Goal: Transaction & Acquisition: Book appointment/travel/reservation

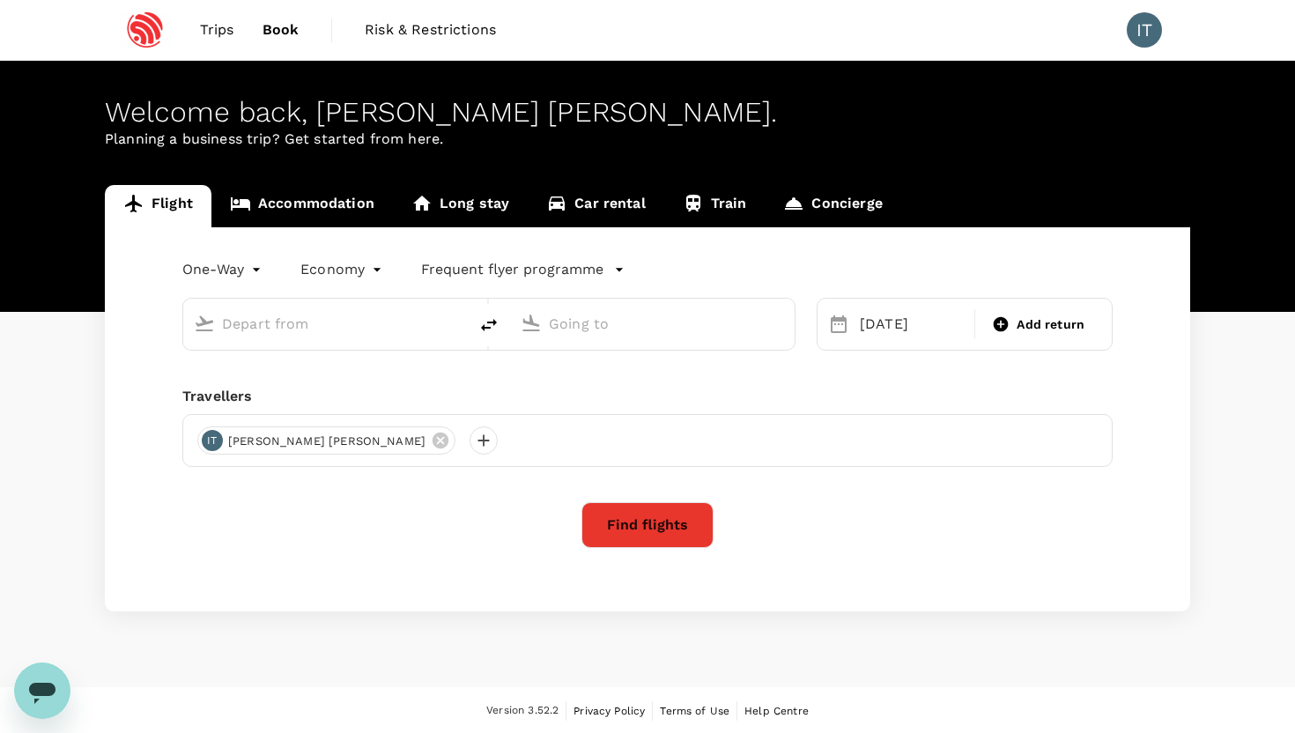
type input "Newark Liberty Intl (EWR)"
type input "San Francisco Intl (SFO)"
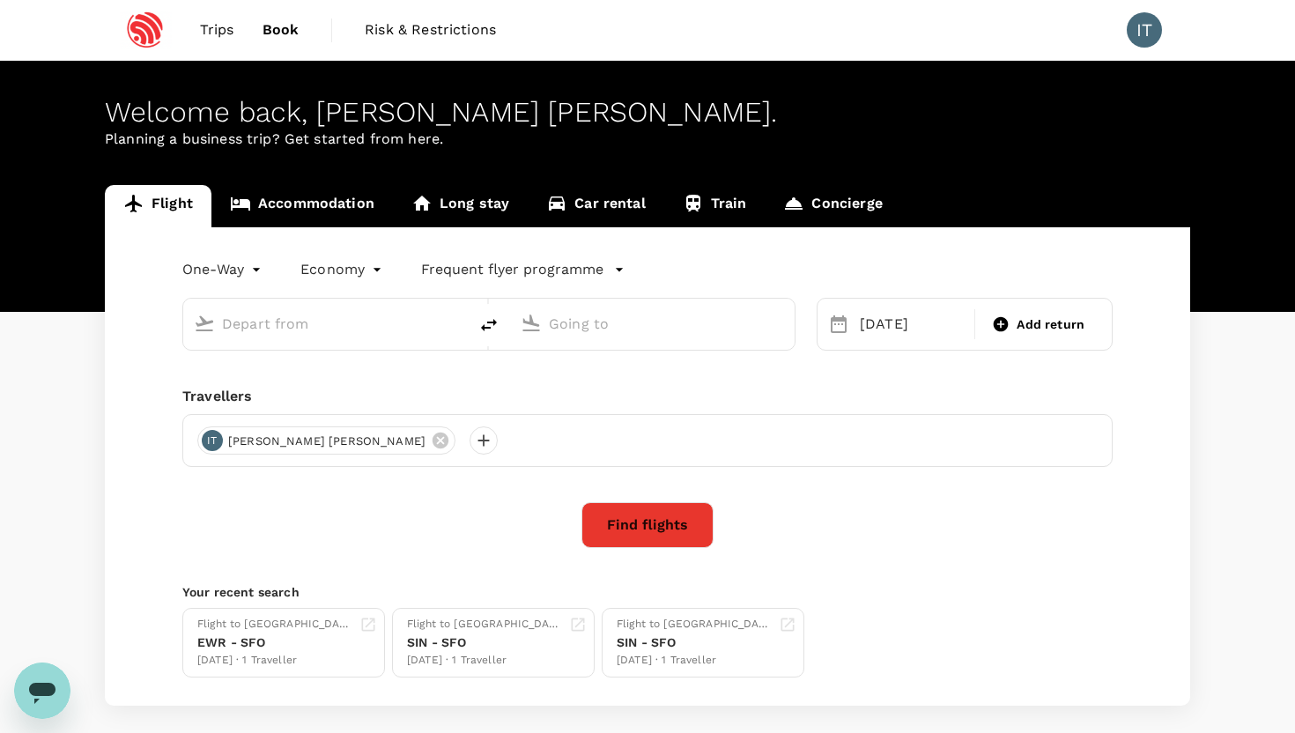
type input "Newark Liberty Intl (EWR)"
type input "San Francisco Intl (SFO)"
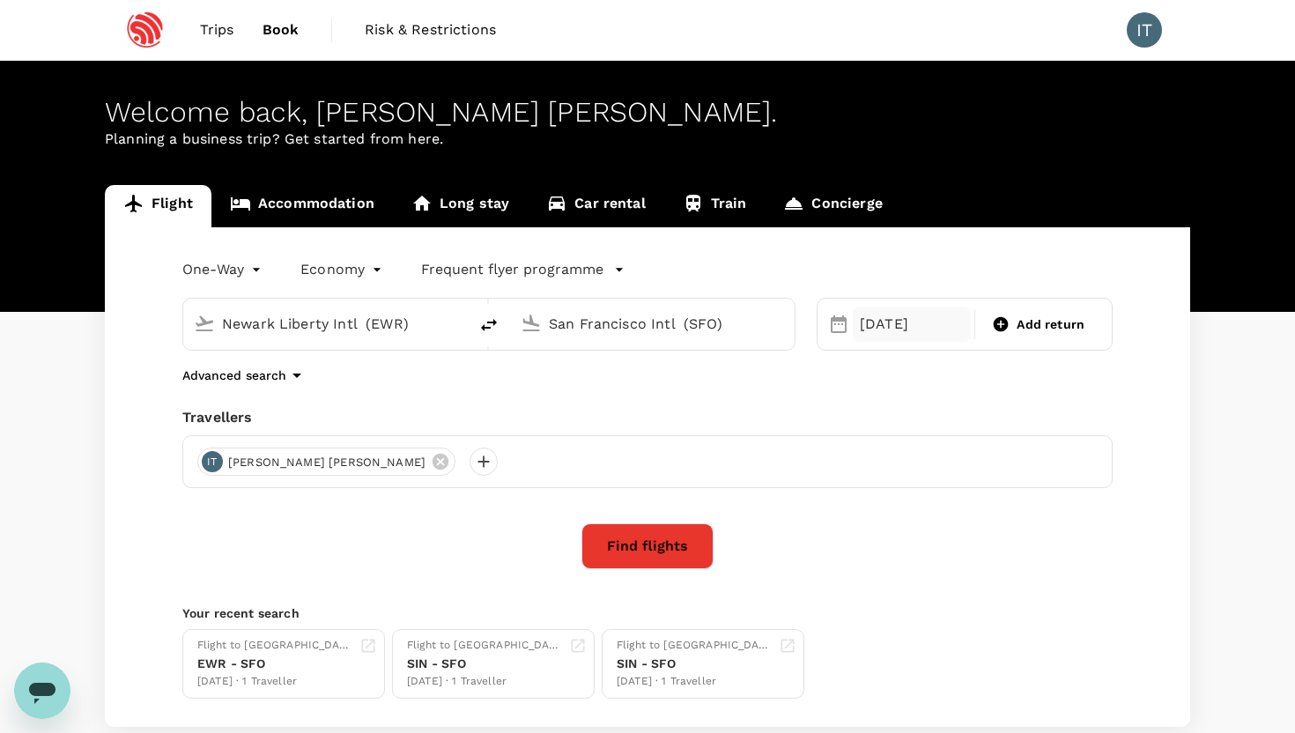
click at [903, 325] on div "[DATE]" at bounding box center [912, 324] width 118 height 35
click at [1164, 500] on div "One-Way oneway Economy economy Frequent flyer programme Newark Liberty Intl (EW…" at bounding box center [647, 477] width 1085 height 500
click at [630, 551] on button "Find flights" at bounding box center [647, 546] width 132 height 46
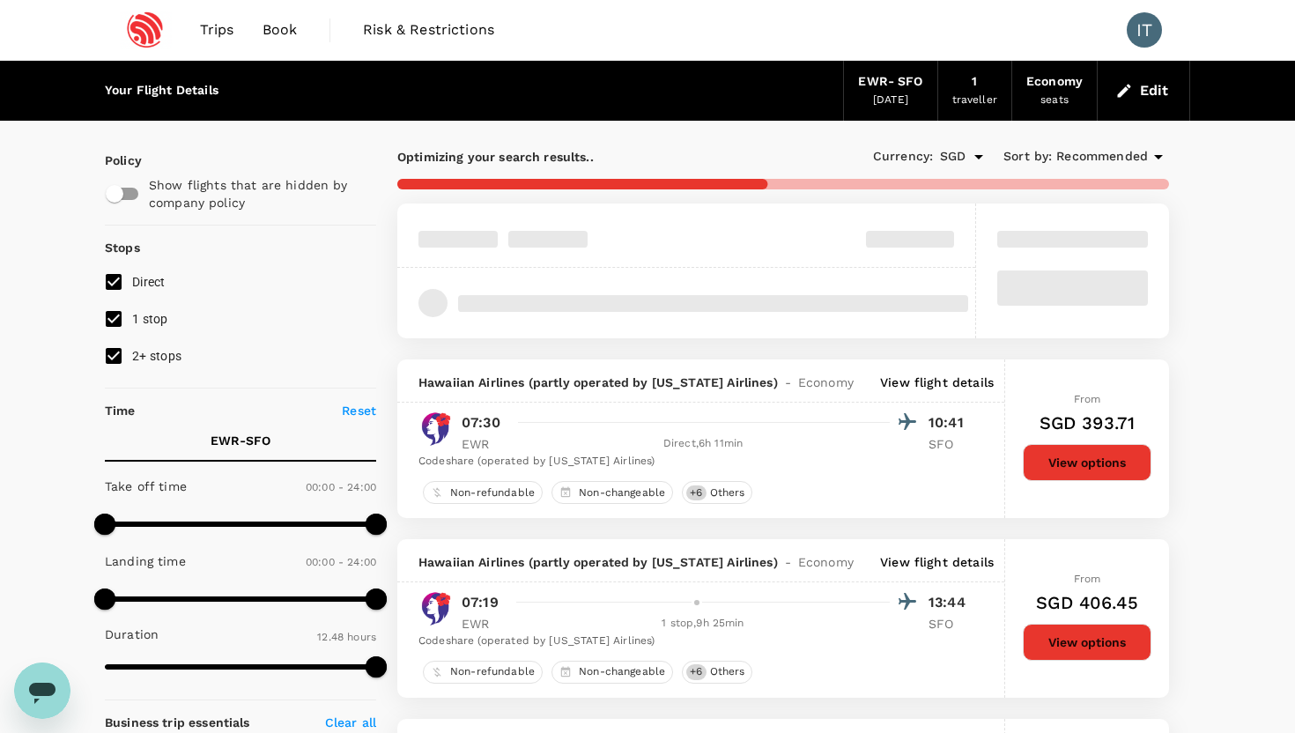
type input "813"
checkbox input "false"
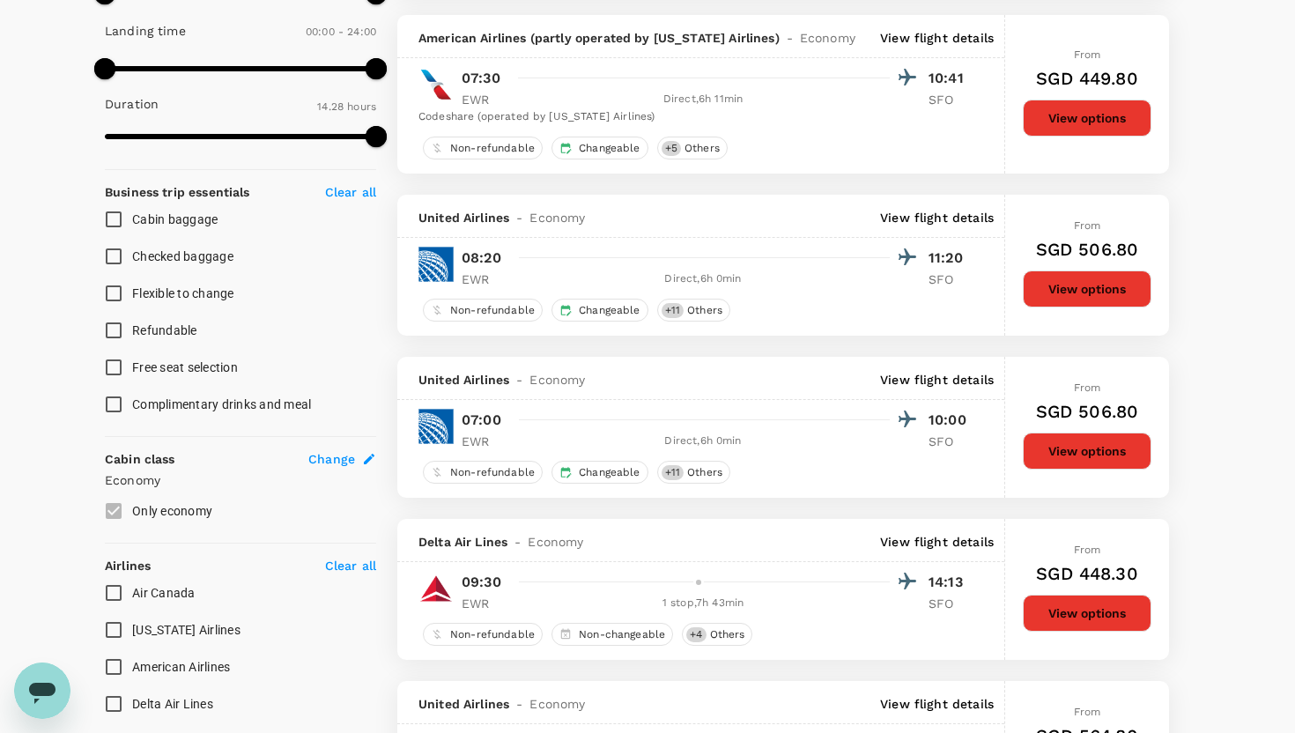
scroll to position [533, 0]
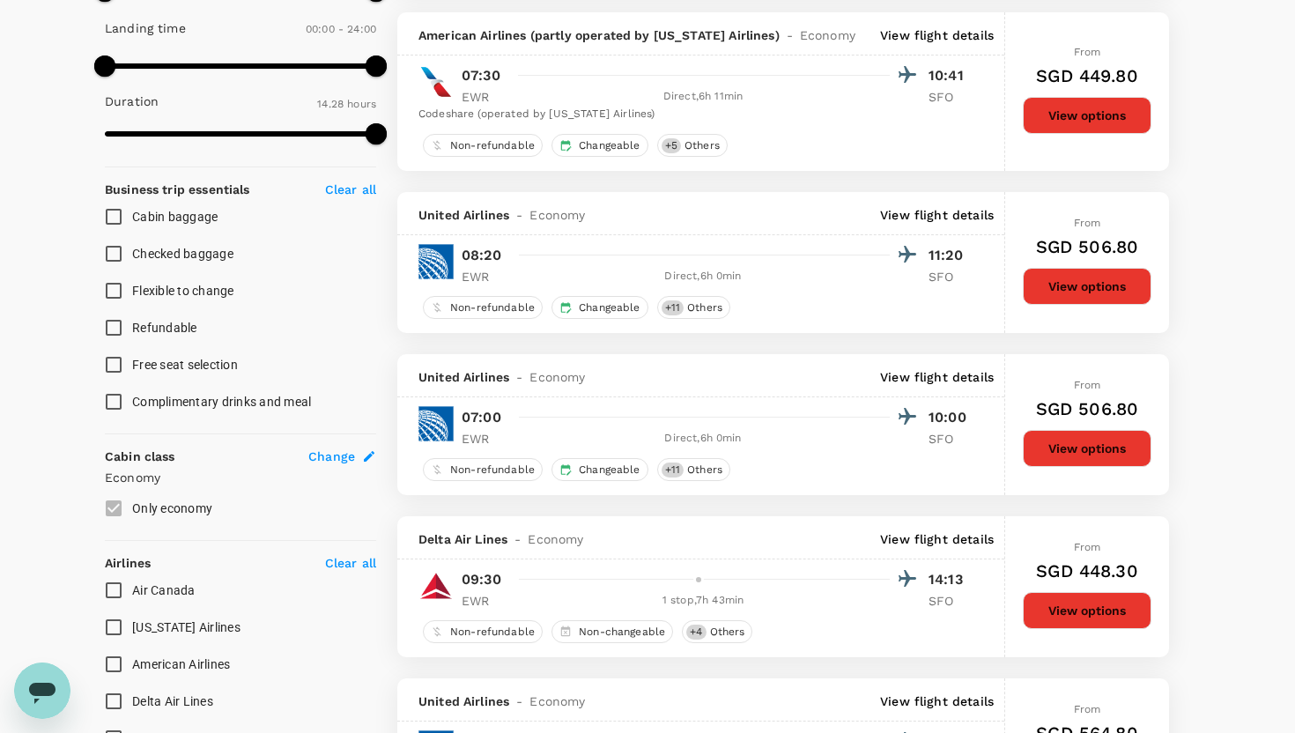
type input "1367"
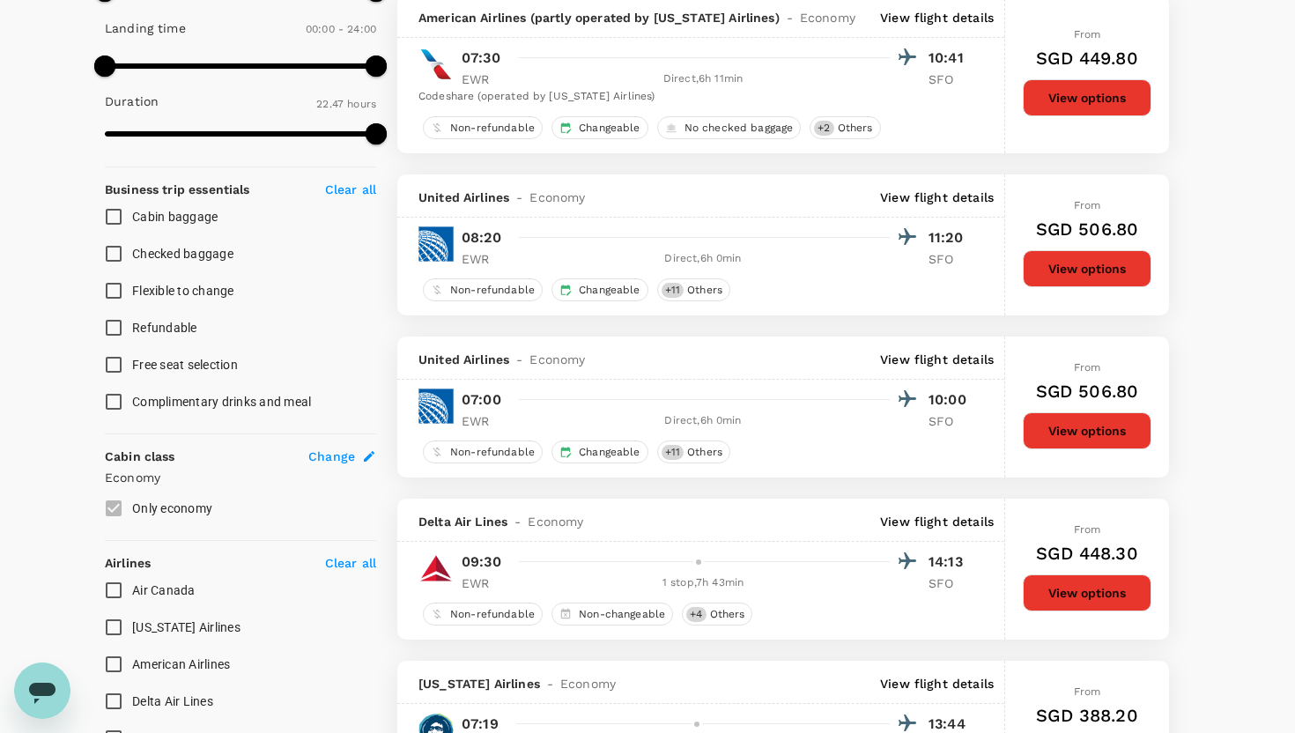
click at [1078, 284] on button "View options" at bounding box center [1087, 268] width 129 height 37
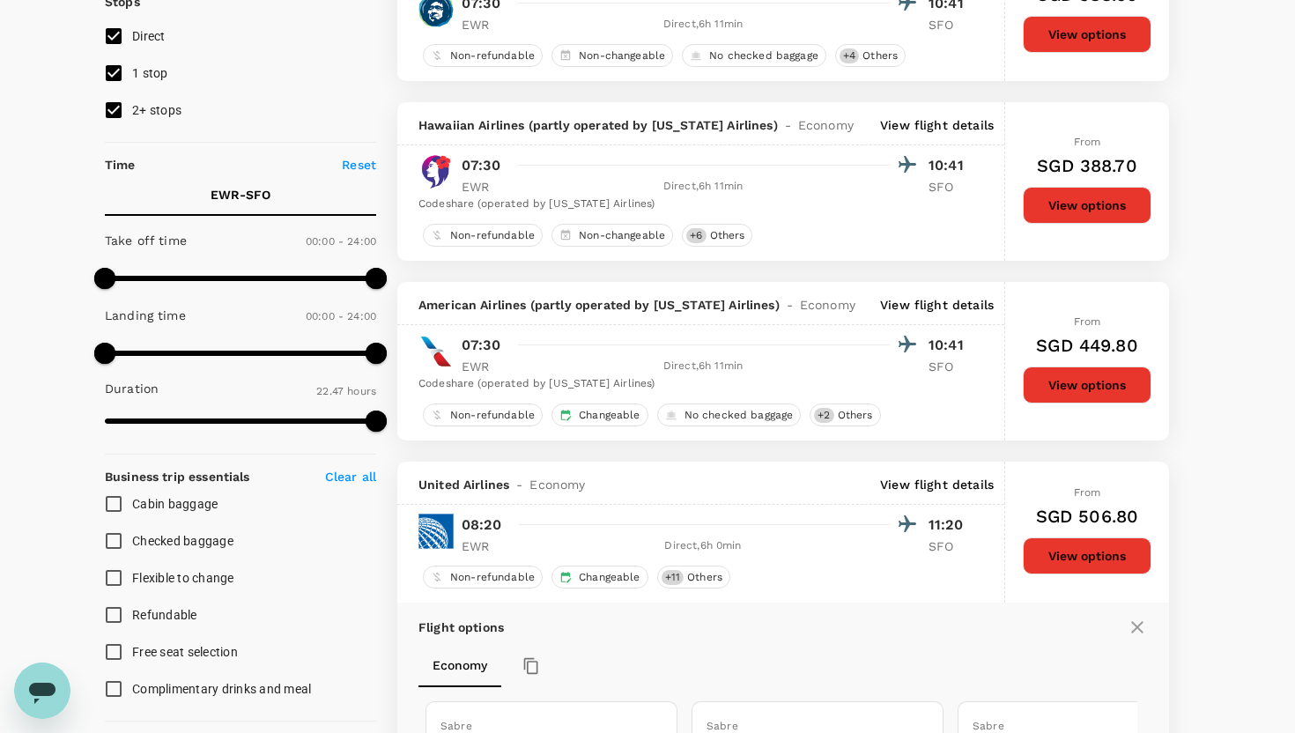
scroll to position [0, 0]
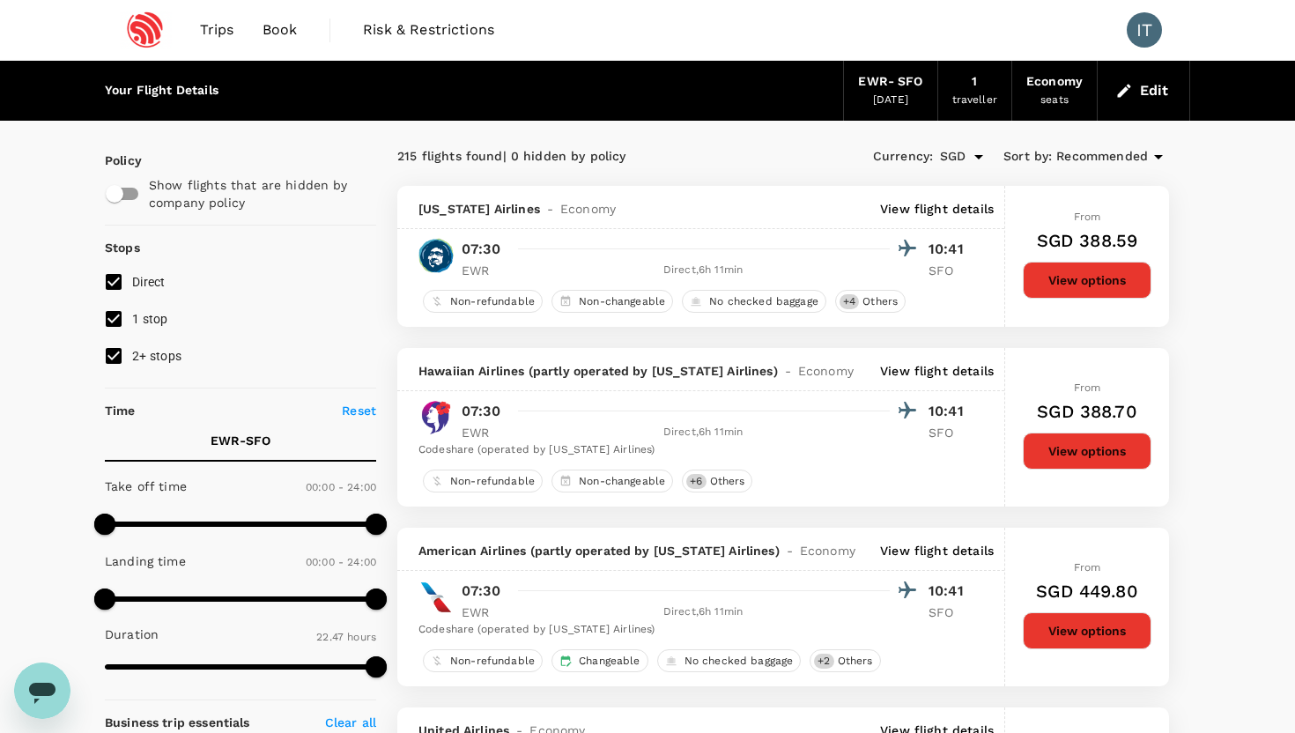
click at [116, 348] on input "2+ stops" at bounding box center [113, 355] width 37 height 37
checkbox input "false"
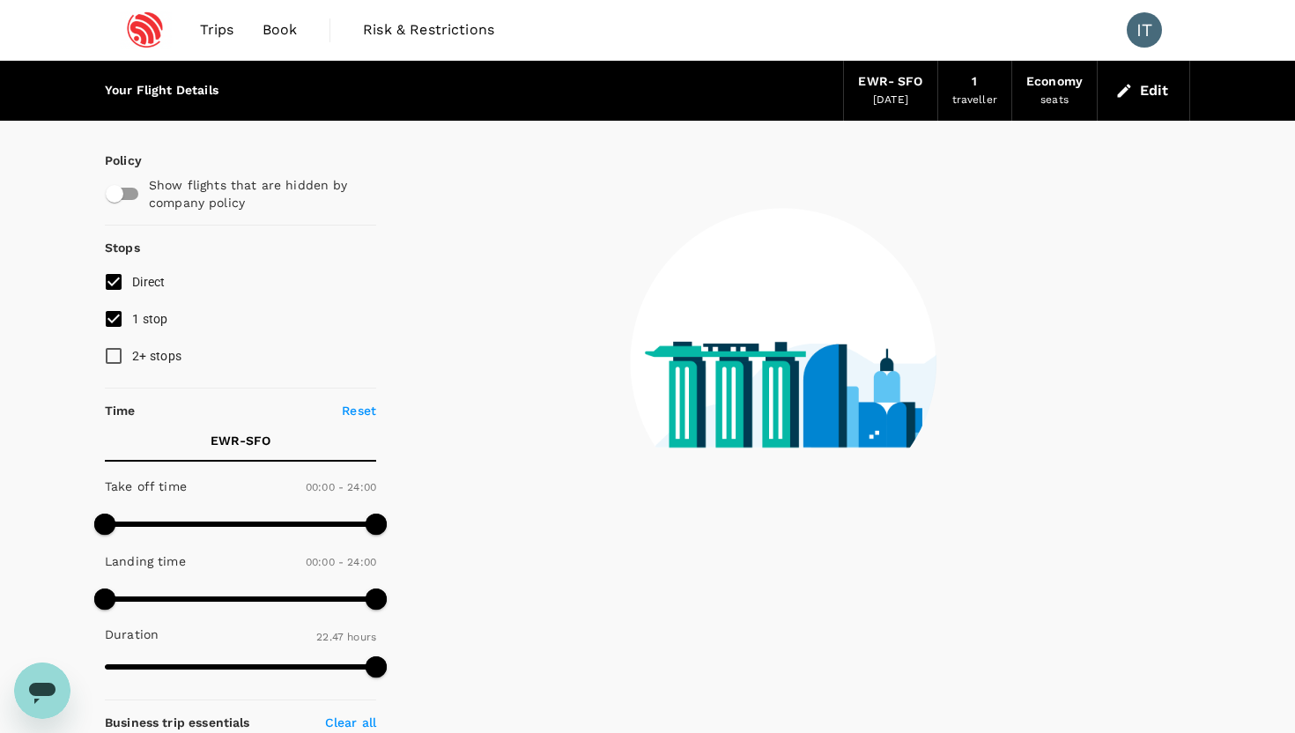
click at [115, 317] on input "1 stop" at bounding box center [113, 318] width 37 height 37
checkbox input "false"
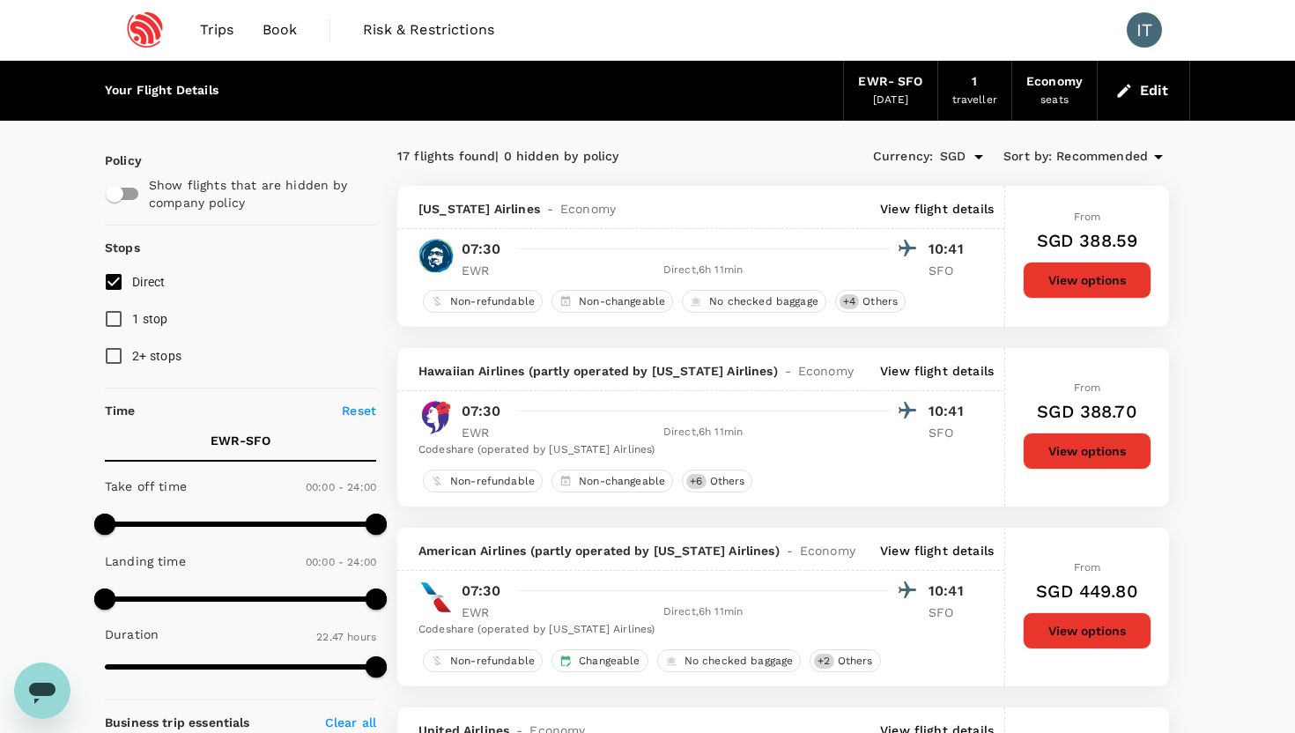
click at [1120, 92] on icon "button" at bounding box center [1124, 91] width 18 height 18
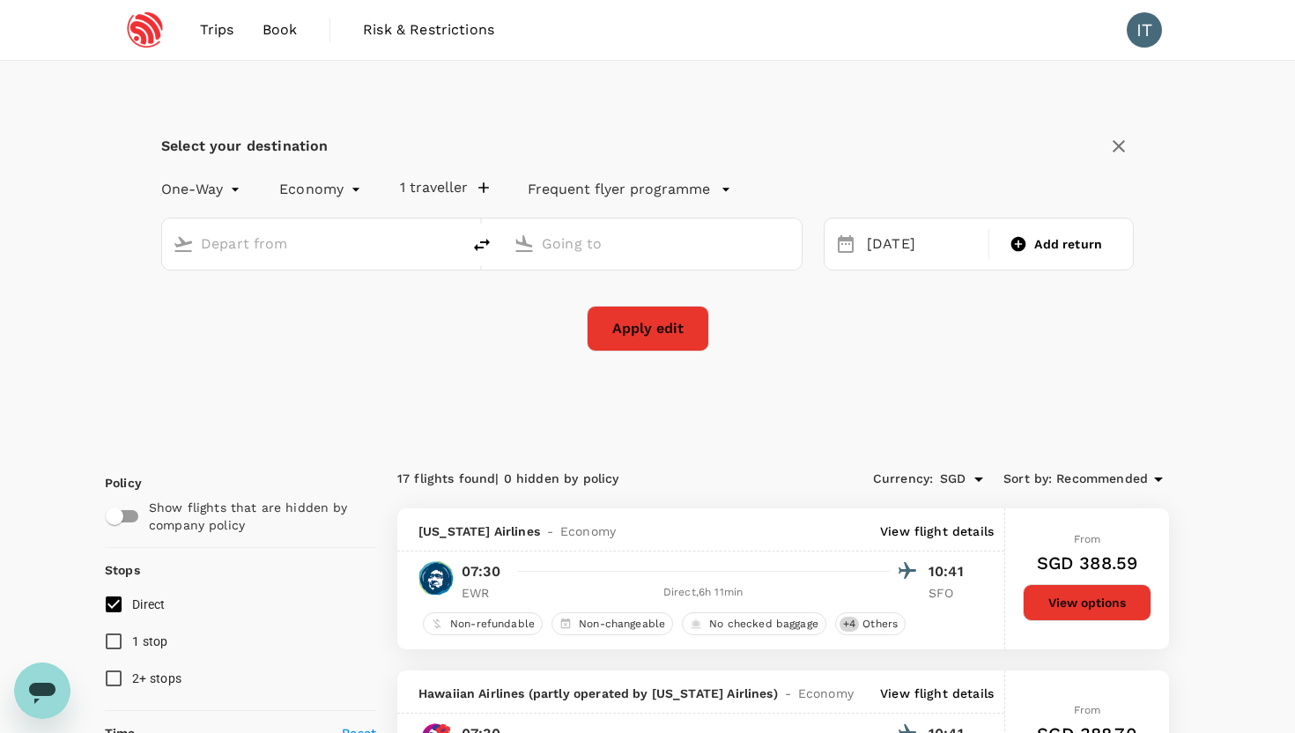
type input "Newark Liberty Intl (EWR)"
type input "San Francisco Intl (SFO)"
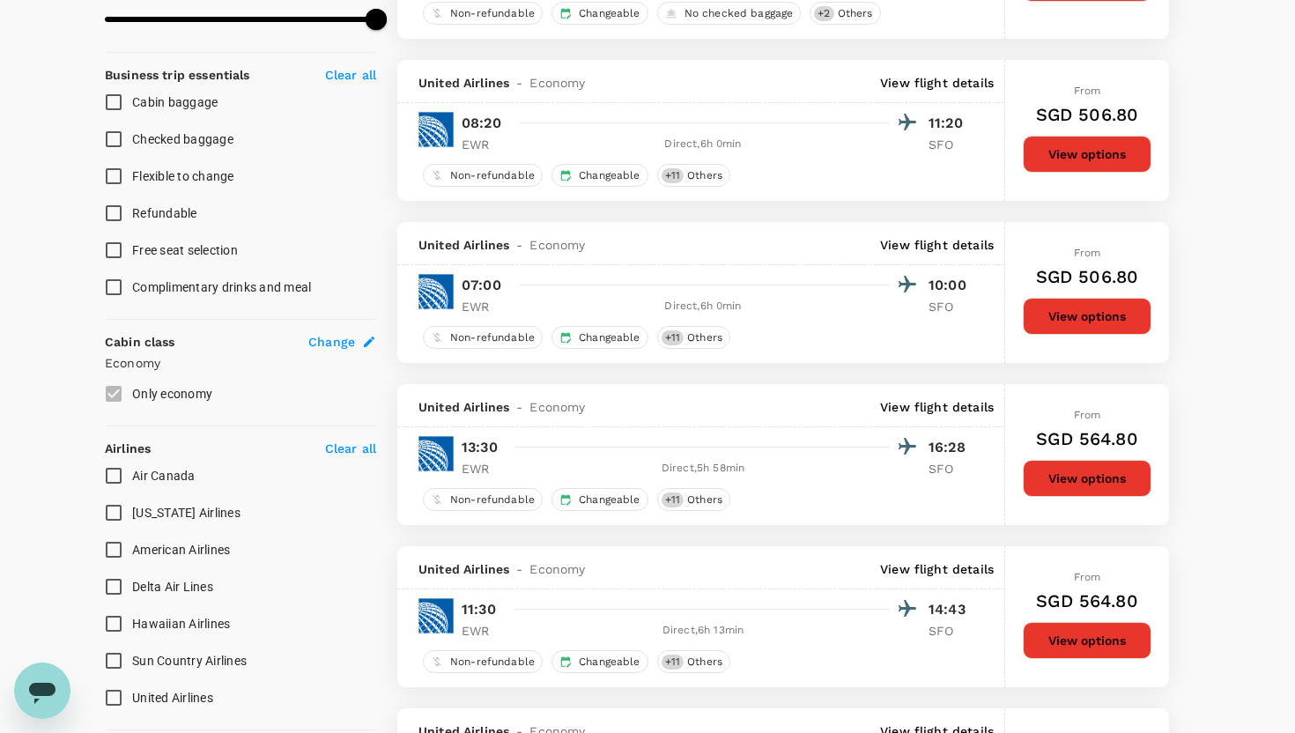
scroll to position [878, 0]
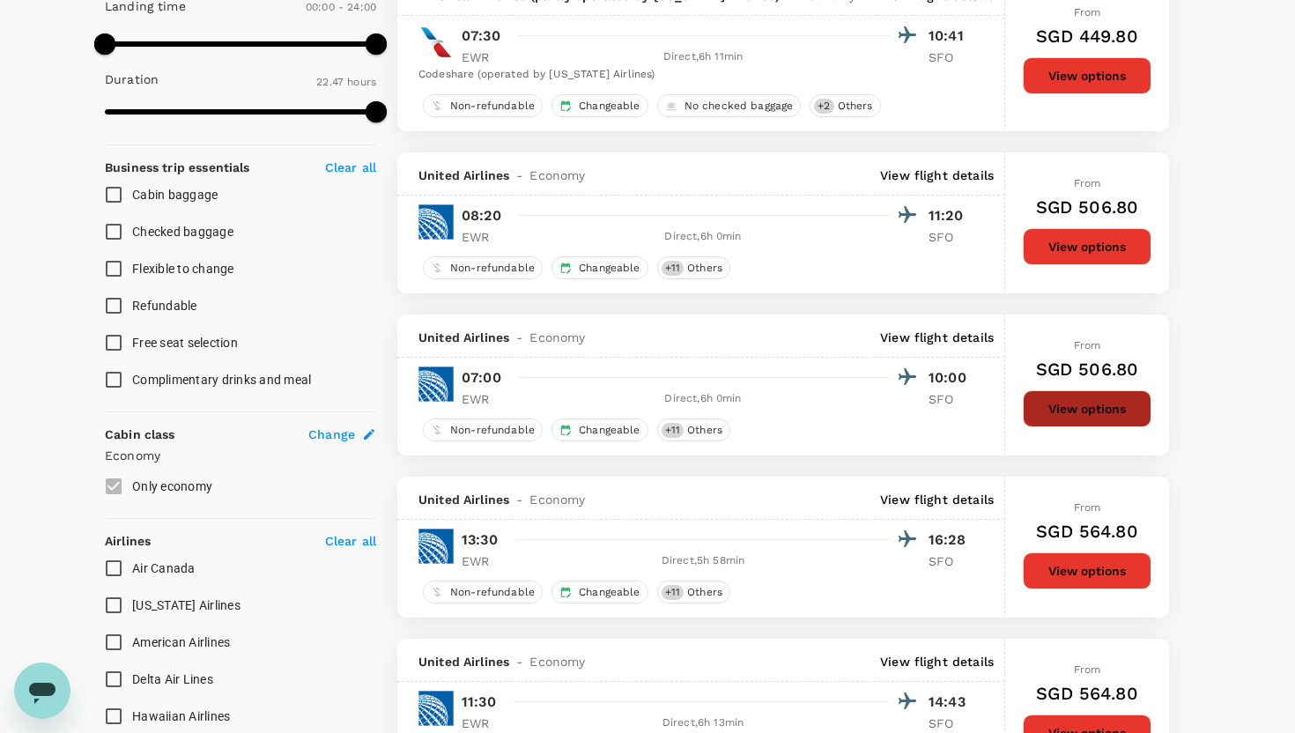
click at [1071, 413] on button "View options" at bounding box center [1087, 408] width 129 height 37
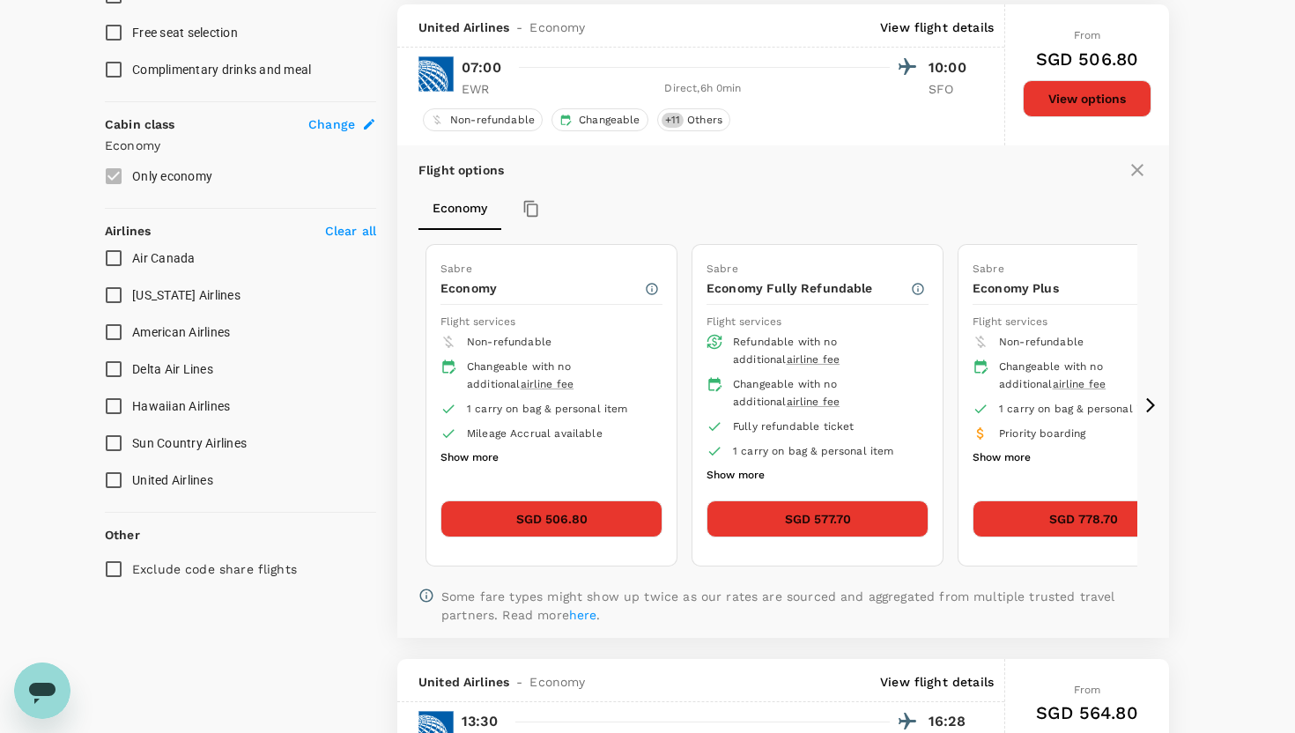
scroll to position [1194, 0]
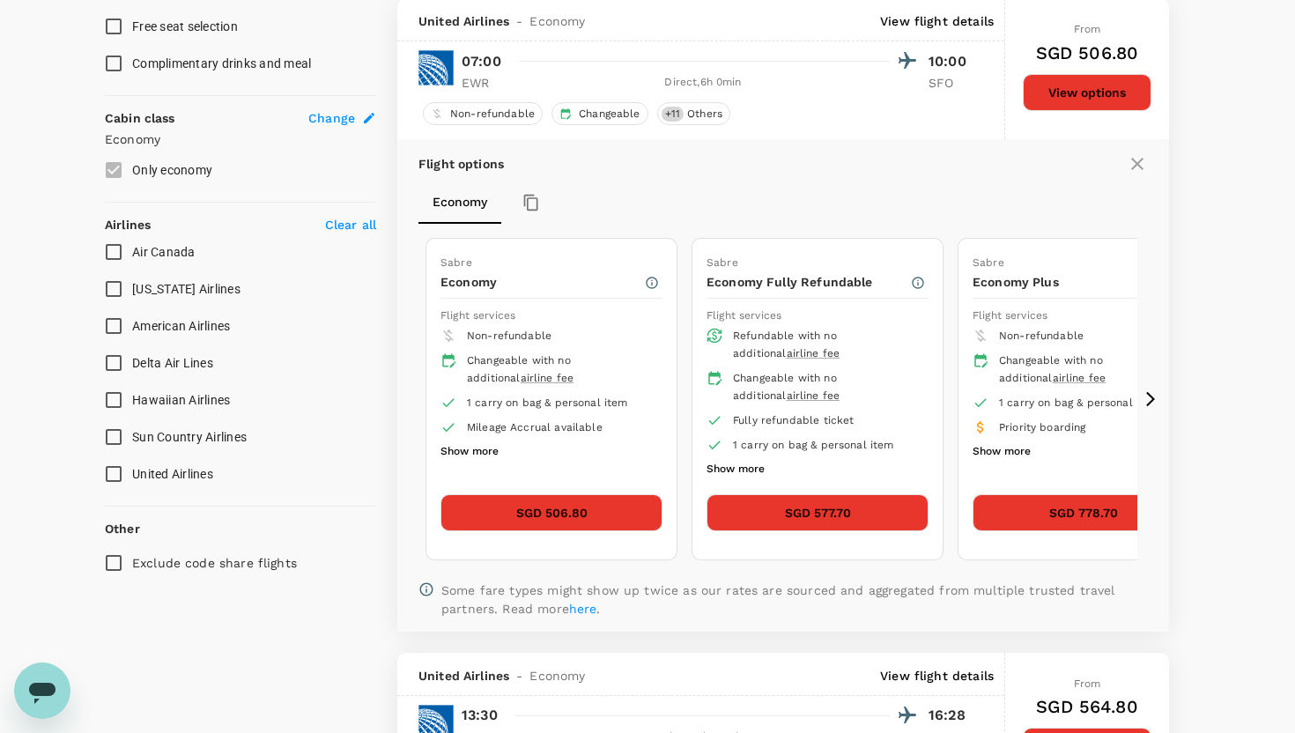
click at [478, 446] on button "Show more" at bounding box center [470, 452] width 58 height 23
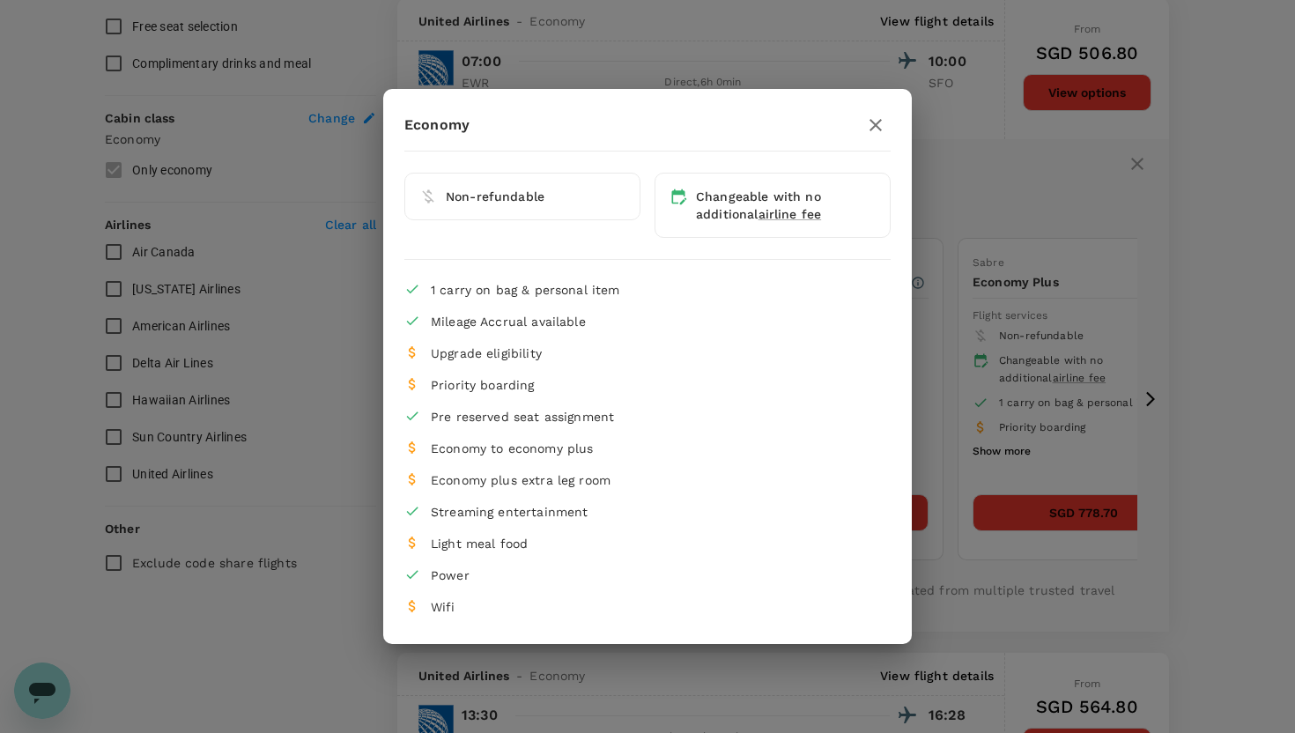
click at [875, 128] on icon "button" at bounding box center [875, 125] width 21 height 21
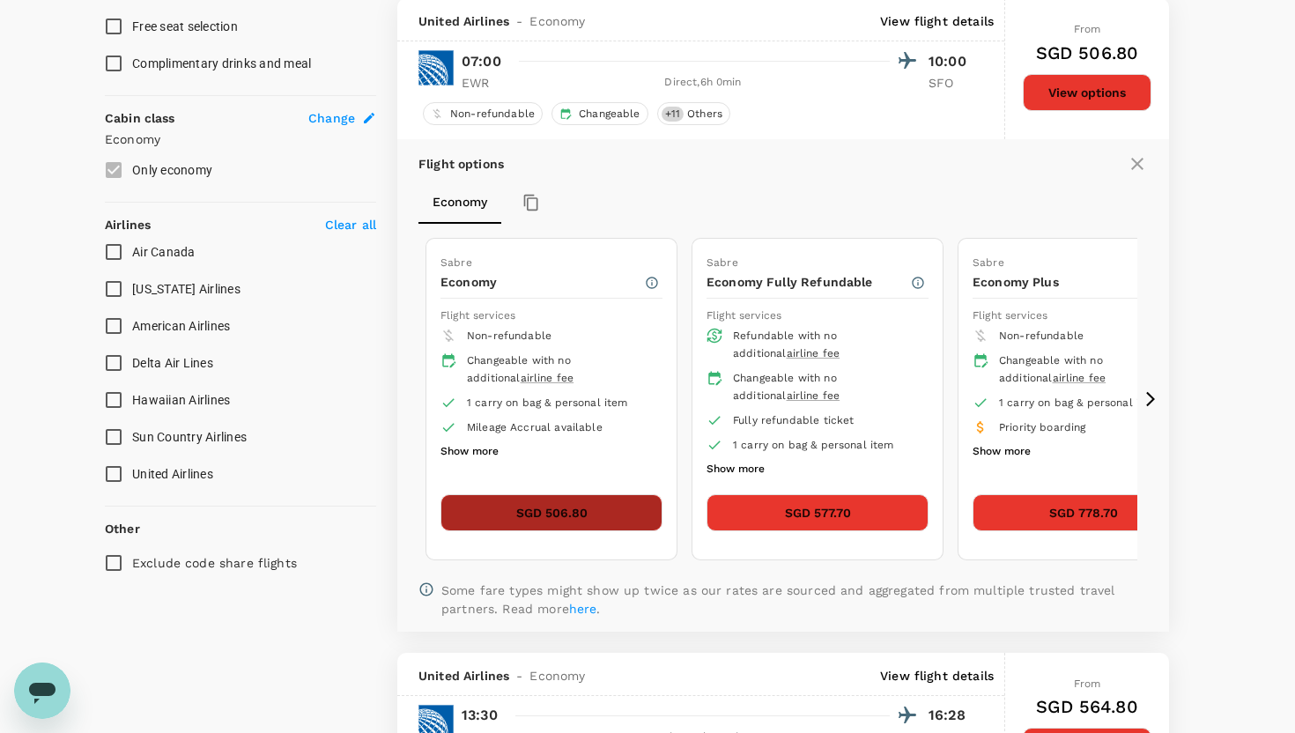
click at [567, 516] on button "SGD 506.80" at bounding box center [552, 512] width 222 height 37
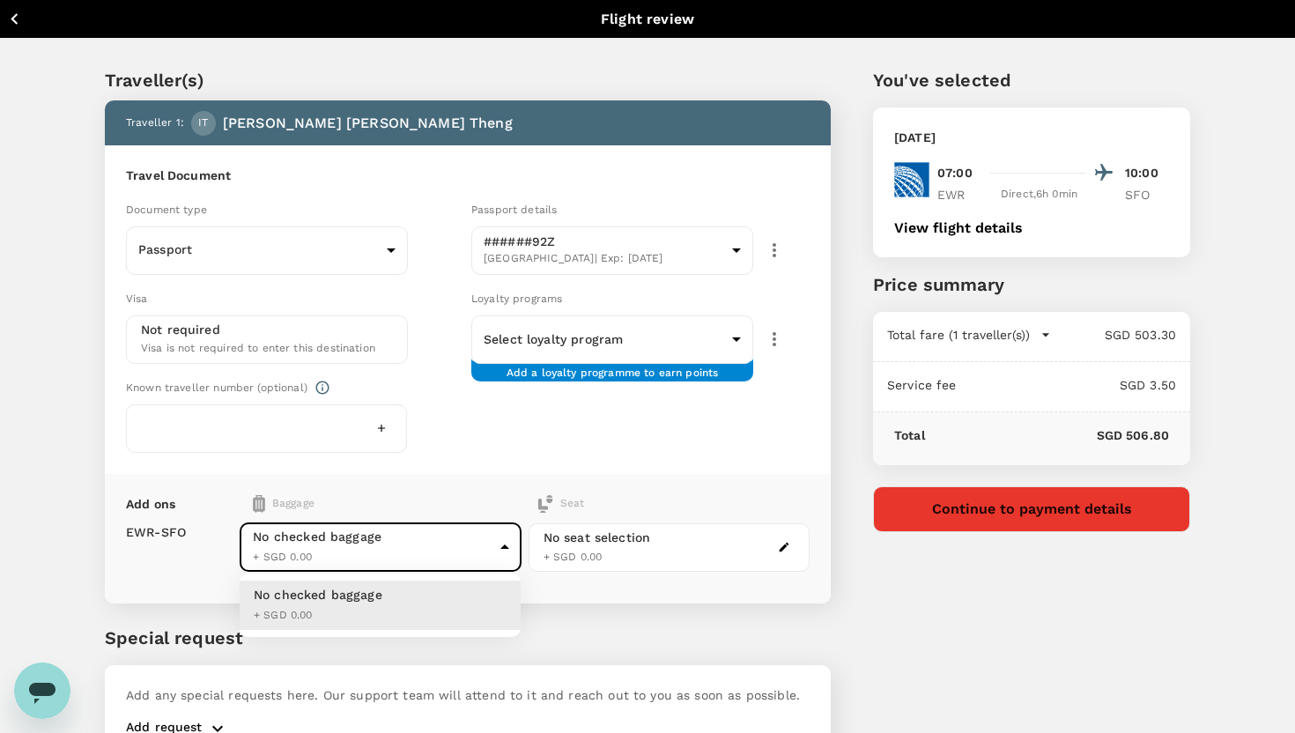
click at [507, 554] on body "Back to flight results Flight review Traveller(s) Traveller 1 : IT [PERSON_NAME…" at bounding box center [647, 414] width 1295 height 829
click at [641, 441] on div at bounding box center [647, 366] width 1295 height 733
click at [849, 290] on div "You've selected [DATE] 07:00 10:00 EWR Direct , 6h 0min SFO View flight details…" at bounding box center [1010, 403] width 359 height 757
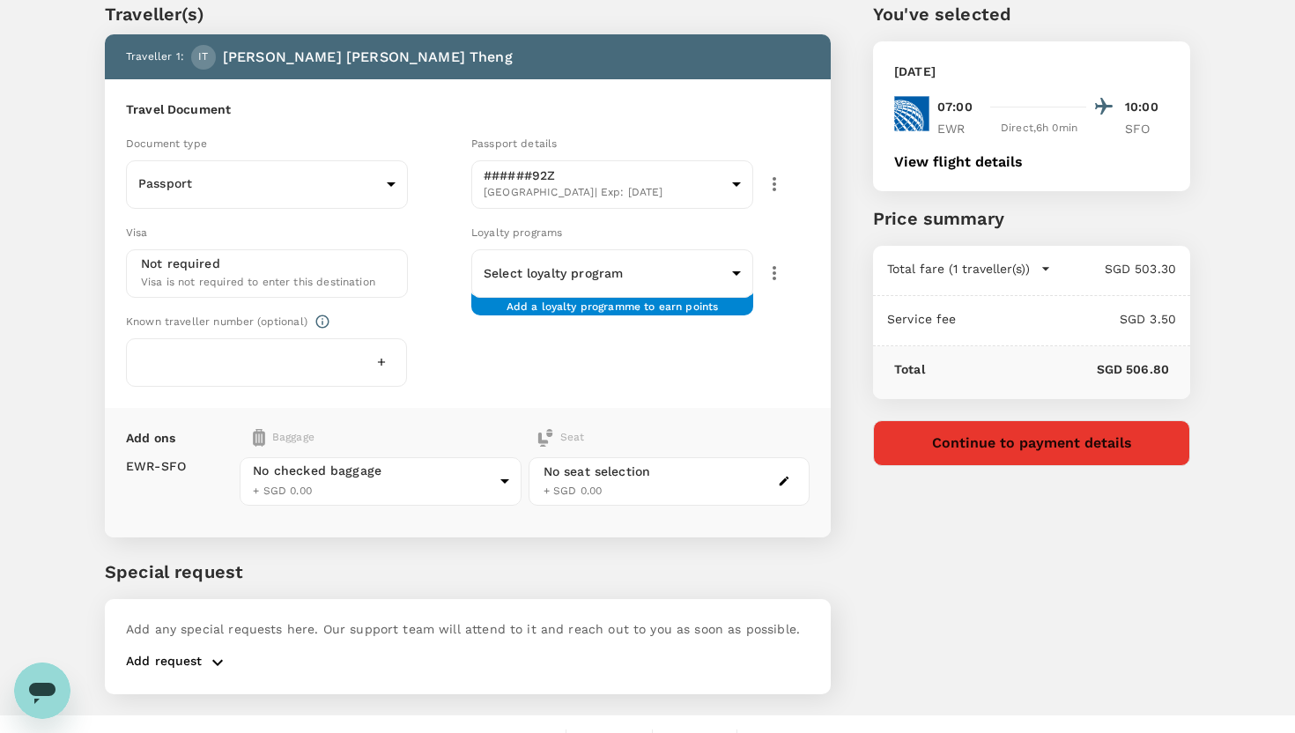
scroll to position [92, 0]
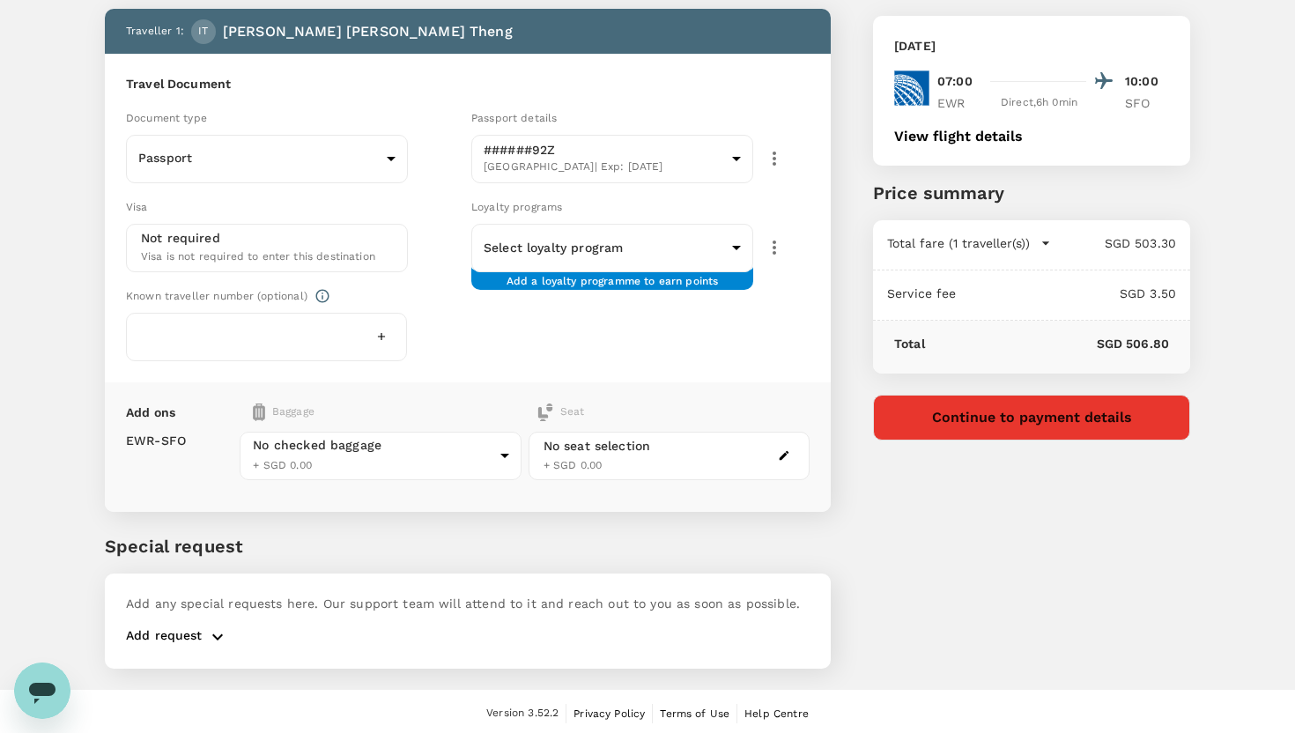
click at [211, 633] on icon "button" at bounding box center [217, 636] width 21 height 21
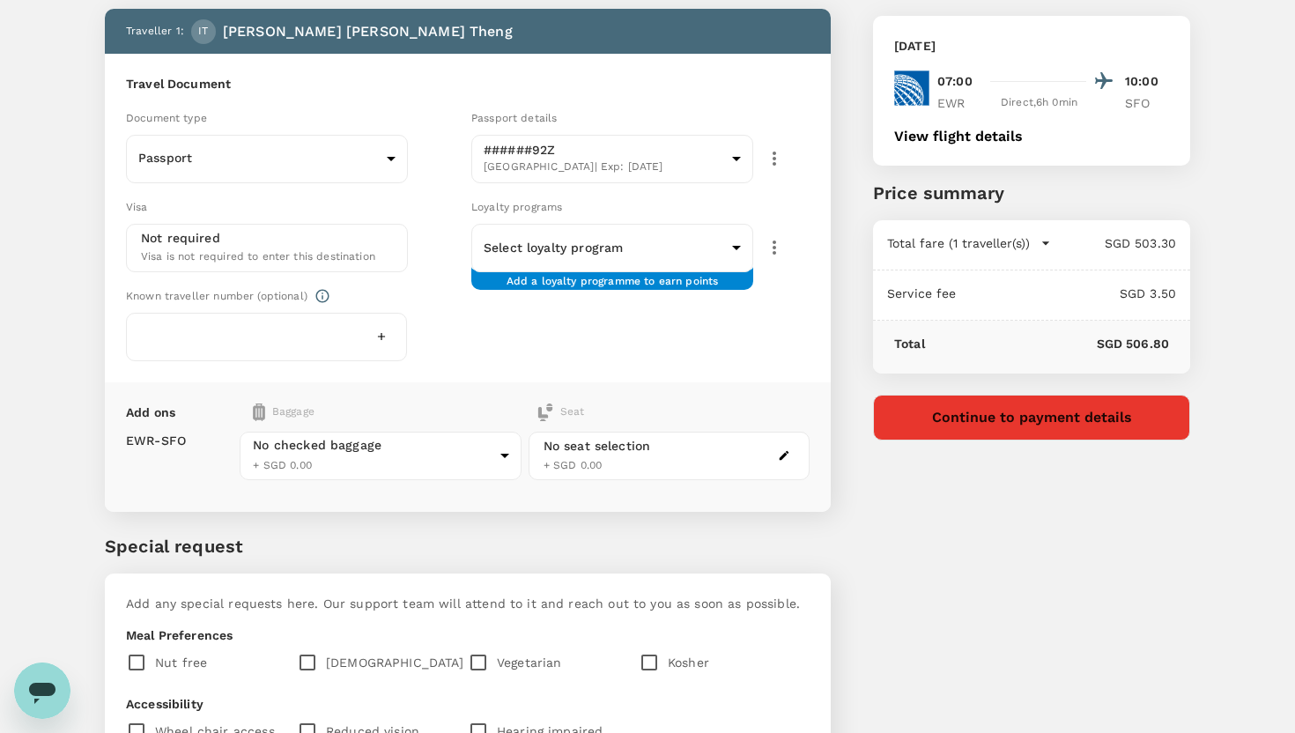
scroll to position [102, 0]
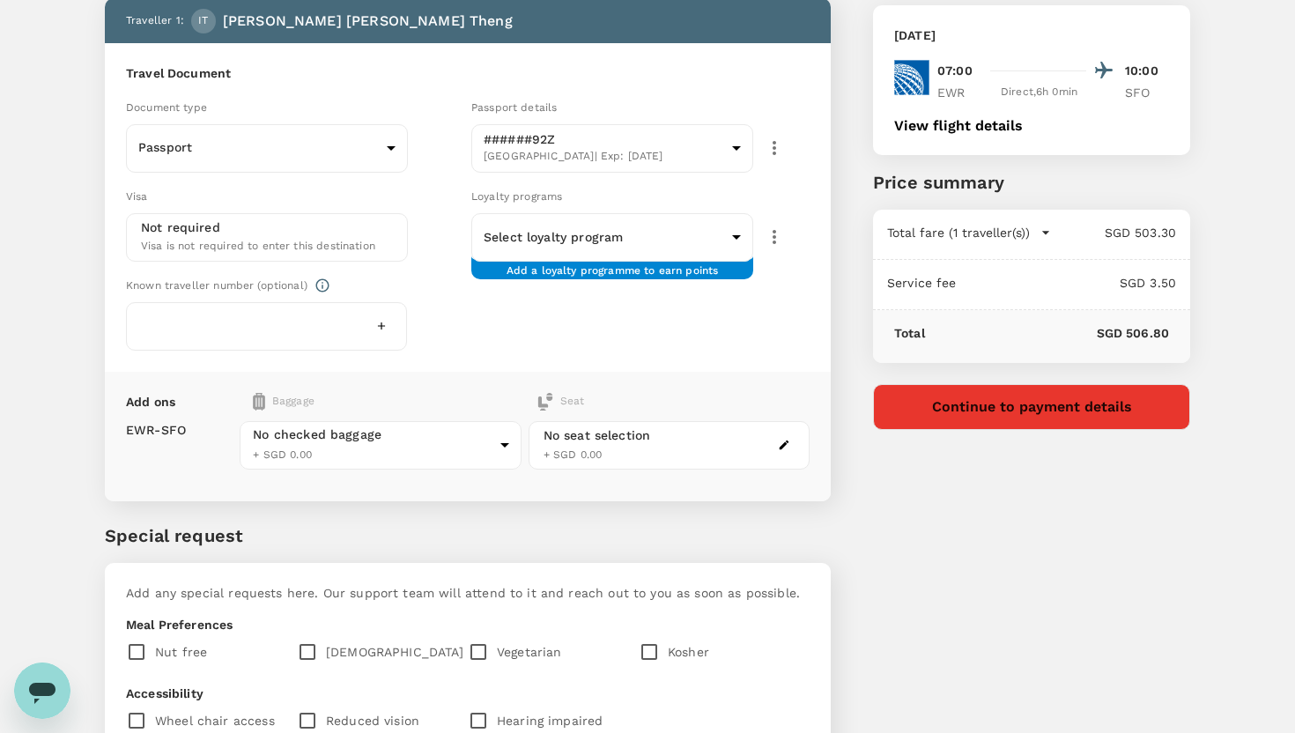
click at [33, 704] on icon "Open messaging window" at bounding box center [42, 691] width 32 height 32
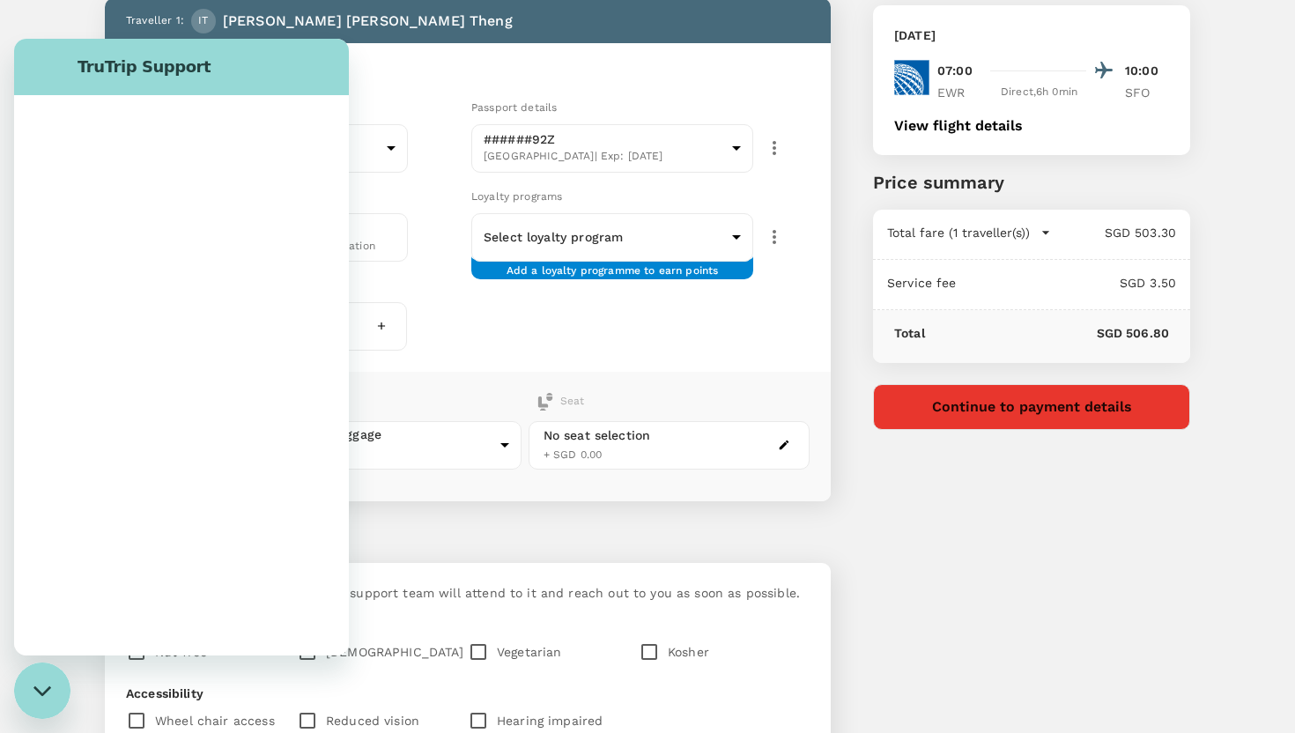
scroll to position [0, 0]
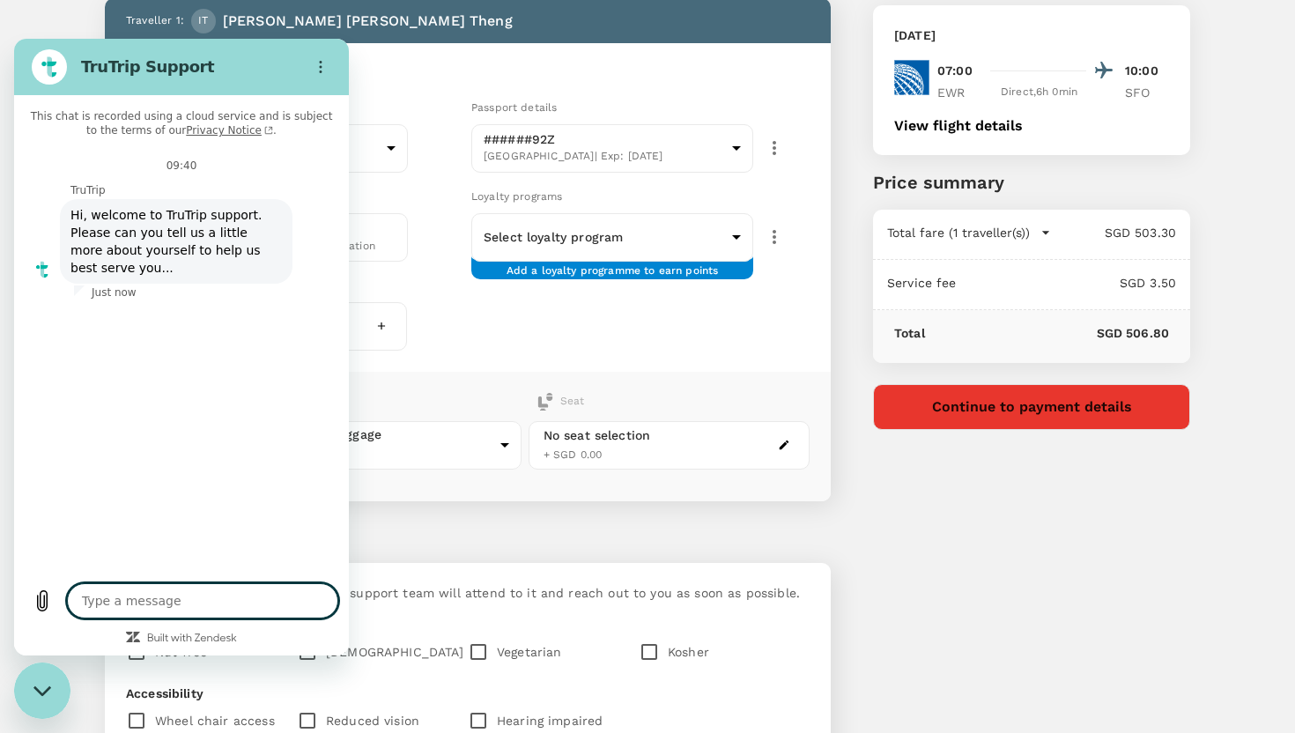
type textarea "x"
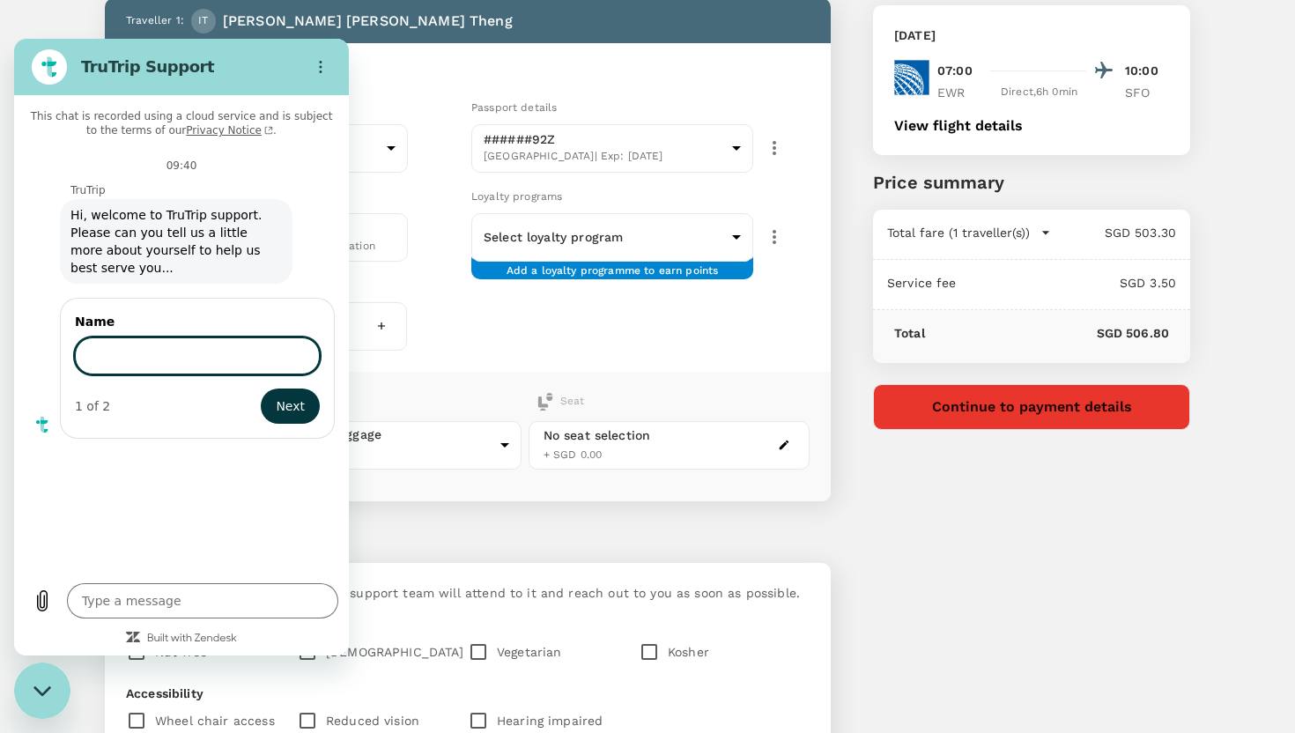
click at [287, 347] on input "Name" at bounding box center [197, 355] width 245 height 37
type input "[PERSON_NAME]"
click at [306, 405] on button "Next" at bounding box center [290, 406] width 59 height 35
type textarea "x"
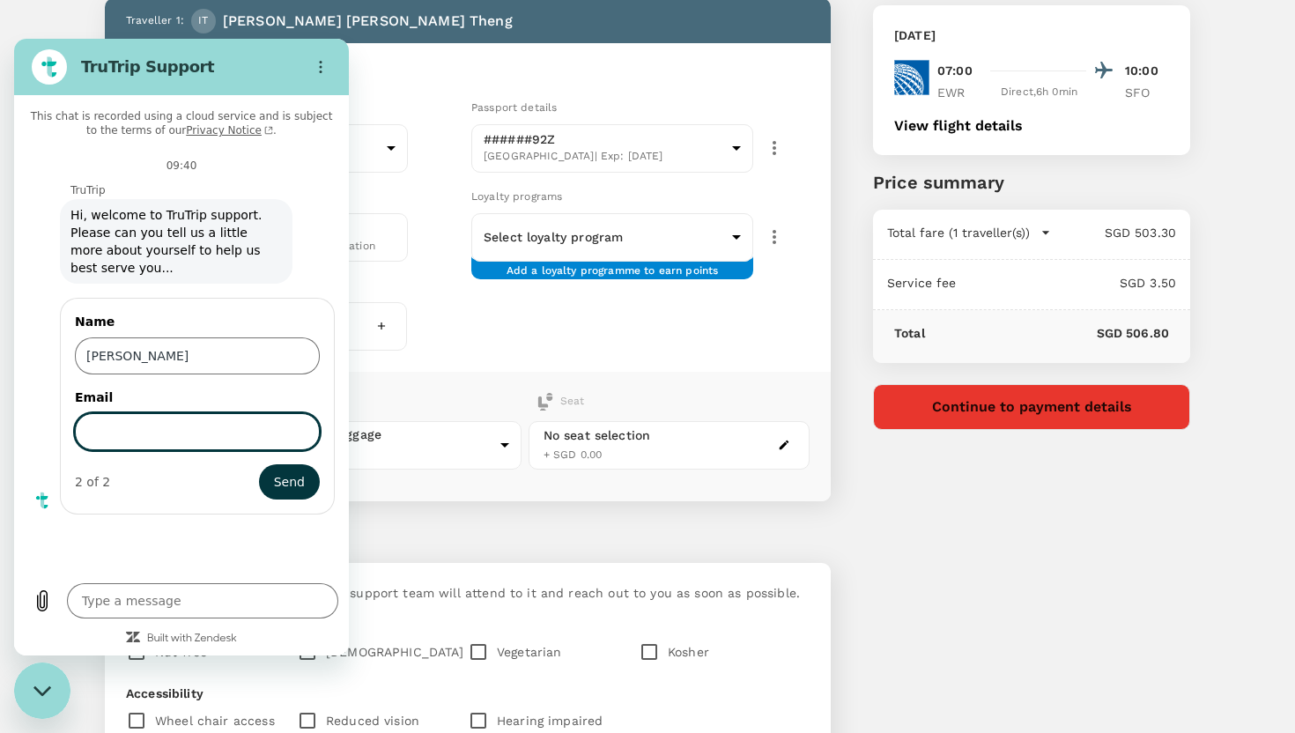
click at [238, 435] on input "Email" at bounding box center [197, 431] width 245 height 37
type input "[PERSON_NAME][EMAIL_ADDRESS][DOMAIN_NAME]"
click at [285, 485] on span "Send" at bounding box center [289, 481] width 31 height 21
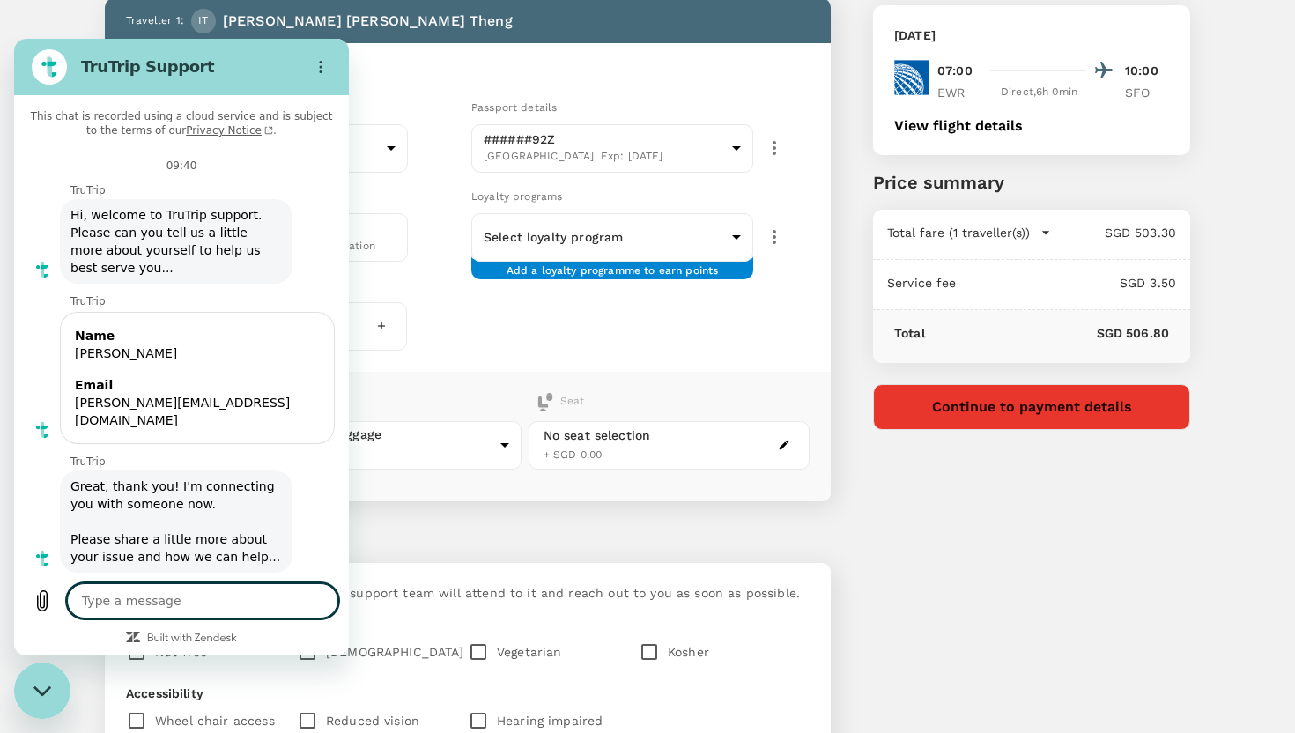
scroll to position [3, 0]
type textarea "x"
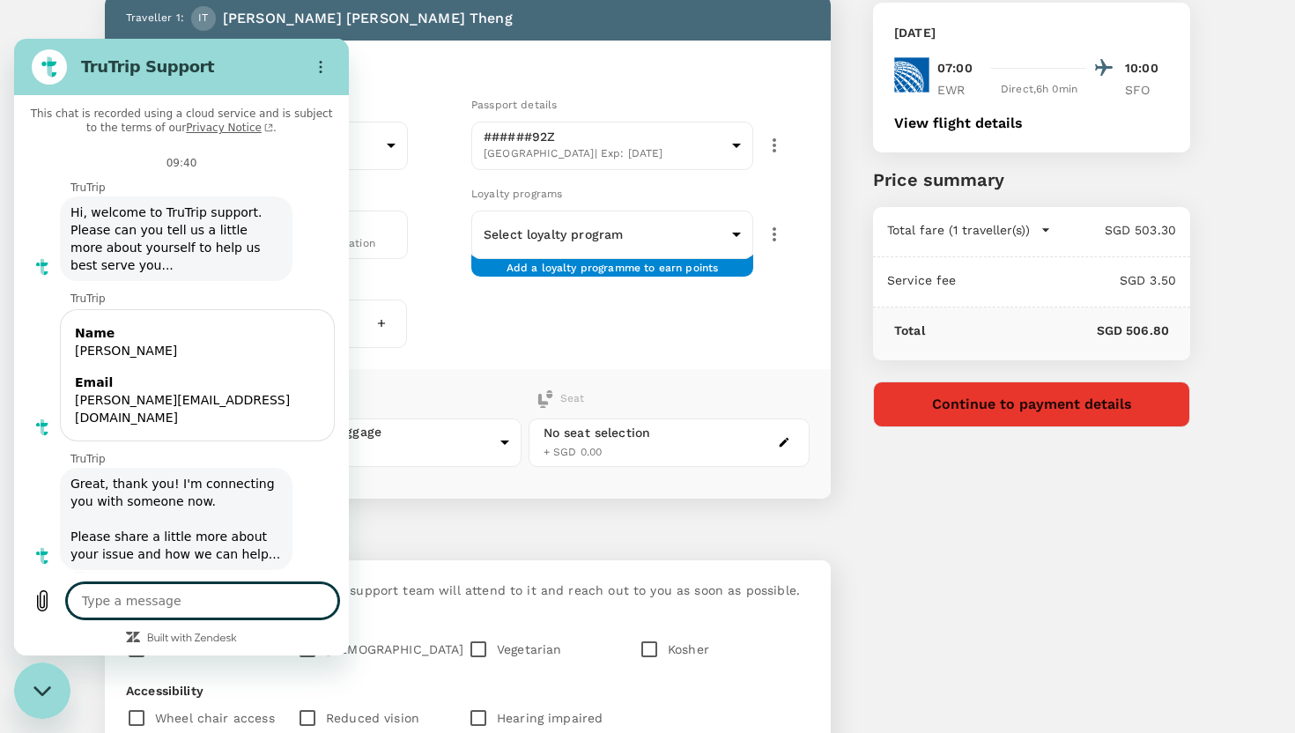
scroll to position [104, 0]
click at [229, 618] on textarea at bounding box center [202, 600] width 271 height 35
type textarea "I"
type textarea "x"
type textarea "I w"
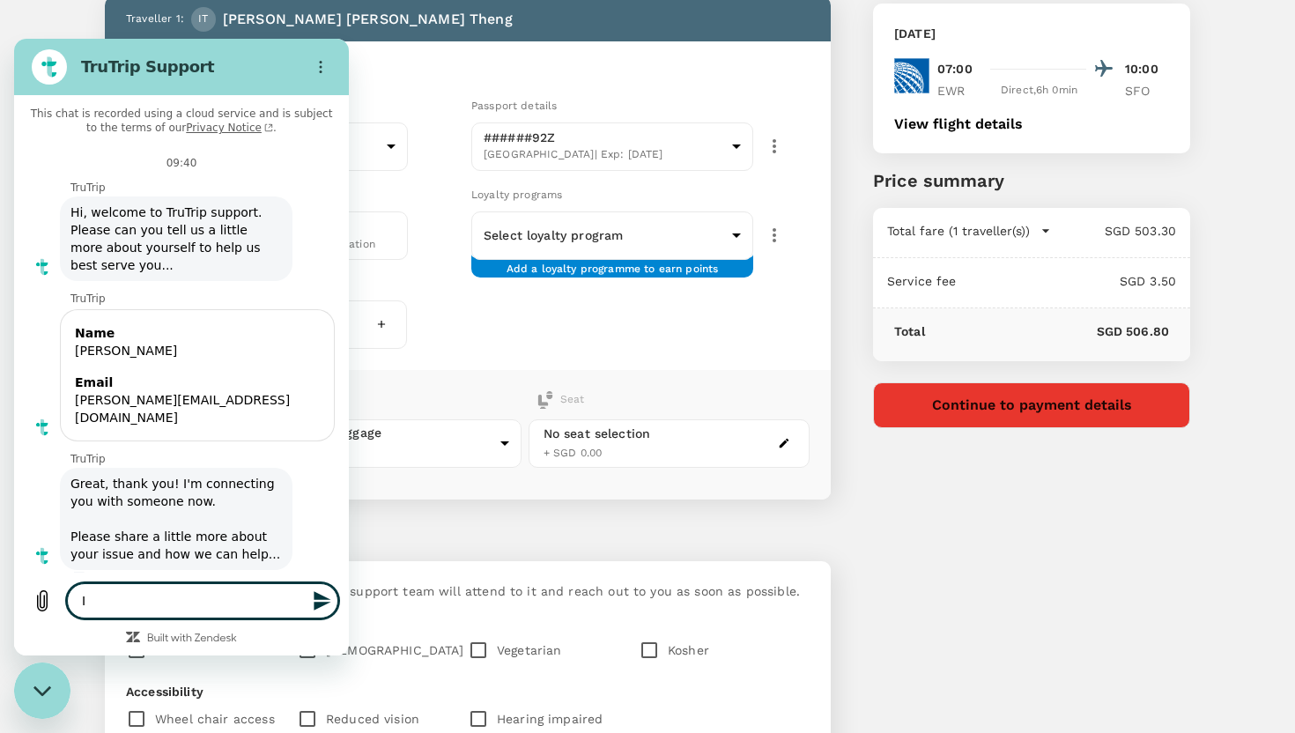
type textarea "x"
type textarea "I wo"
type textarea "x"
type textarea "I wou"
type textarea "x"
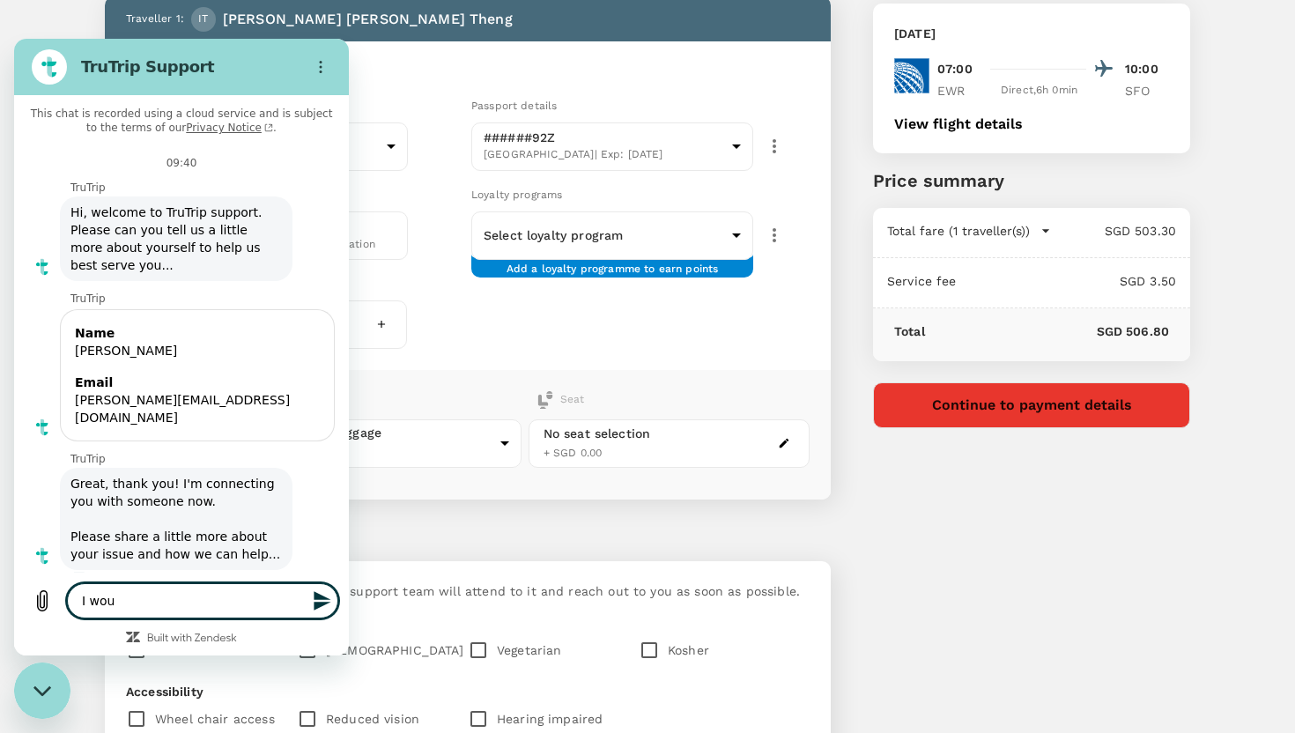
type textarea "I woul"
type textarea "x"
type textarea "I would"
type textarea "x"
type textarea "I would"
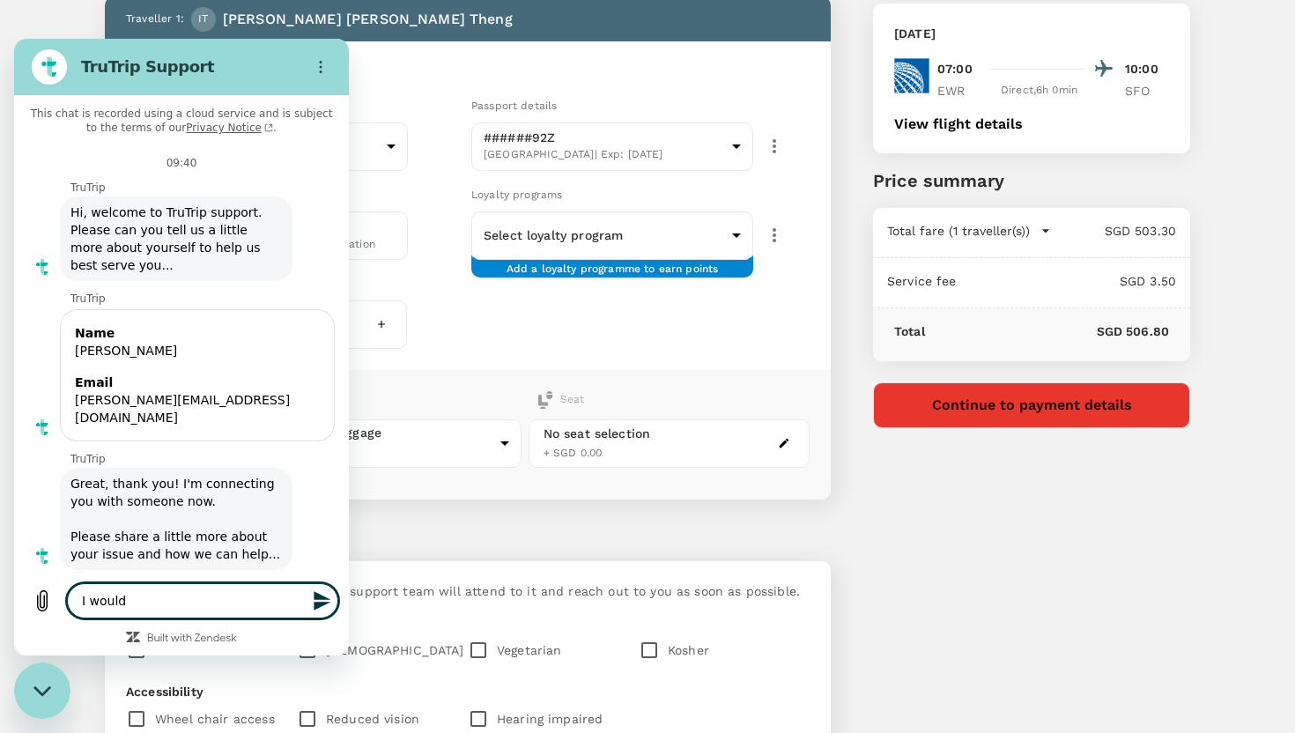
type textarea "x"
type textarea "I would l"
type textarea "x"
type textarea "I would li"
type textarea "x"
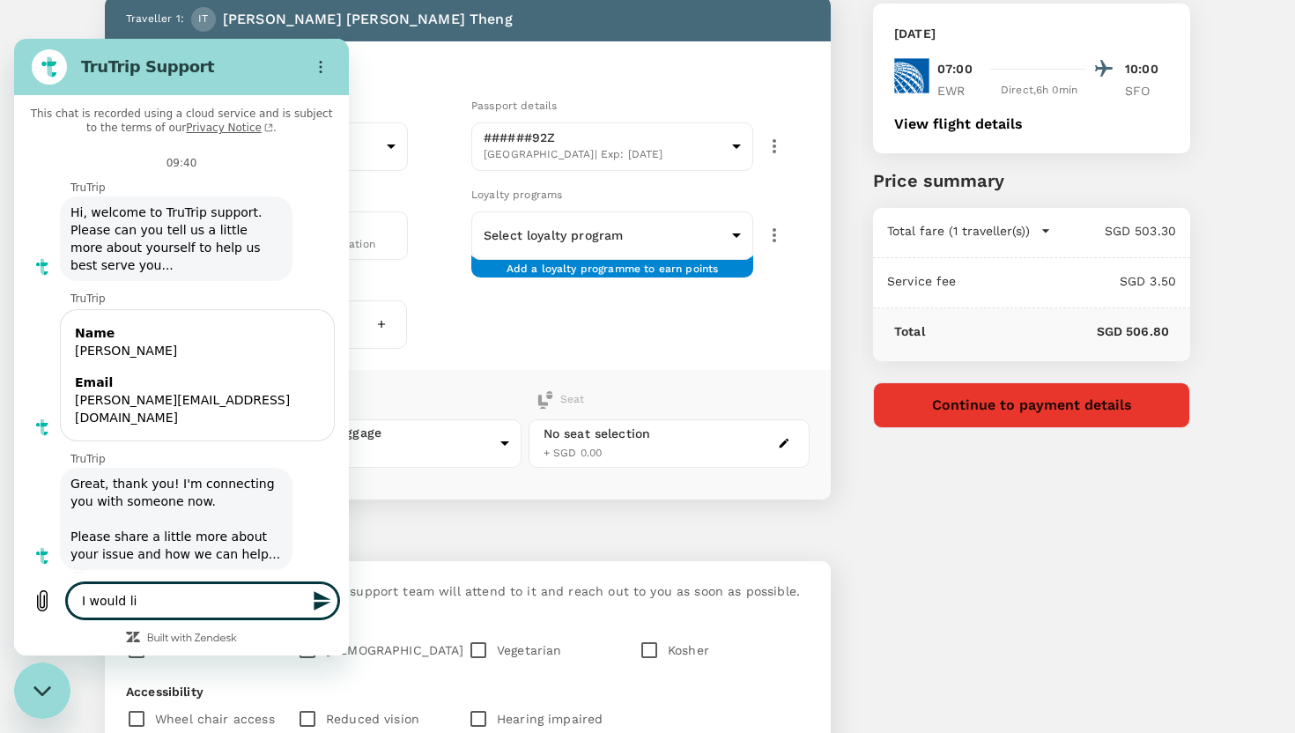
type textarea "I would lik"
type textarea "x"
type textarea "I would like"
type textarea "x"
type textarea "I would like"
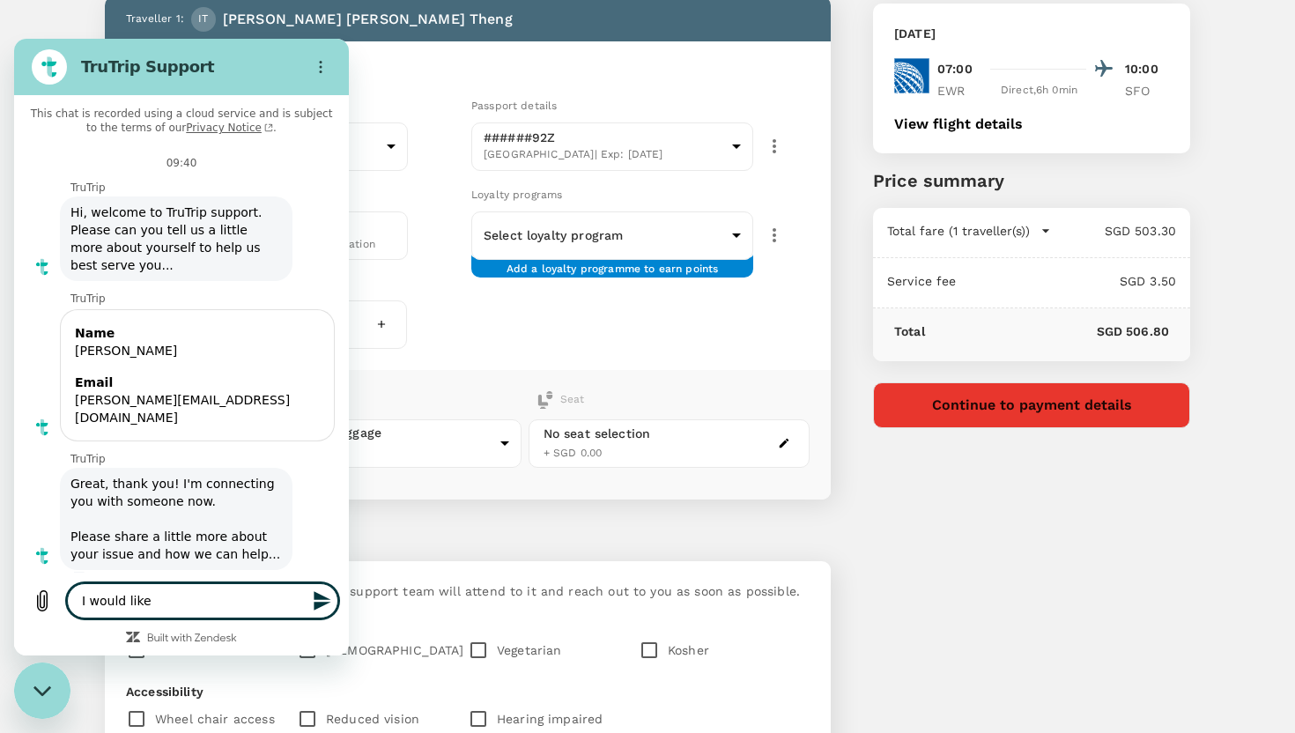
type textarea "x"
type textarea "I would like t"
type textarea "x"
type textarea "I would like to"
type textarea "x"
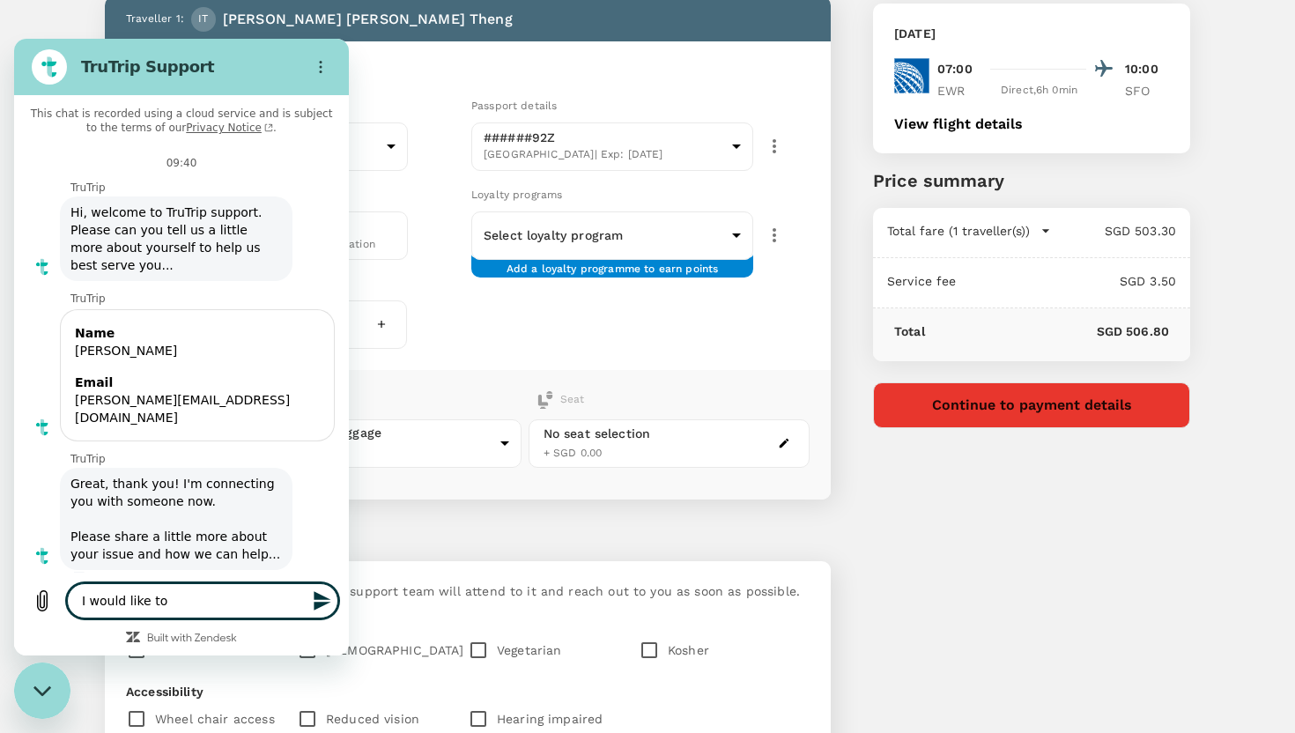
type textarea "I would like to"
type textarea "x"
type textarea "I would like to b"
type textarea "x"
type textarea "I would like to bo"
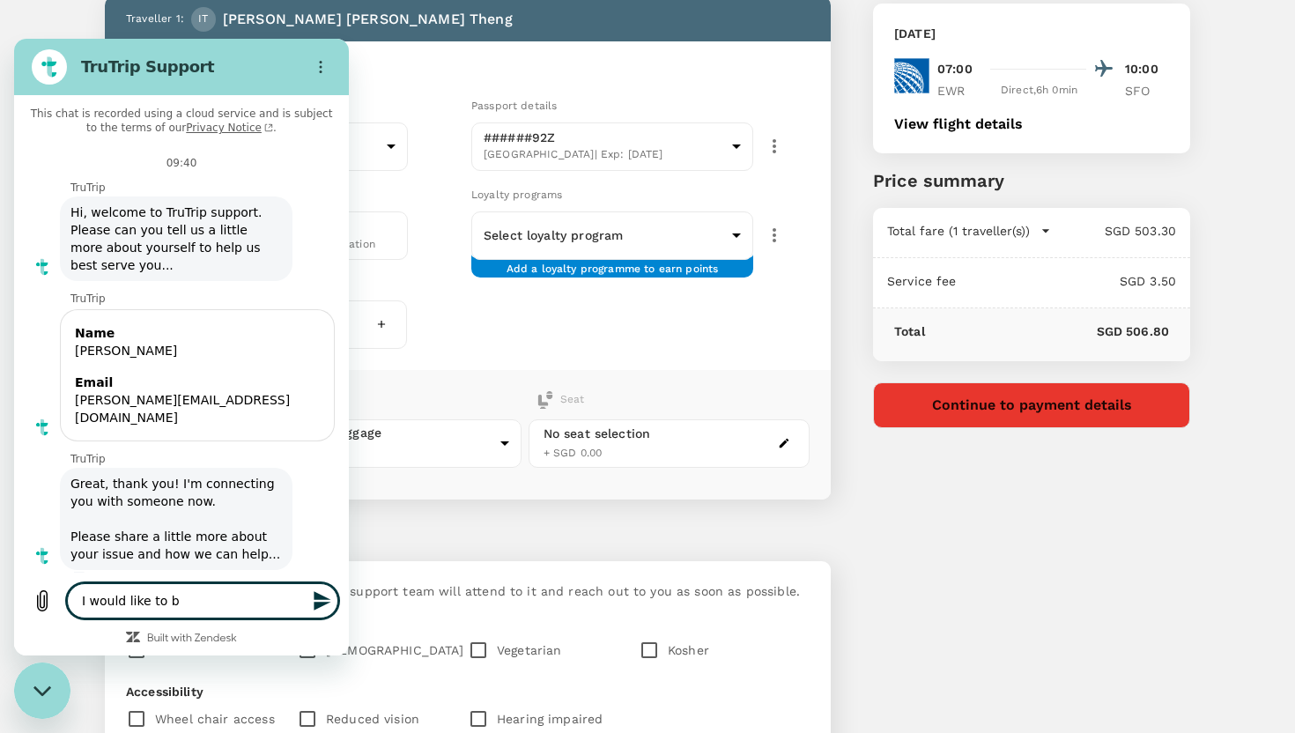
type textarea "x"
type textarea "I would like to boo"
type textarea "x"
type textarea "I would like to book"
type textarea "x"
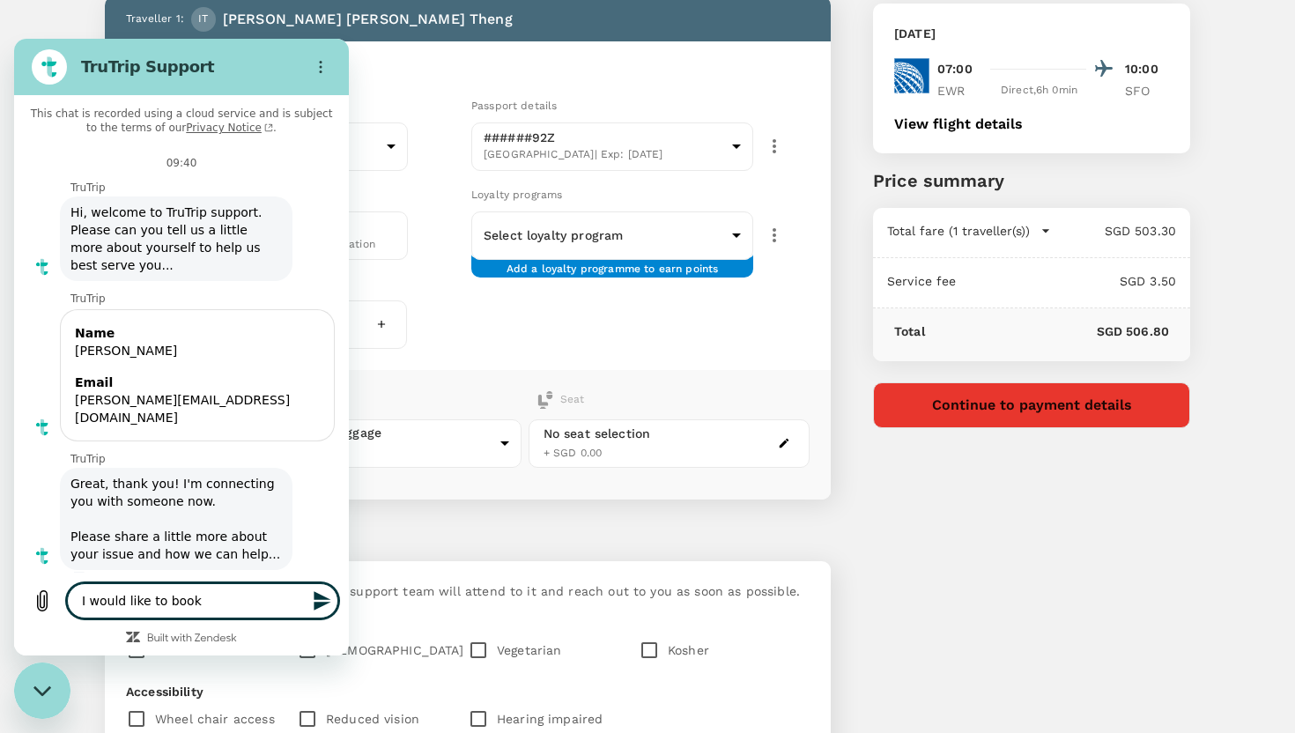
type textarea "I would like to book"
type textarea "x"
type textarea "I would like to book a"
type textarea "x"
type textarea "I would like to book a"
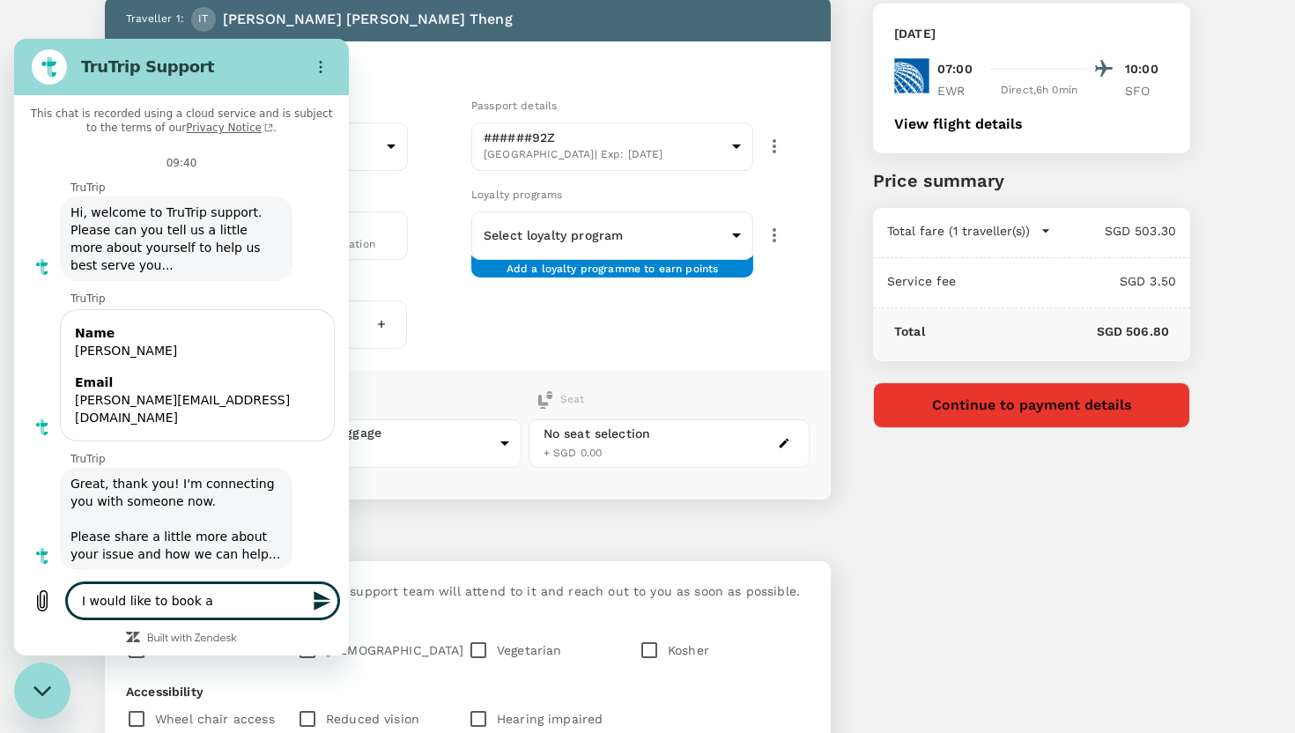
type textarea "x"
type textarea "I would like to book a f"
type textarea "x"
type textarea "I would like to book a fl"
type textarea "x"
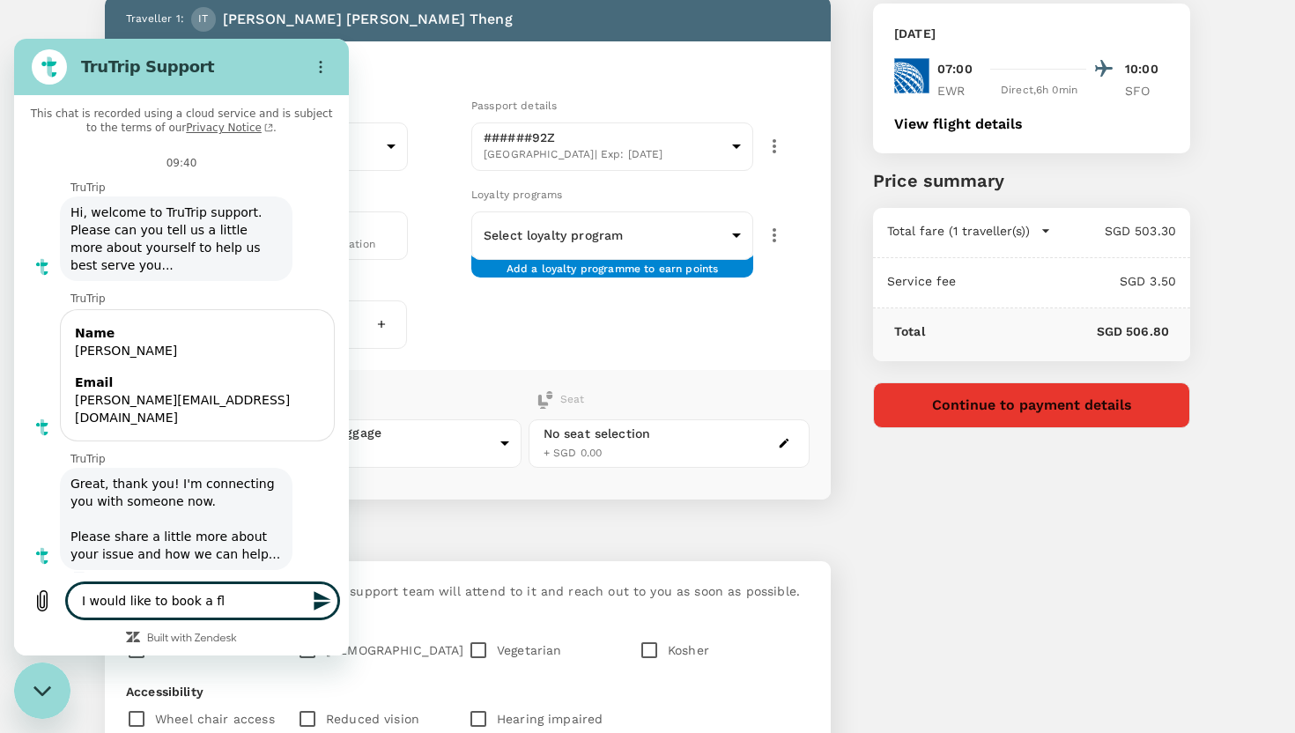
type textarea "I would like to book a fli"
type textarea "x"
type textarea "I would like to book a flig"
type textarea "x"
type textarea "I would like to book a fligh"
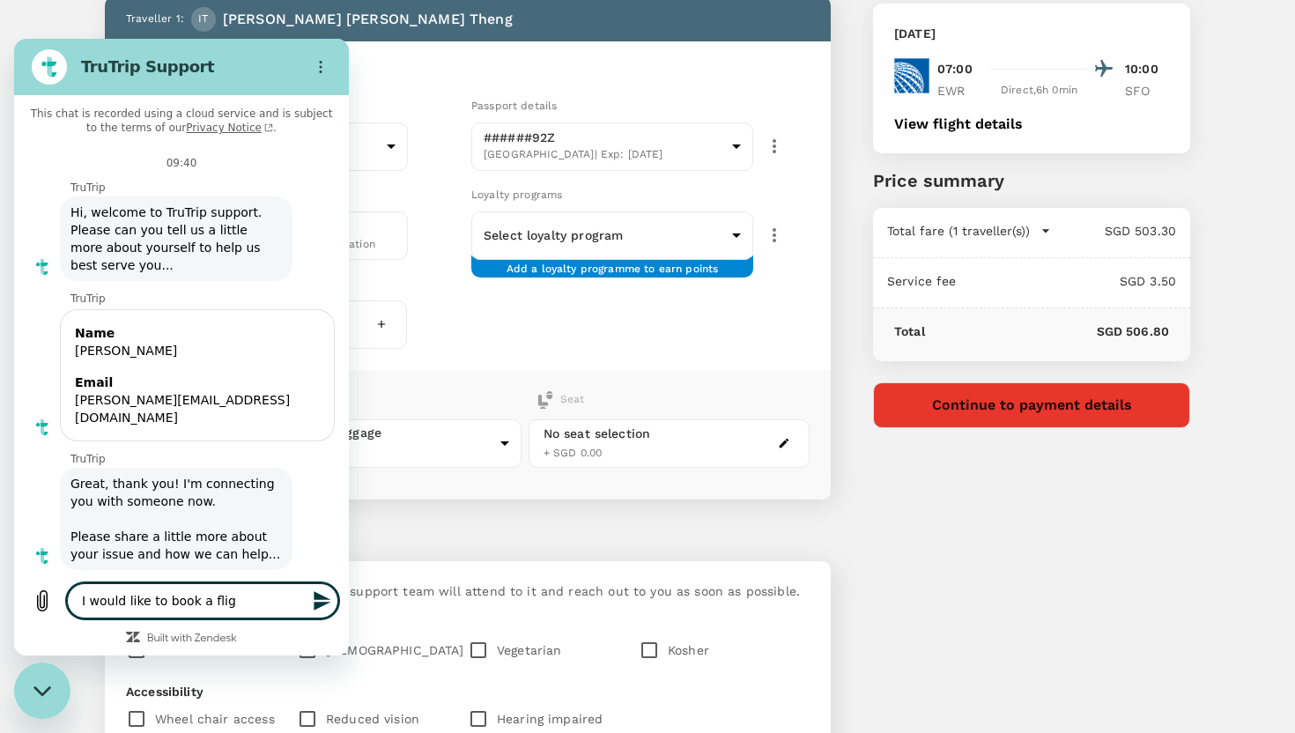
type textarea "x"
type textarea "I would like to book a flight"
type textarea "x"
type textarea "I would like to book a flight"
type textarea "x"
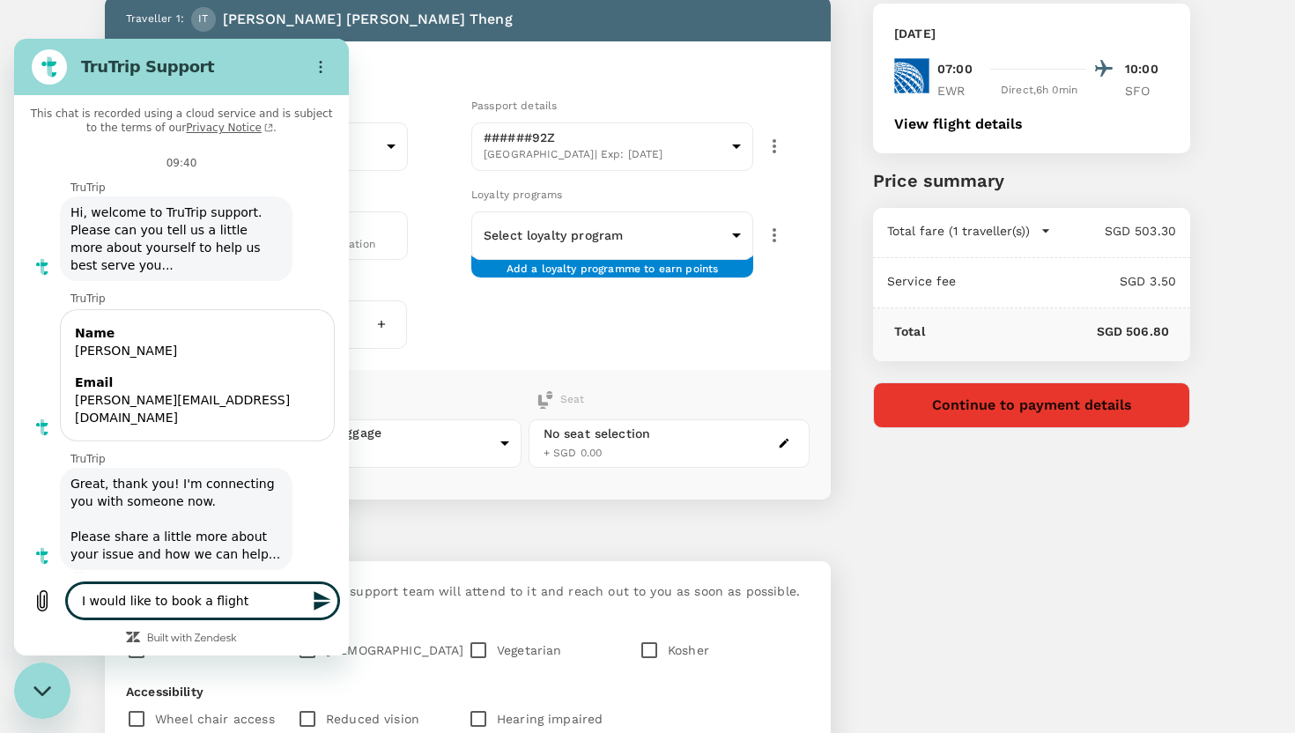
type textarea "I would like to book a flight"
type textarea "x"
type textarea "I would like to book a fligh"
type textarea "x"
type textarea "I would like to book a flig"
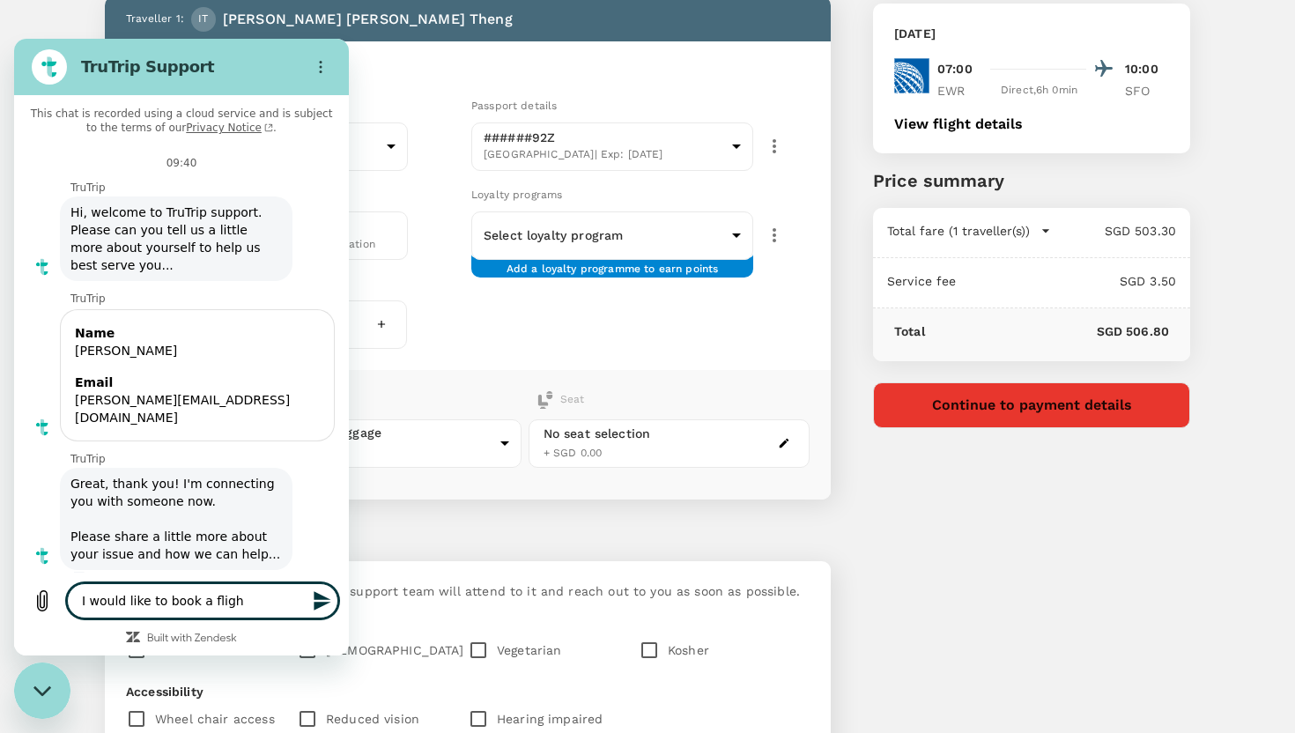
type textarea "x"
type textarea "I would like to book a fli"
type textarea "x"
type textarea "I would like to book a fl"
type textarea "x"
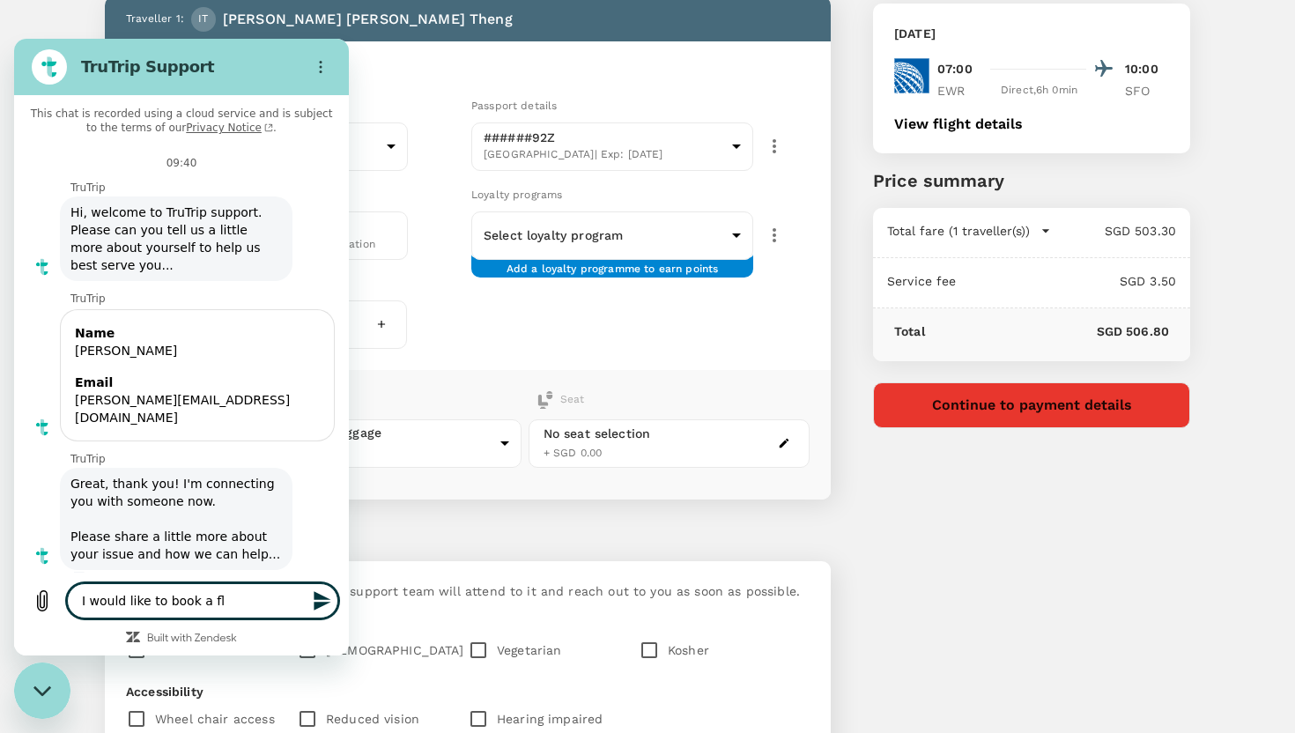
type textarea "I would like to book a f"
type textarea "x"
type textarea "I would like to book a"
type textarea "x"
type textarea "I would like to book a d"
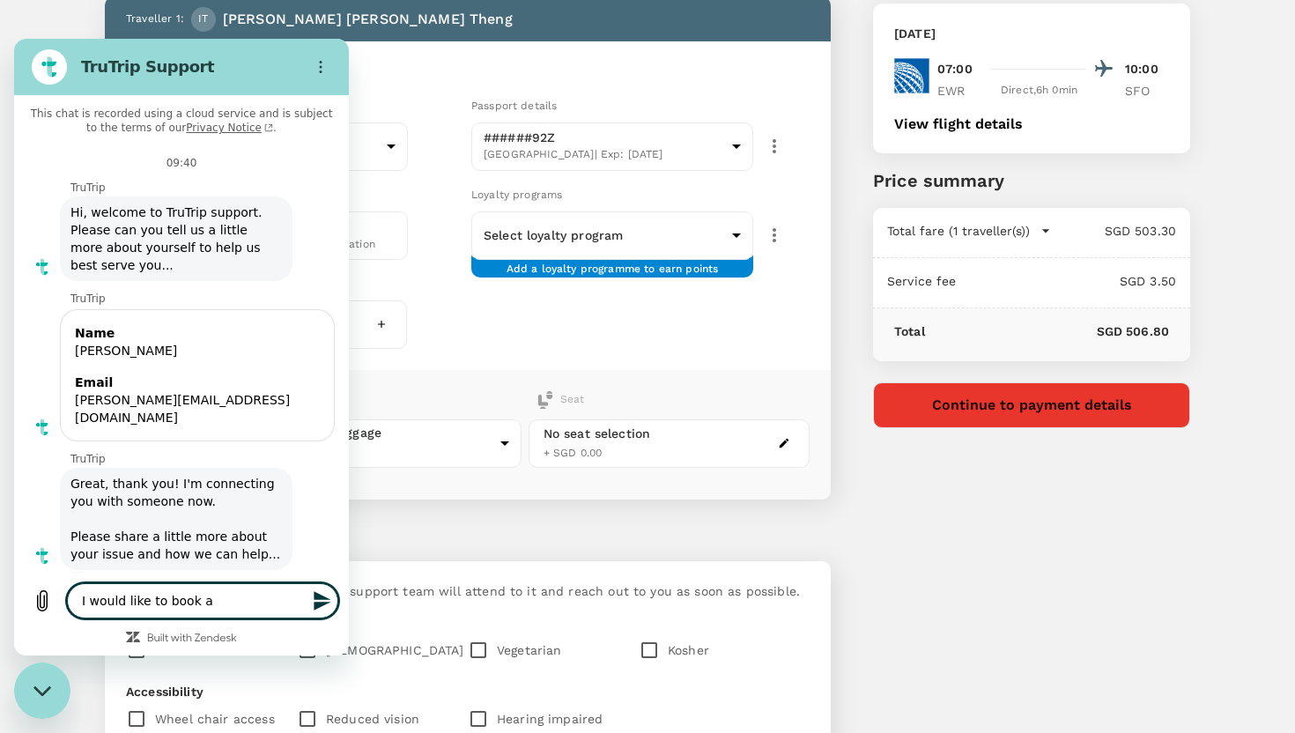
type textarea "x"
type textarea "I would like to book a do"
type textarea "x"
type textarea "I would like to book a dom"
type textarea "x"
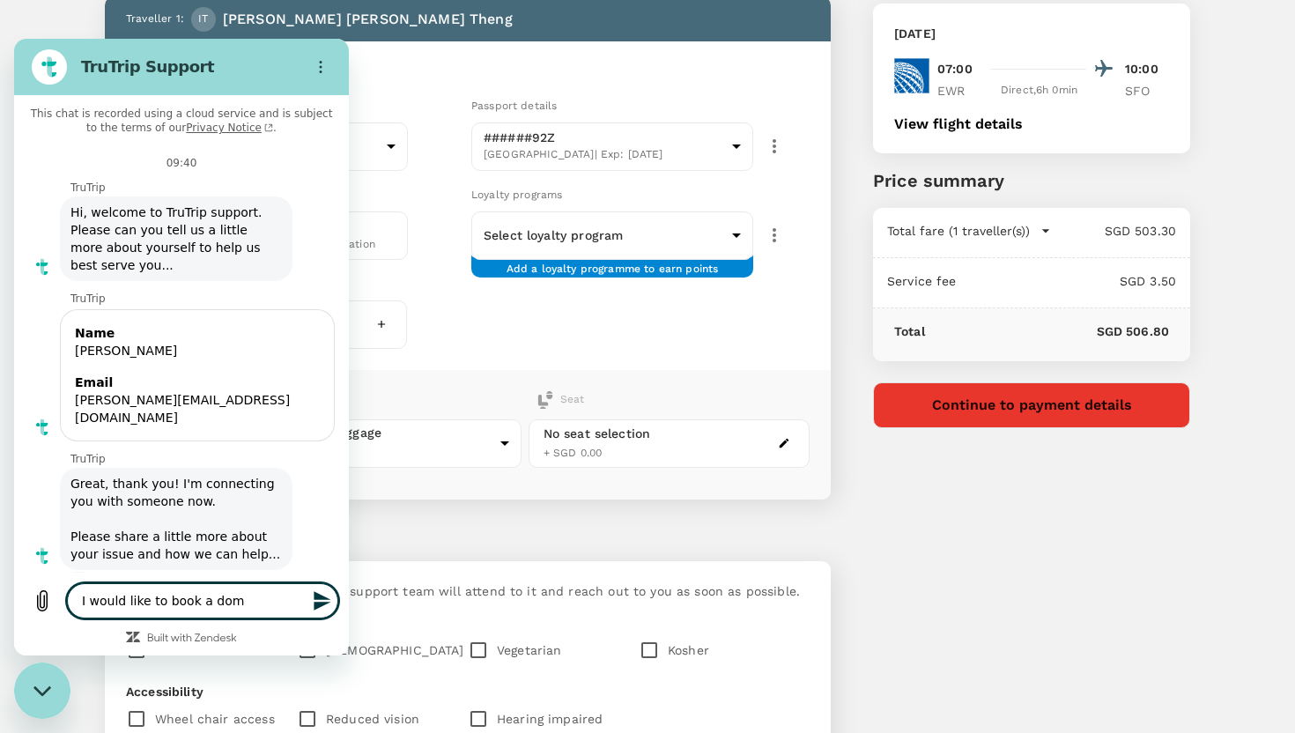
type textarea "I would like to book a dome"
type textarea "x"
type textarea "I would like to book a domes"
type textarea "x"
type textarea "I would like to book a domest"
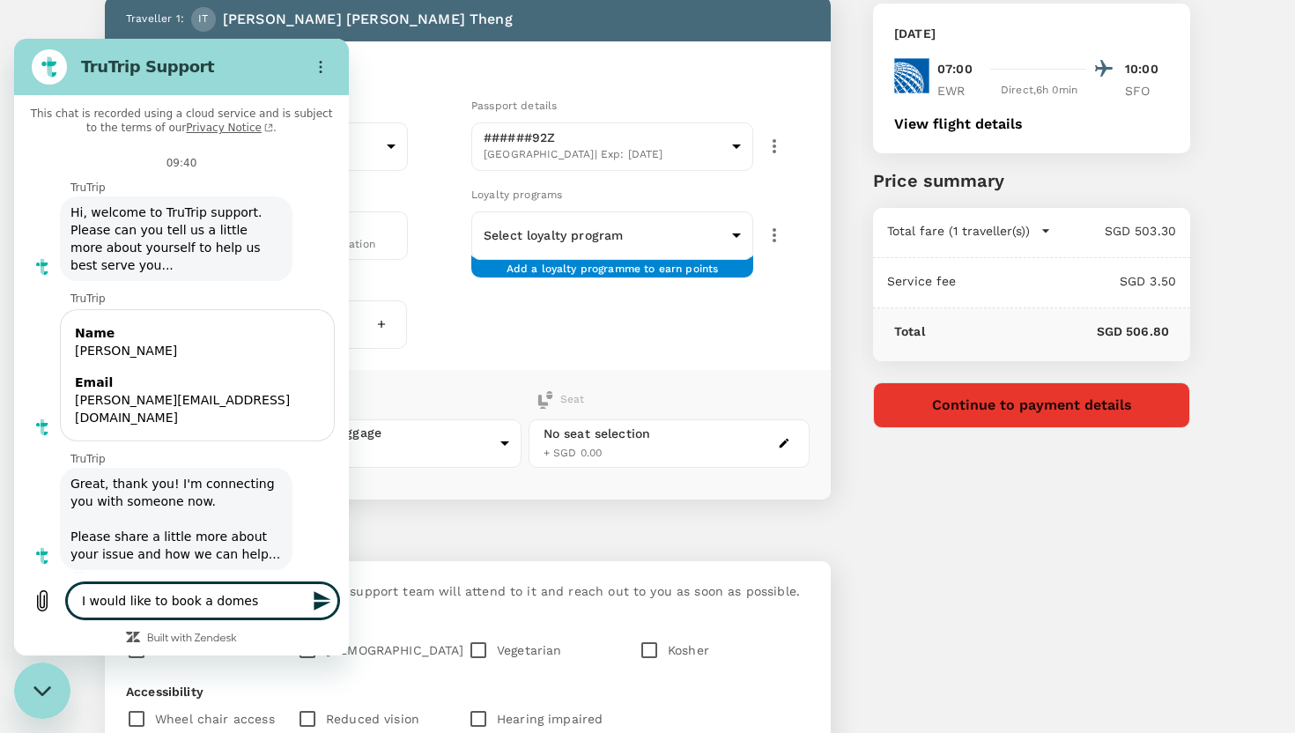
type textarea "x"
type textarea "I would like to book a domesti"
type textarea "x"
type textarea "I would like to book a domestic"
type textarea "x"
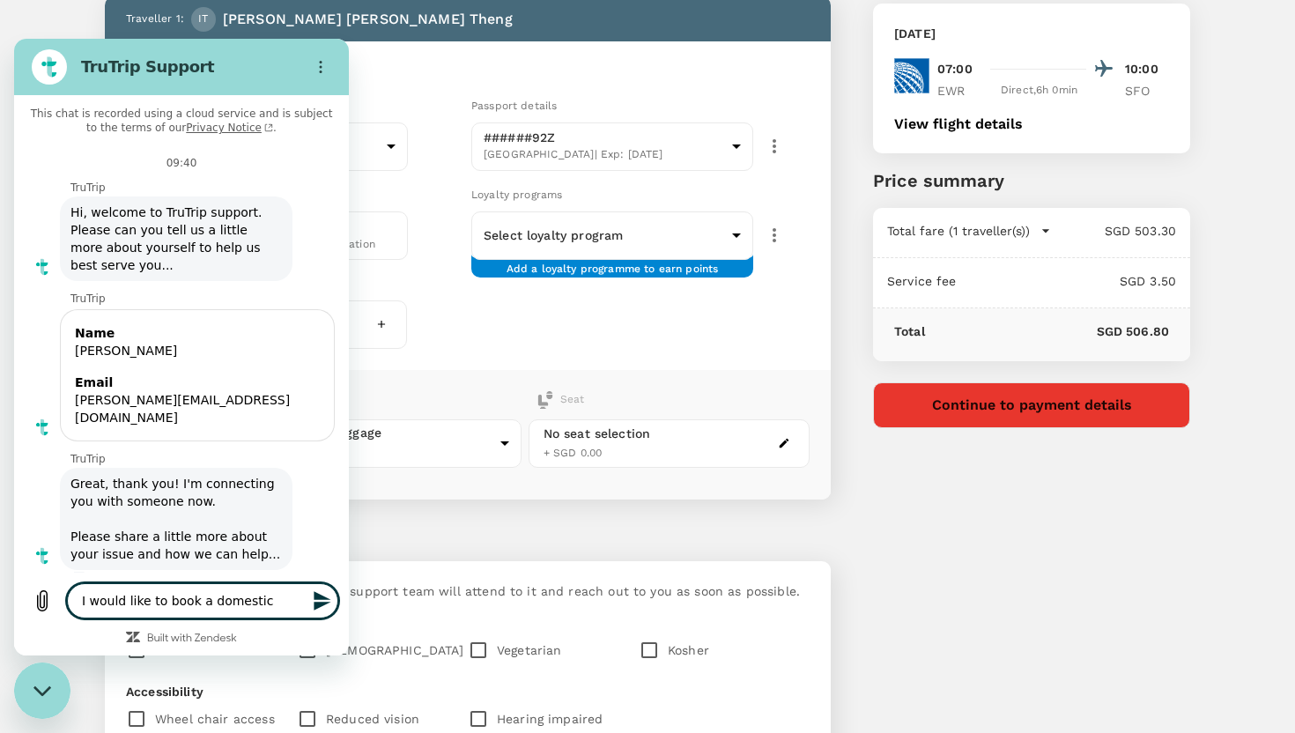
type textarea "I would like to book a domestic"
type textarea "x"
type textarea "I would like to book a domestic f"
type textarea "x"
type textarea "I would like to book a domestic fl"
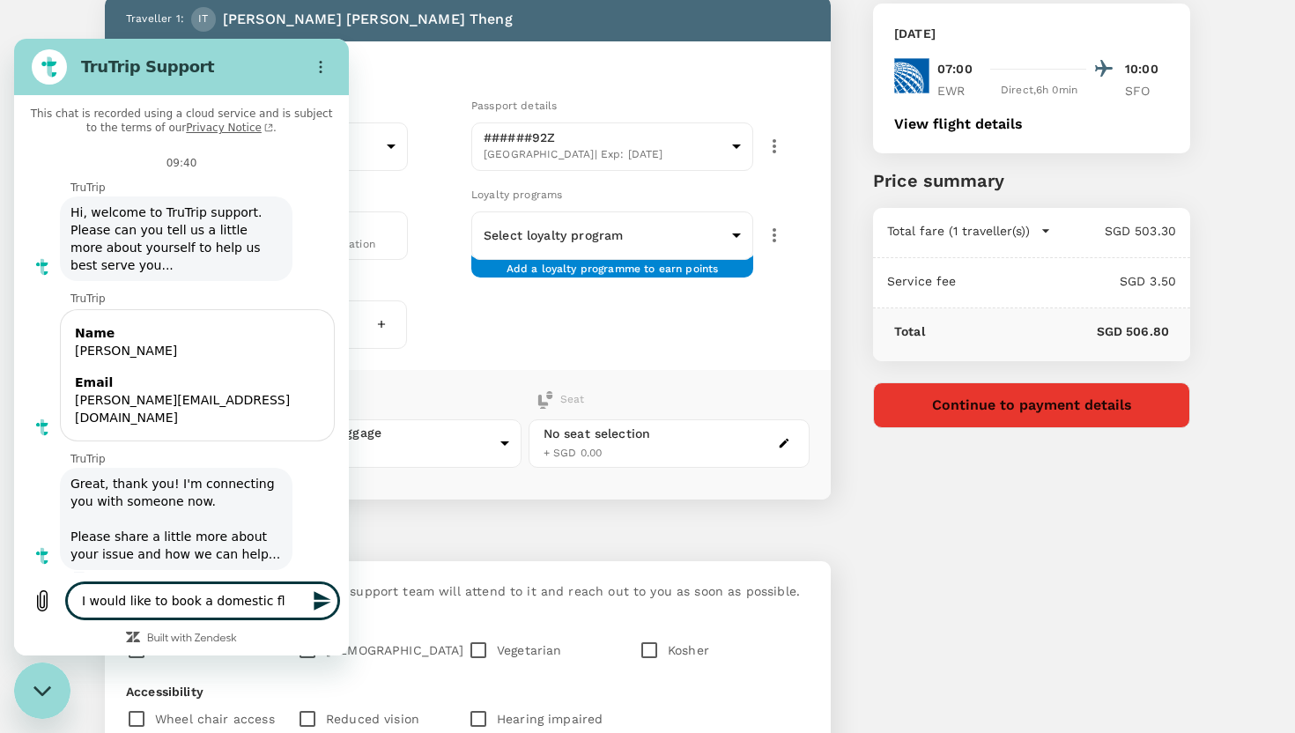
type textarea "x"
type textarea "I would like to book a domestic fli"
type textarea "x"
type textarea "I would like to book a domestic flig"
type textarea "x"
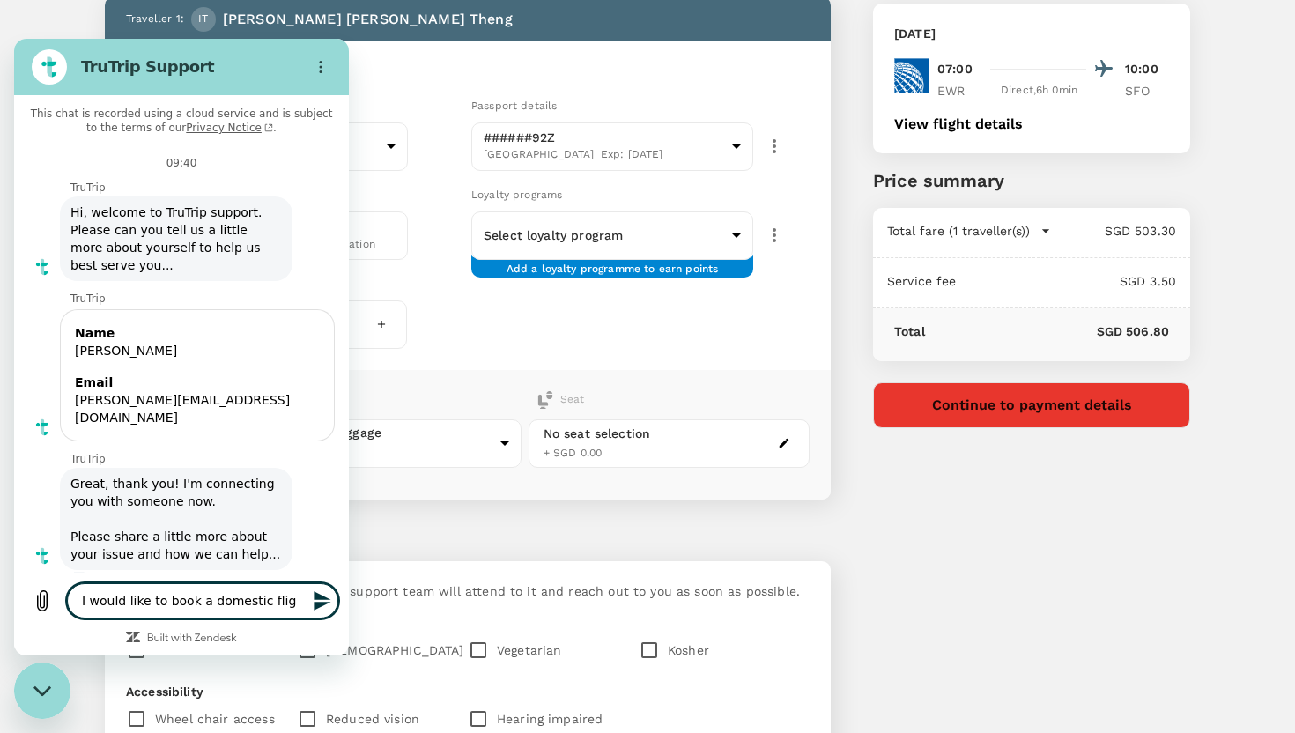
type textarea "I would like to book a domestic fligh"
type textarea "x"
type textarea "I would like to book a domestic flight"
type textarea "x"
type textarea "I would like to book a domestic flight"
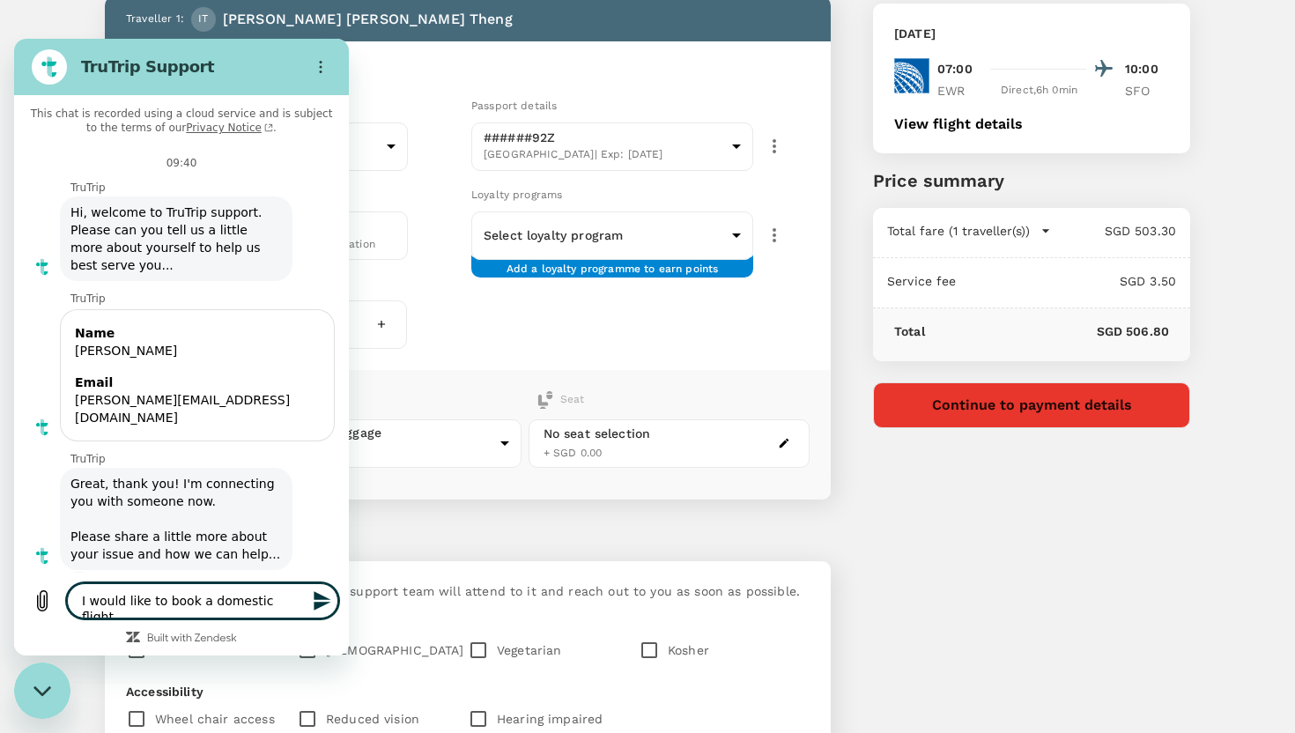
type textarea "x"
type textarea "I would like to book a domestic flight f"
type textarea "x"
type textarea "I would like to book a domestic flight fr"
type textarea "x"
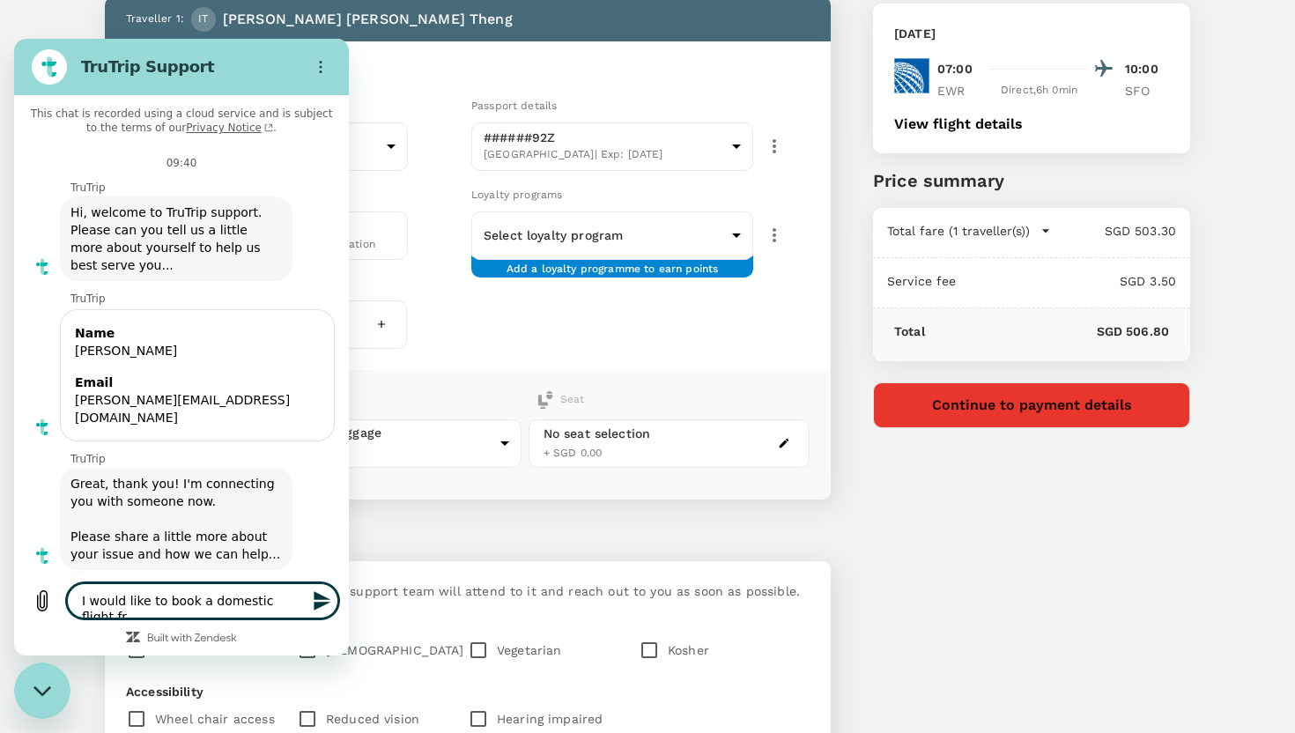
type textarea "I would like to book a domestic flight fro"
type textarea "x"
type textarea "I would like to book a domestic flight from"
type textarea "x"
type textarea "I would like to book a domestic flight from"
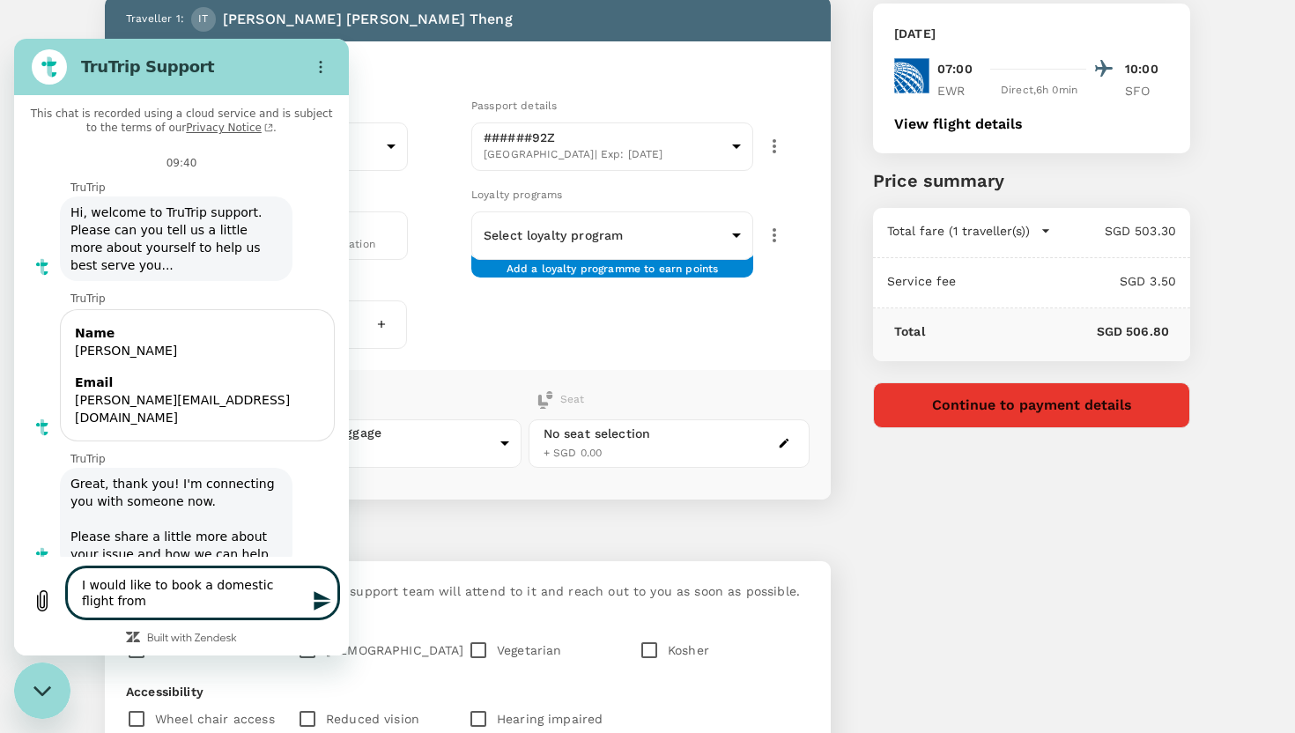
type textarea "x"
type textarea "I would like to book a domestic flight from E"
type textarea "x"
type textarea "I would like to book a domestic flight from EW"
type textarea "x"
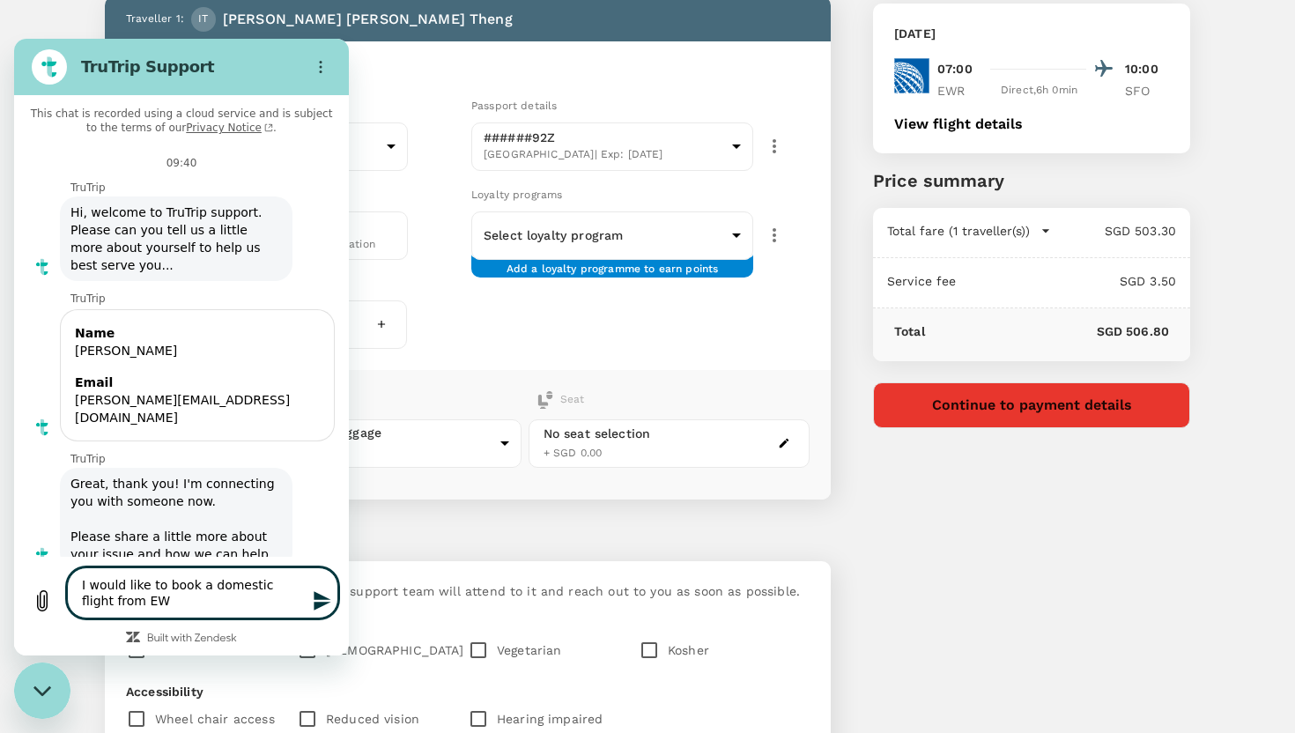
type textarea "I would like to book a domestic flight from EWR"
type textarea "x"
type textarea "I would like to book a domestic flight from EWR"
type textarea "x"
type textarea "I would like to book a domestic flight from EWR t"
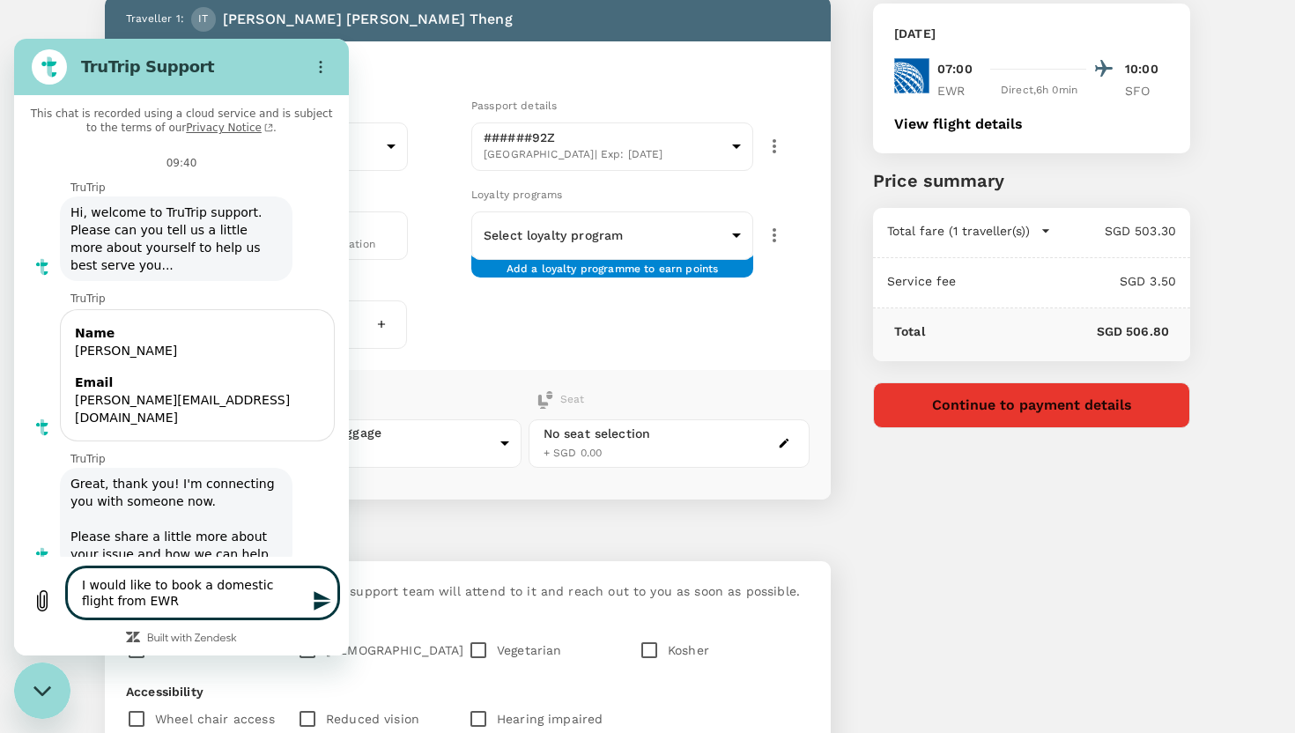
type textarea "x"
type textarea "I would like to book a domestic flight from EWR to"
type textarea "x"
type textarea "I would like to book a domestic flight from EWR to"
type textarea "x"
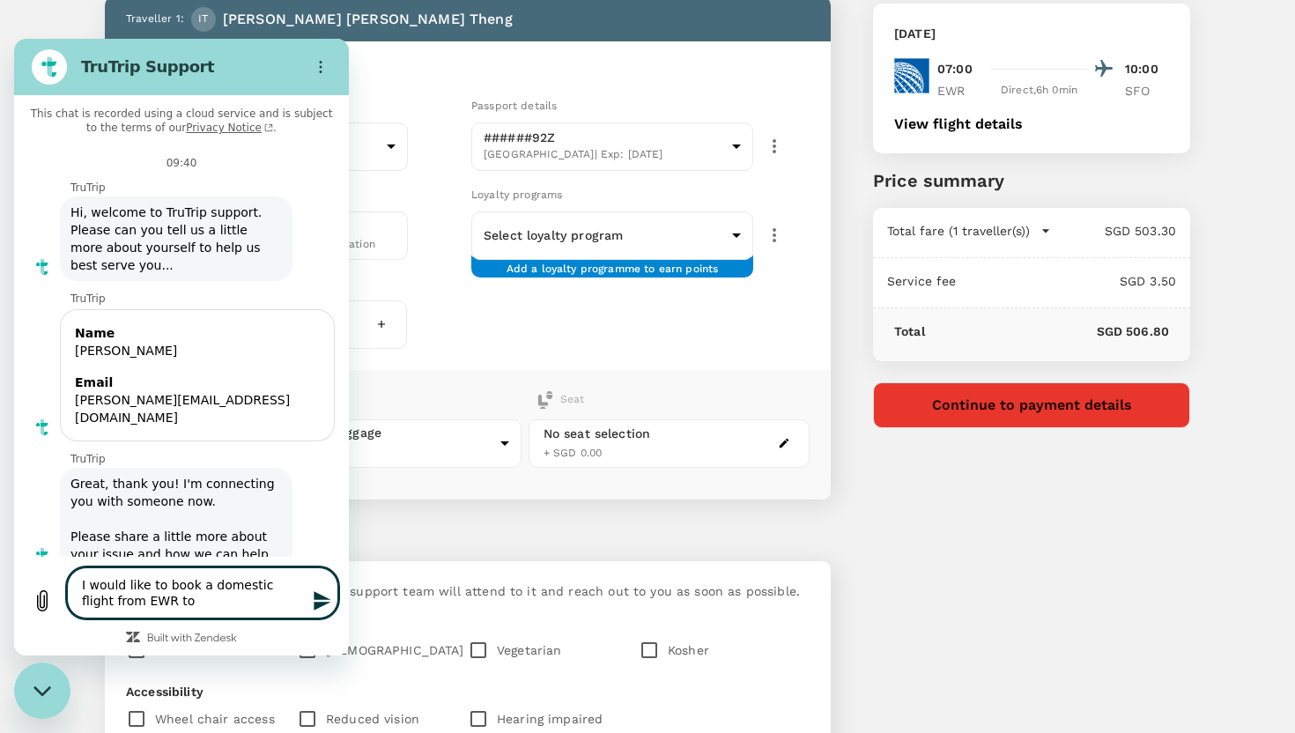
type textarea "I would like to book a domestic flight from EWR to S"
type textarea "x"
type textarea "I would like to book a domestic flight from EWR to [GEOGRAPHIC_DATA]"
type textarea "x"
type textarea "I would like to book a domestic flight from EWR to [GEOGRAPHIC_DATA]"
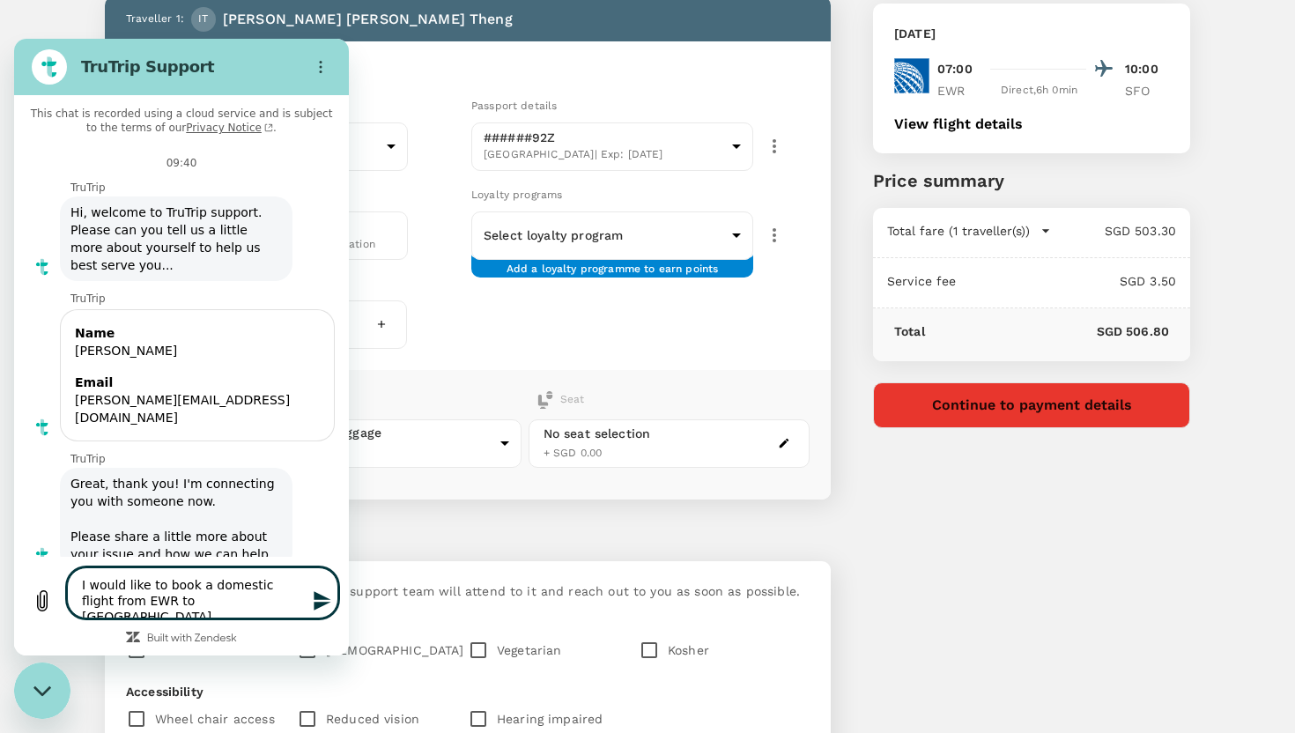
type textarea "x"
type textarea "I would like to book a domestic flight from EWR to [GEOGRAPHIC_DATA]"
type textarea "x"
type textarea "I would like to book a domestic flight from EWR to SFO b"
type textarea "x"
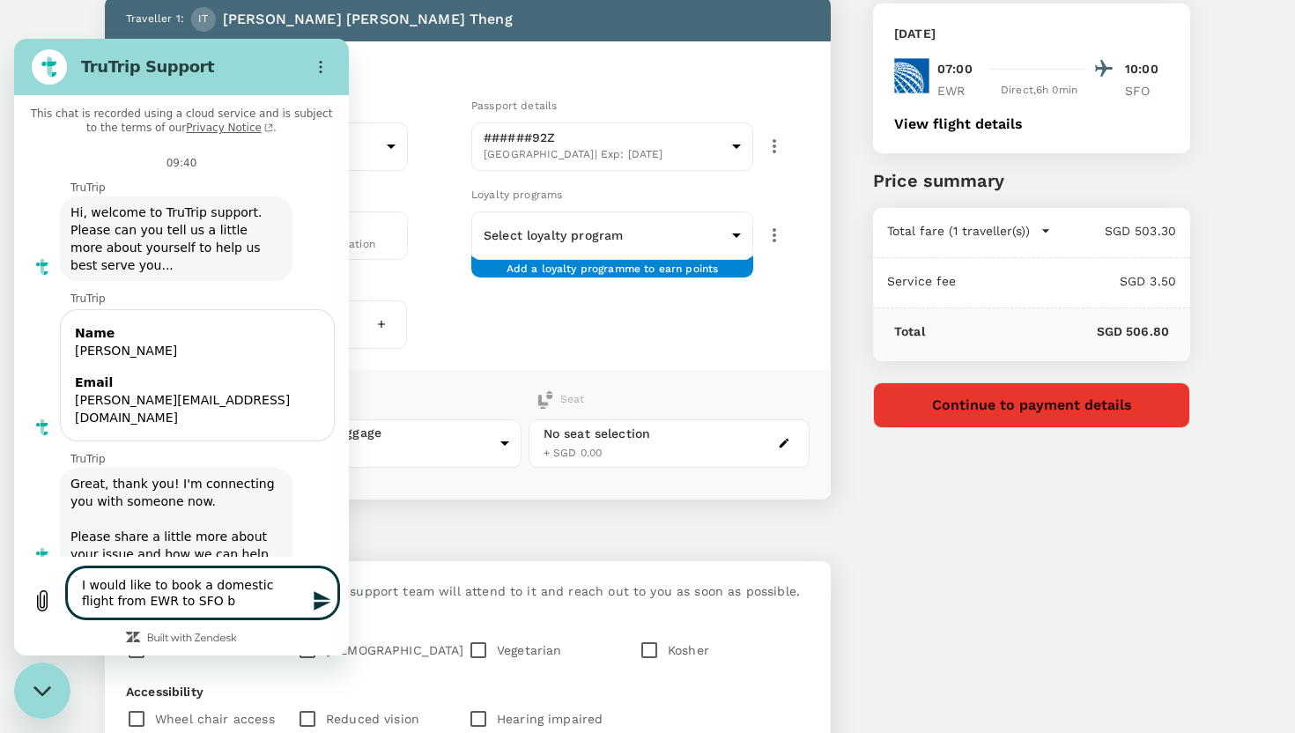
type textarea "I would like to book a domestic flight from EWR to SFO bu"
type textarea "x"
type textarea "I would like to book a domestic flight from EWR to SFO but"
type textarea "x"
type textarea "I would like to book a domestic flight from EWR to SFO but"
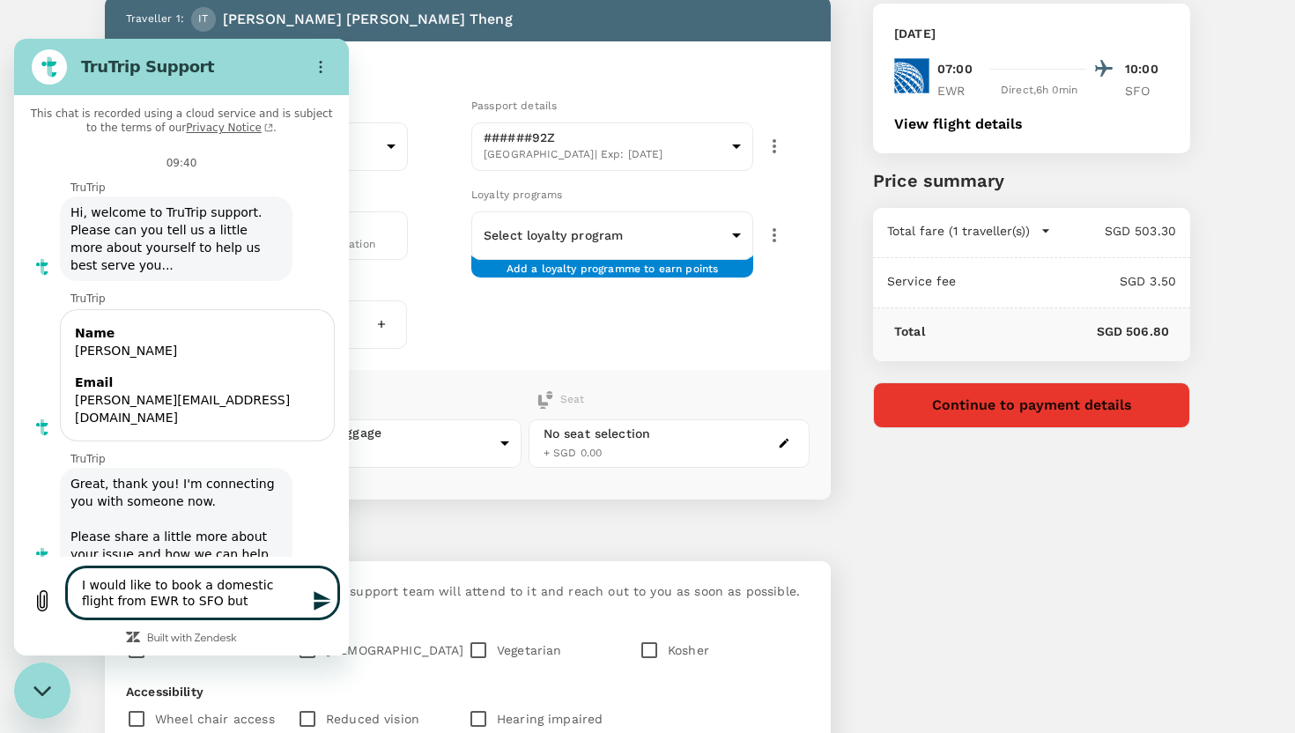
type textarea "x"
type textarea "I would like to book a domestic flight from EWR to SFO but t"
type textarea "x"
type textarea "I would like to book a domestic flight from EWR to SFO but th"
type textarea "x"
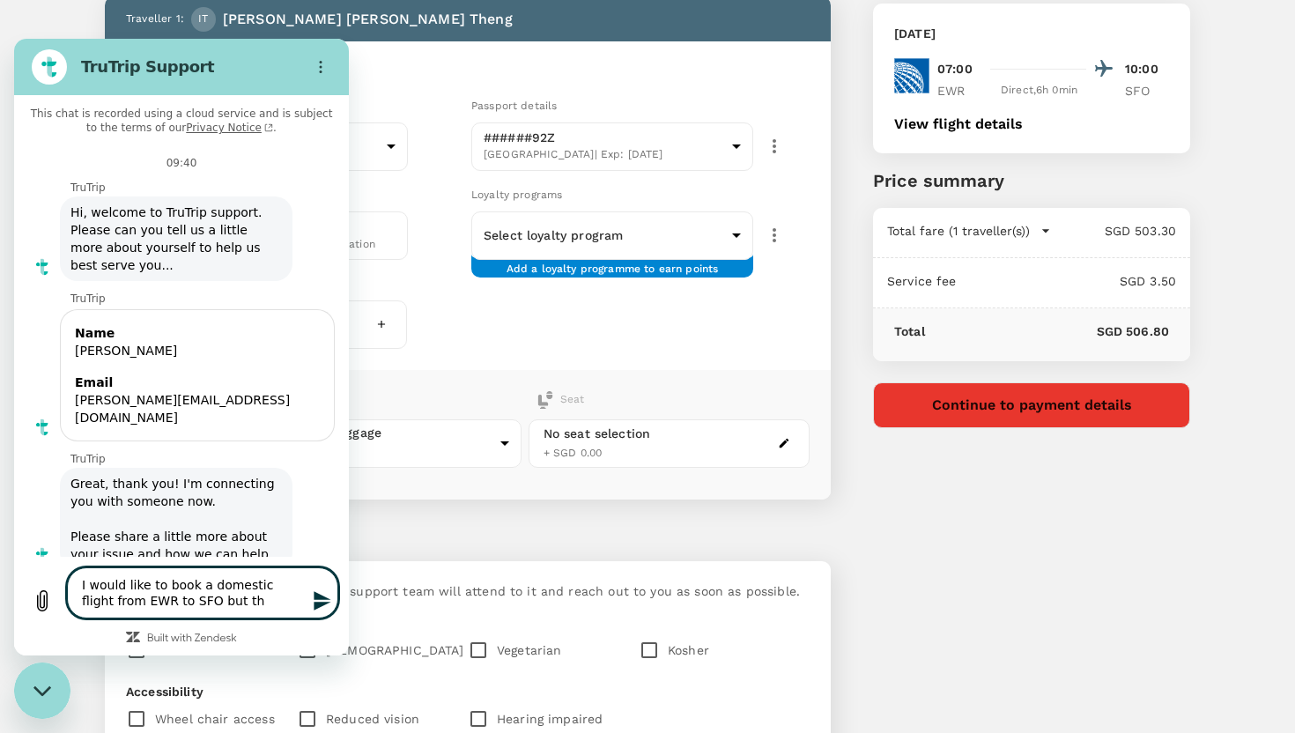
type textarea "I would like to book a domestic flight from EWR to SFO but the"
type textarea "x"
type textarea "I would like to book a domestic flight from EWR to SFO but ther"
type textarea "x"
type textarea "I would like to book a domestic flight from EWR to [GEOGRAPHIC_DATA] but there"
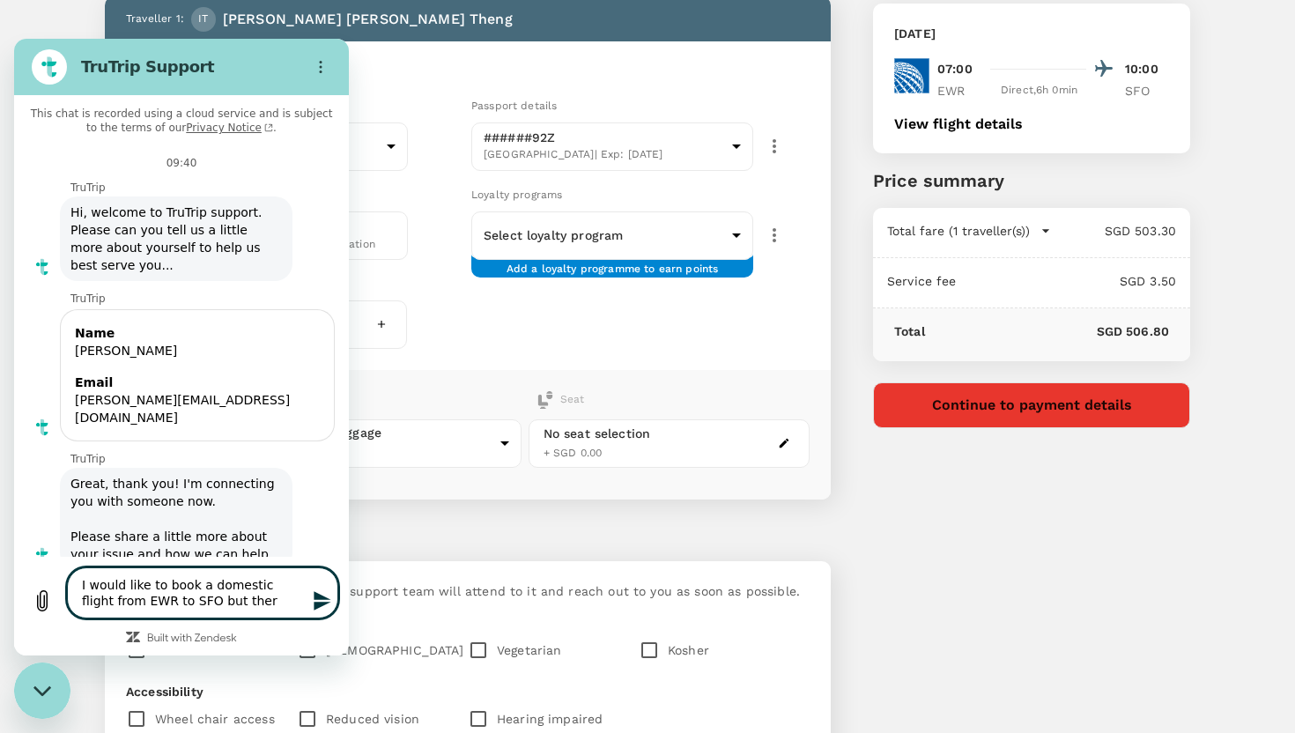
type textarea "x"
type textarea "I would like to book a domestic flight from EWR to [GEOGRAPHIC_DATA] but there"
type textarea "x"
type textarea "I would like to book a domestic flight from EWR to [GEOGRAPHIC_DATA] but there i"
type textarea "x"
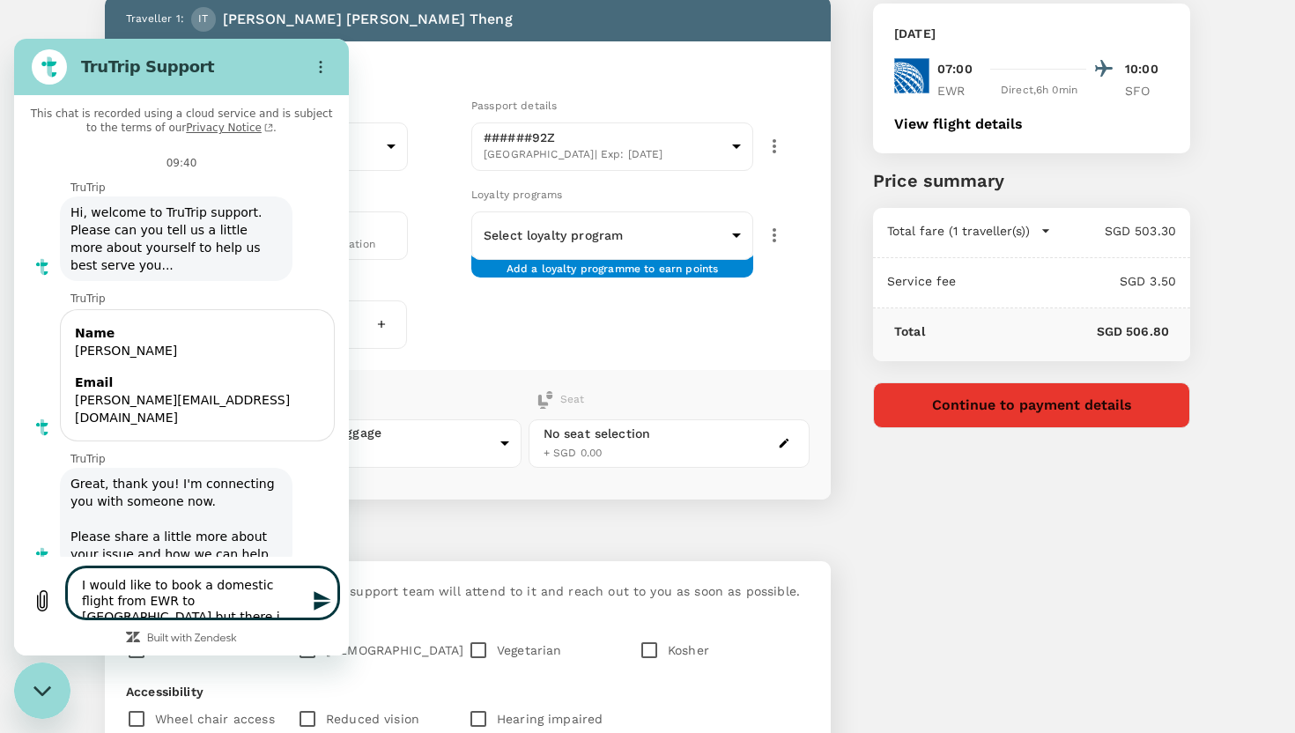
type textarea "I would like to book a domestic flight from EWR to SFO but there is"
type textarea "x"
type textarea "I would like to book a domestic flight from EWR to SFO but there is"
type textarea "x"
type textarea "I would like to book a domestic flight from EWR to SFO but there is n"
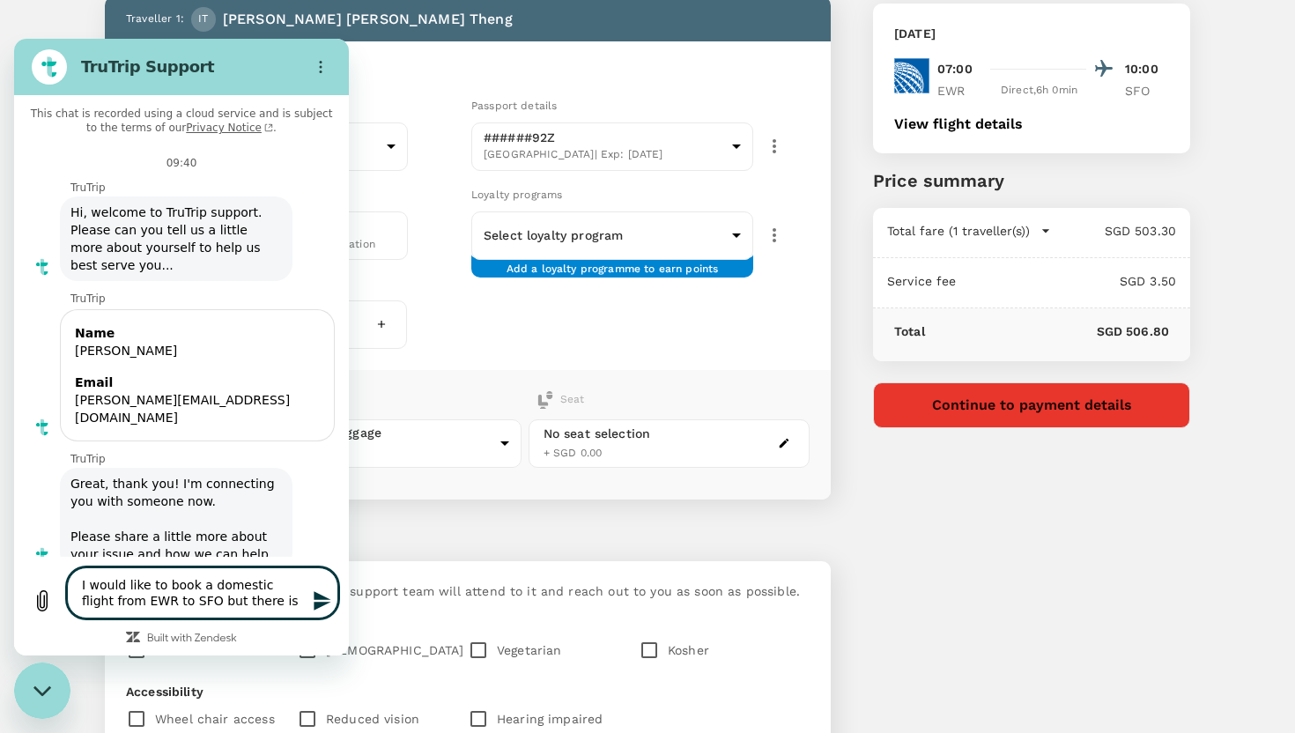
type textarea "x"
type textarea "I would like to book a domestic flight from EWR to SFO but there is no"
type textarea "x"
type textarea "I would like to book a domestic flight from EWR to SFO but there is not"
type textarea "x"
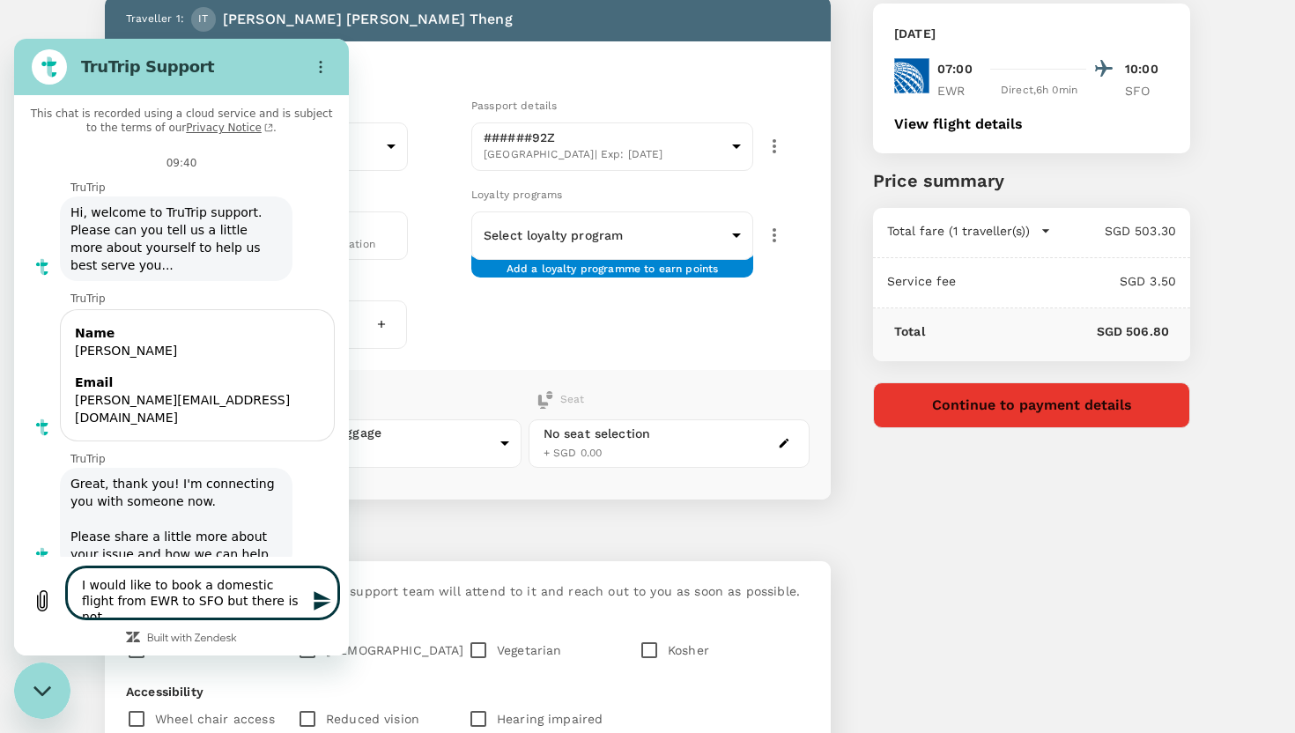
type textarea "I would like to book a domestic flight from EWR to SFO but there is no"
type textarea "x"
type textarea "I would like to book a domestic flight from EWR to SFO but there is no"
type textarea "x"
type textarea "I would like to book a domestic flight from EWR to SFO but there is no c"
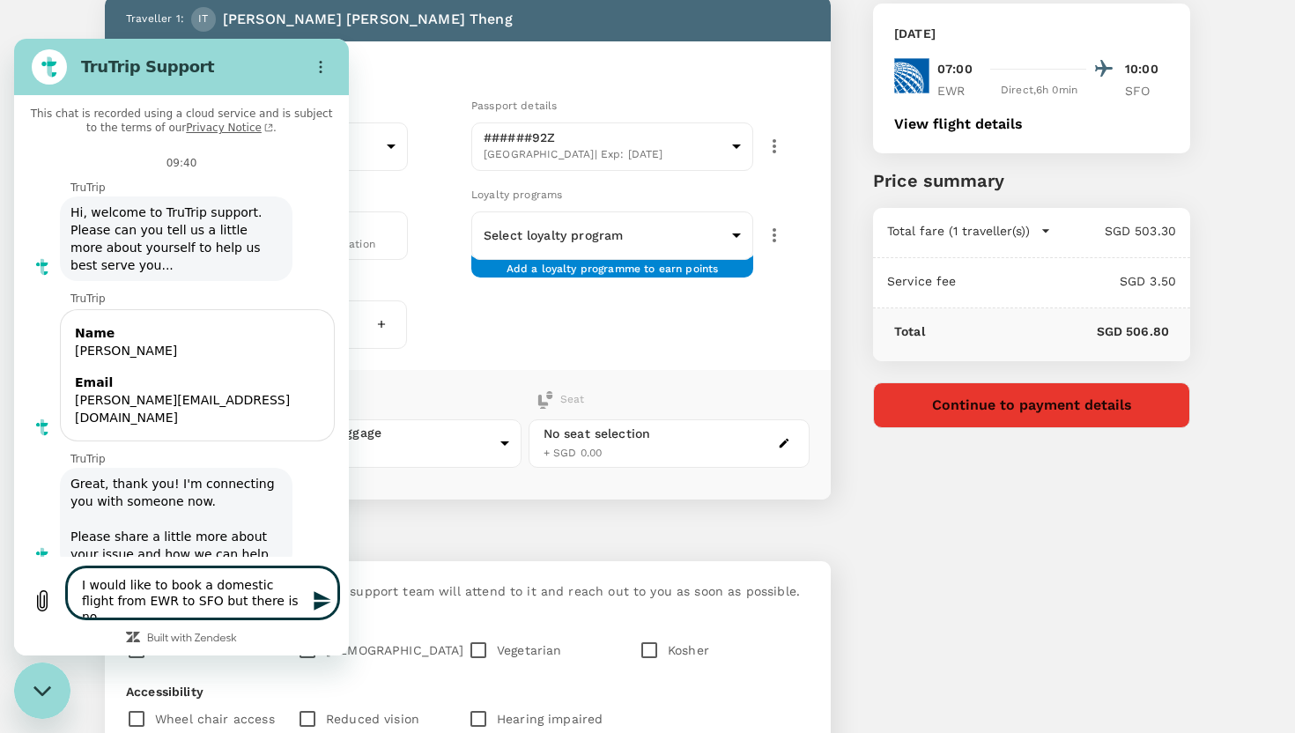
type textarea "x"
type textarea "I would like to book a domestic flight from EWR to SFO but there is no ch"
type textarea "x"
type textarea "I would like to book a domestic flight from EWR to SFO but there is no che"
type textarea "x"
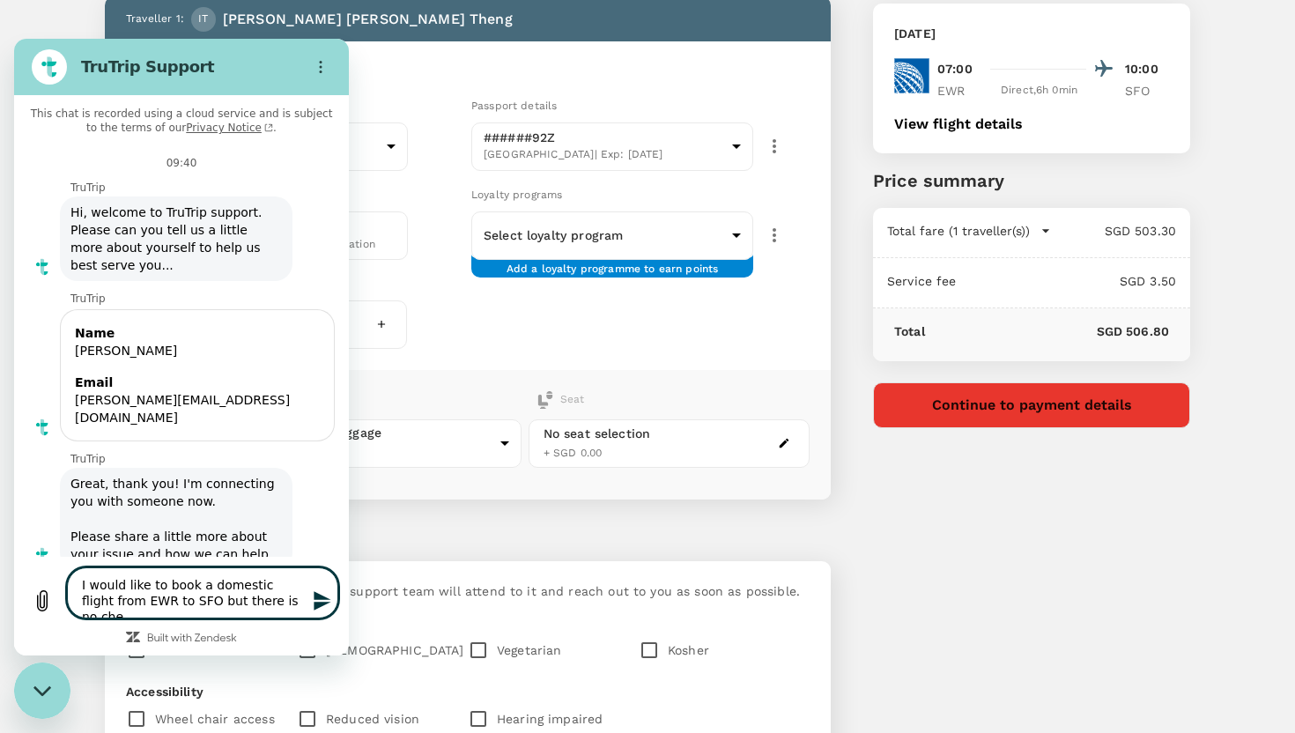
type textarea "I would like to book a domestic flight from EWR to SFO but there is no chec"
type textarea "x"
type textarea "I would like to book a domestic flight from EWR to SFO but there is no check"
type textarea "x"
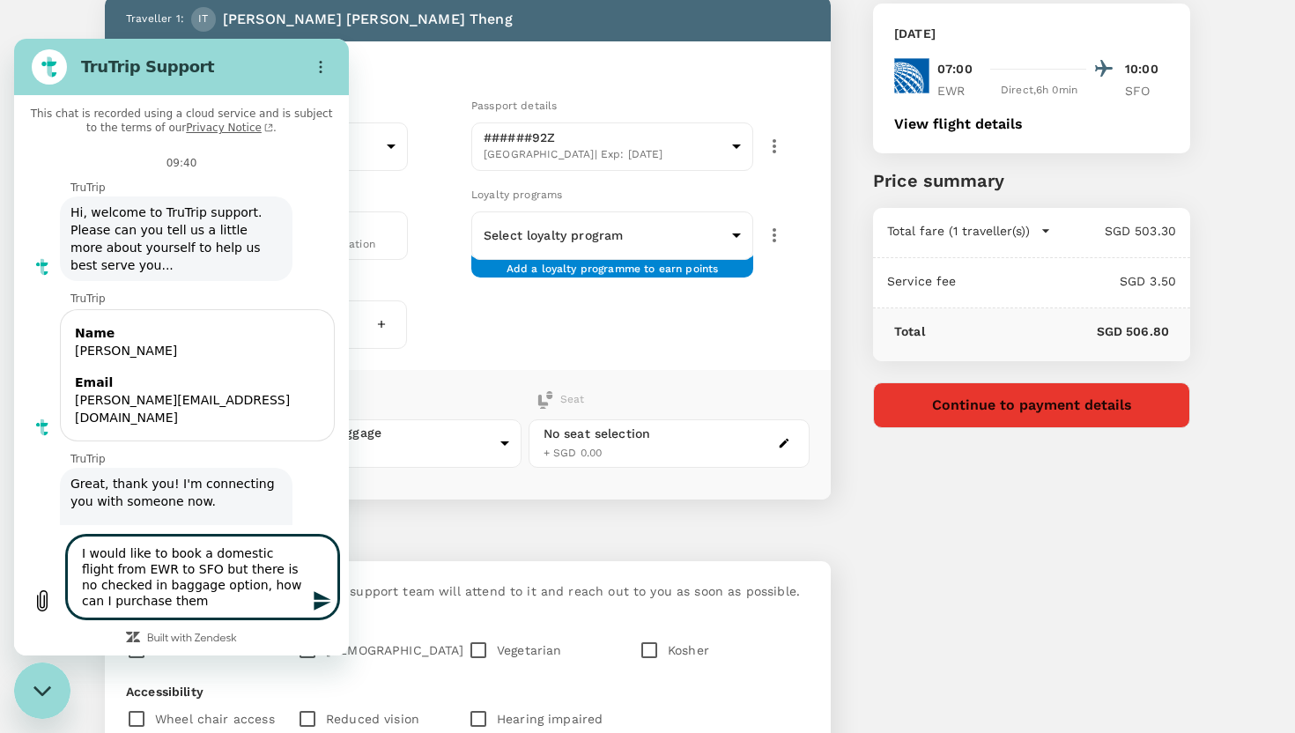
click at [237, 584] on textarea "I would like to book a domestic flight from EWR to SFO but there is no checked …" at bounding box center [202, 577] width 271 height 83
click at [253, 609] on textarea "I would like to book a domestic flight from EWR to SFO but there is no checked …" at bounding box center [202, 569] width 271 height 99
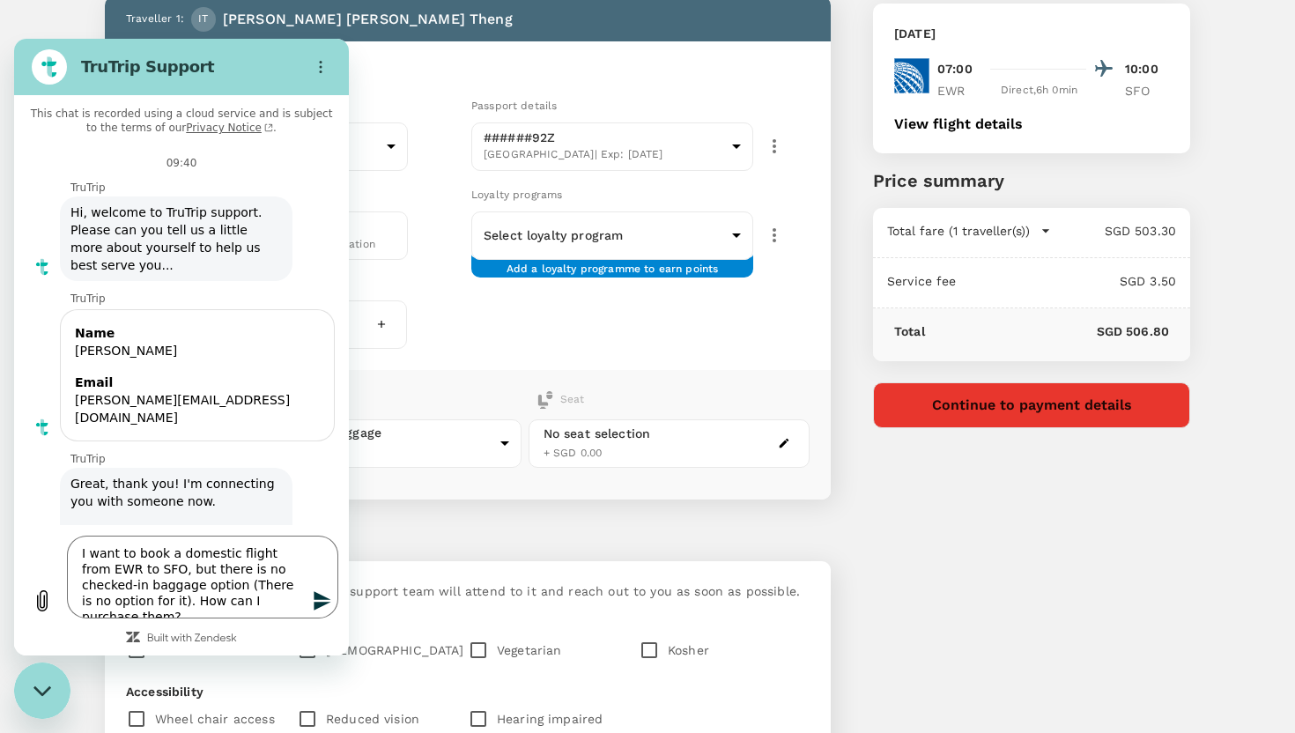
click at [328, 603] on icon "Send message" at bounding box center [322, 600] width 21 height 21
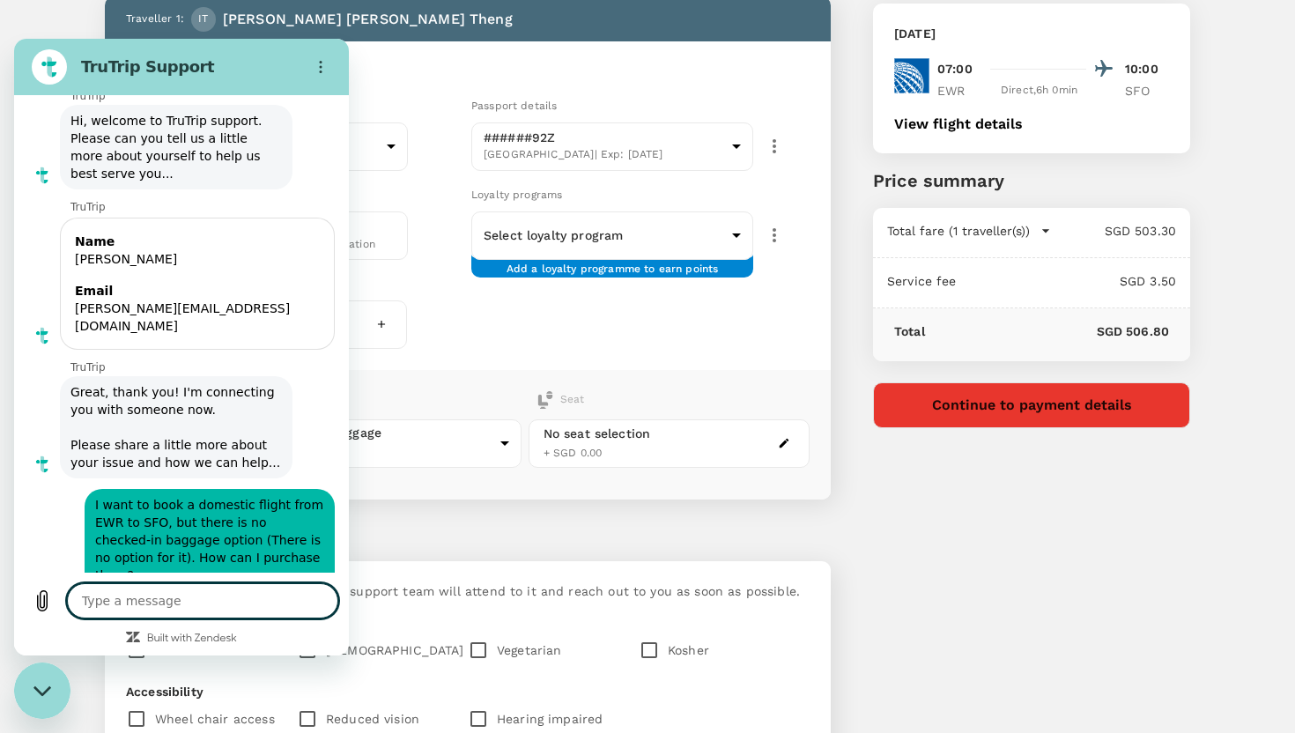
scroll to position [98, 0]
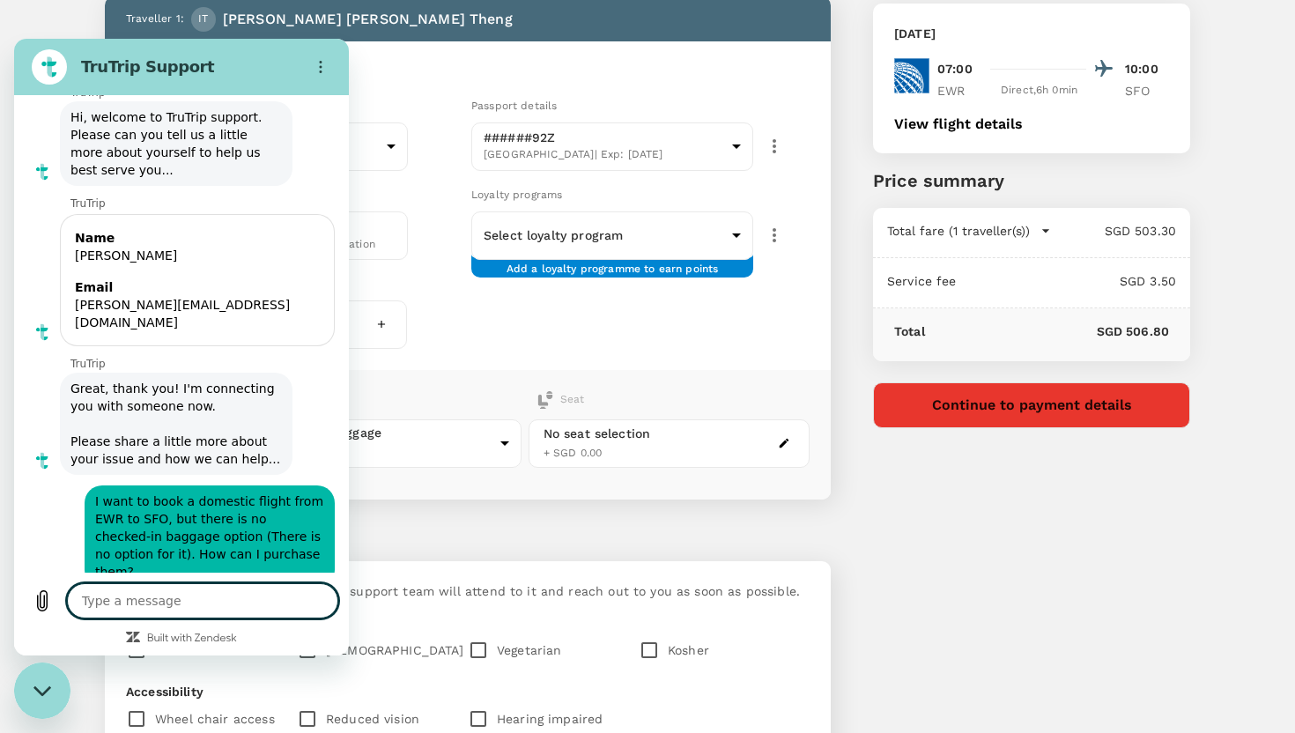
click at [224, 596] on textarea at bounding box center [202, 600] width 271 height 35
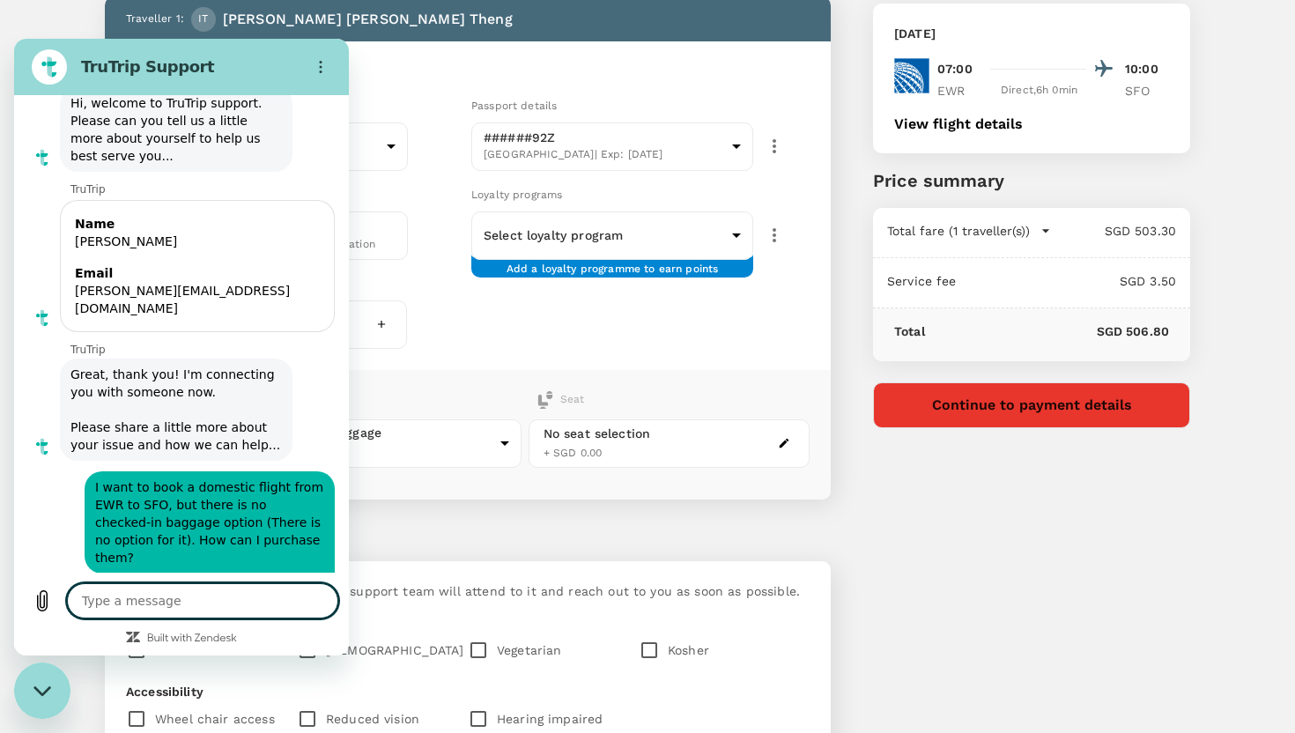
scroll to position [131, 0]
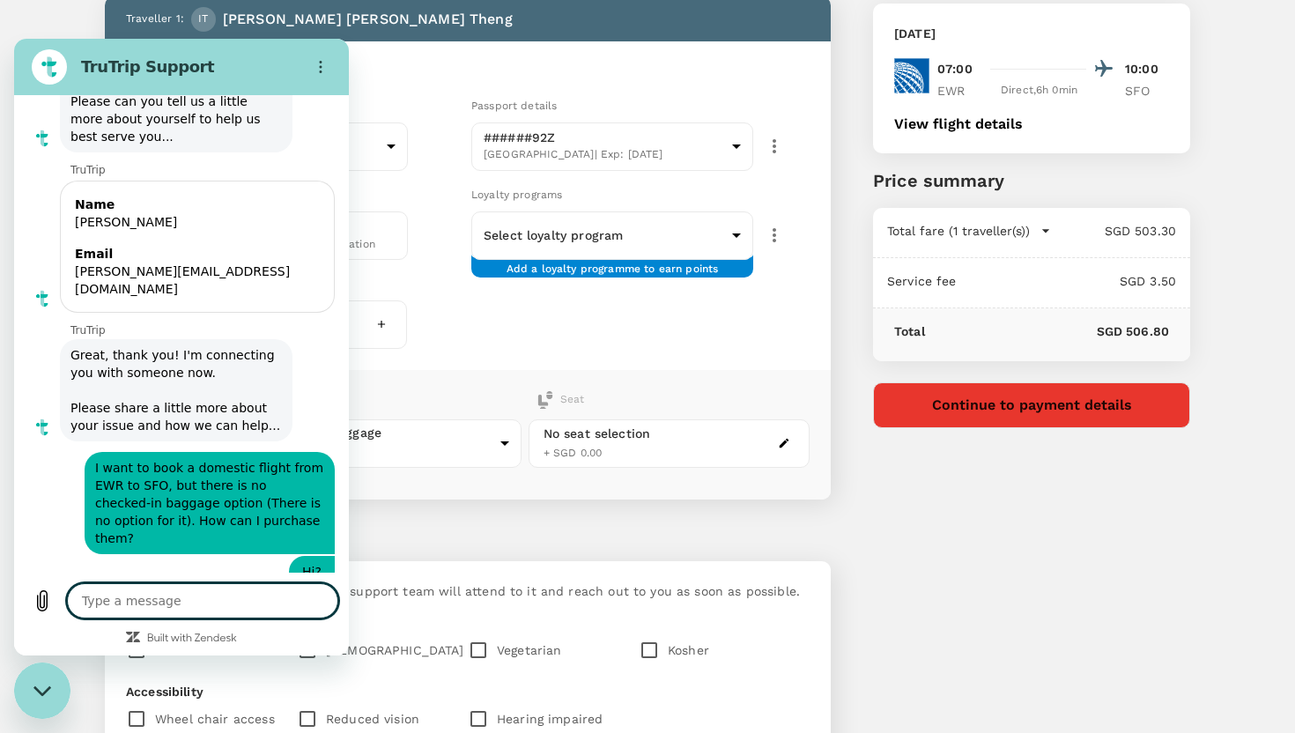
click at [503, 371] on div "Add ons Baggage Seat EWR - SFO No checked baggage + SGD 0.00 ​ No seat selectio…" at bounding box center [468, 435] width 726 height 130
click at [633, 437] on div "No seat selection" at bounding box center [597, 434] width 107 height 19
click at [783, 451] on div "No seat selection + SGD 0.00" at bounding box center [669, 443] width 281 height 48
click at [783, 439] on icon "button" at bounding box center [785, 444] width 10 height 10
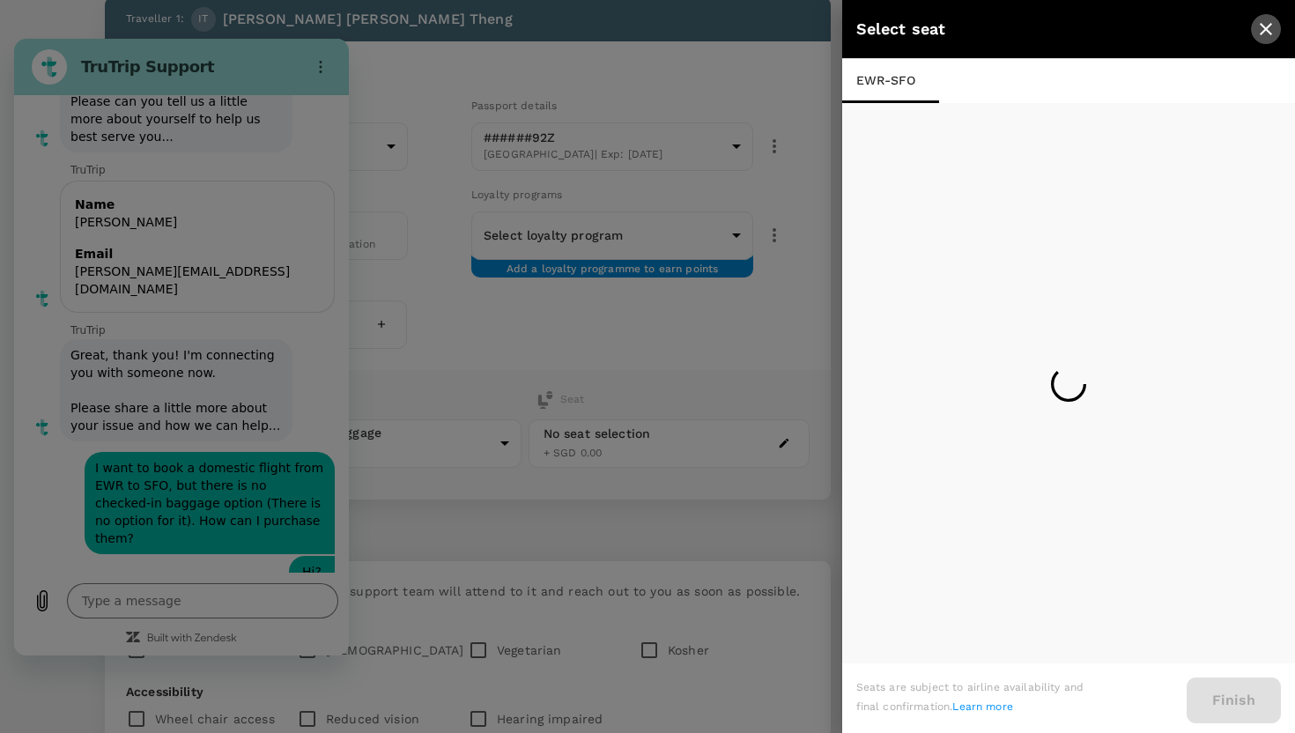
click at [1262, 24] on icon "close" at bounding box center [1266, 29] width 12 height 12
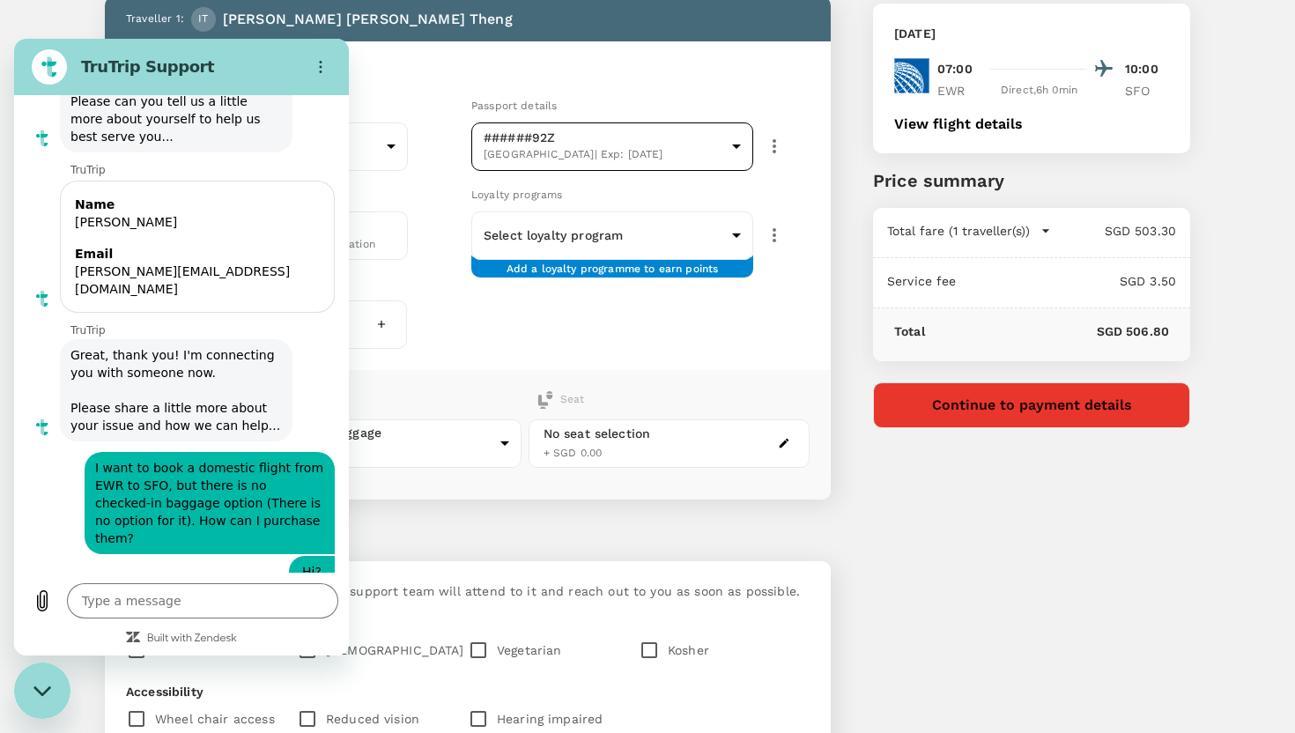
click at [732, 137] on body "Back to flight results Flight review Traveller(s) Traveller 1 : IT [PERSON_NAME…" at bounding box center [647, 451] width 1295 height 1110
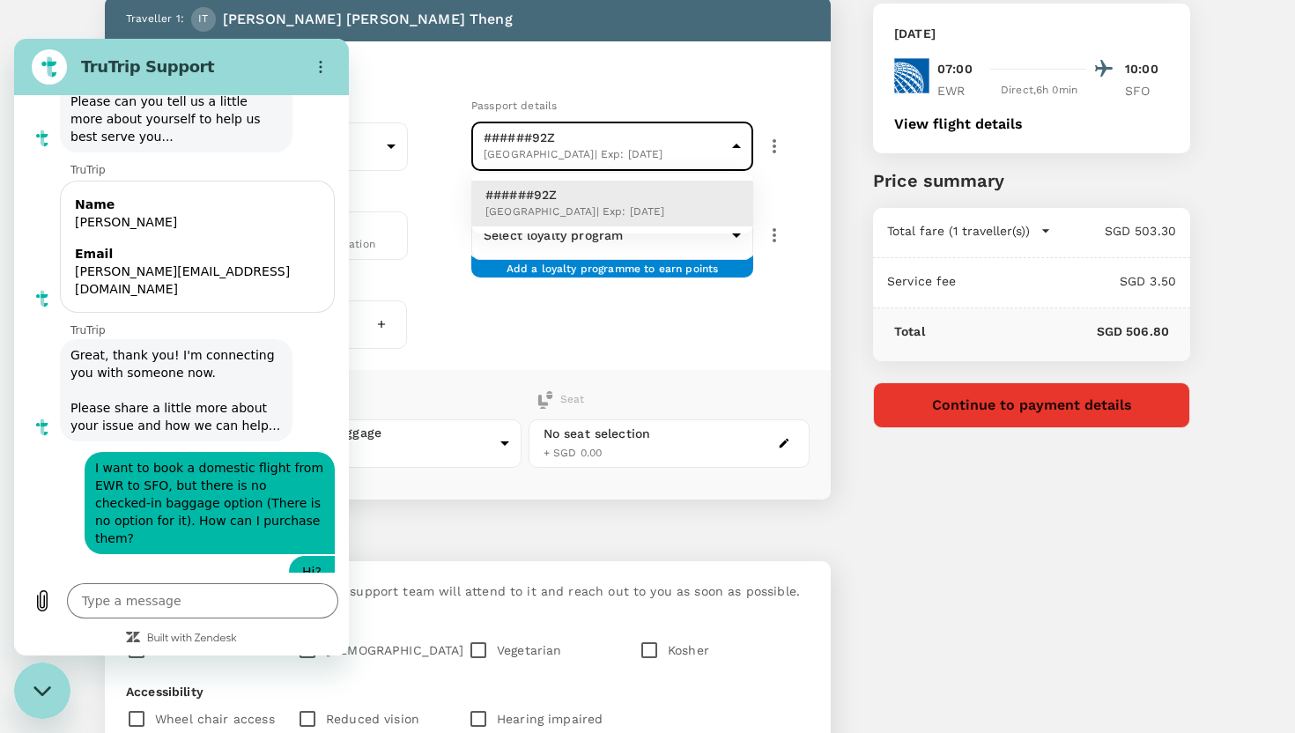
click at [636, 84] on div at bounding box center [647, 366] width 1295 height 733
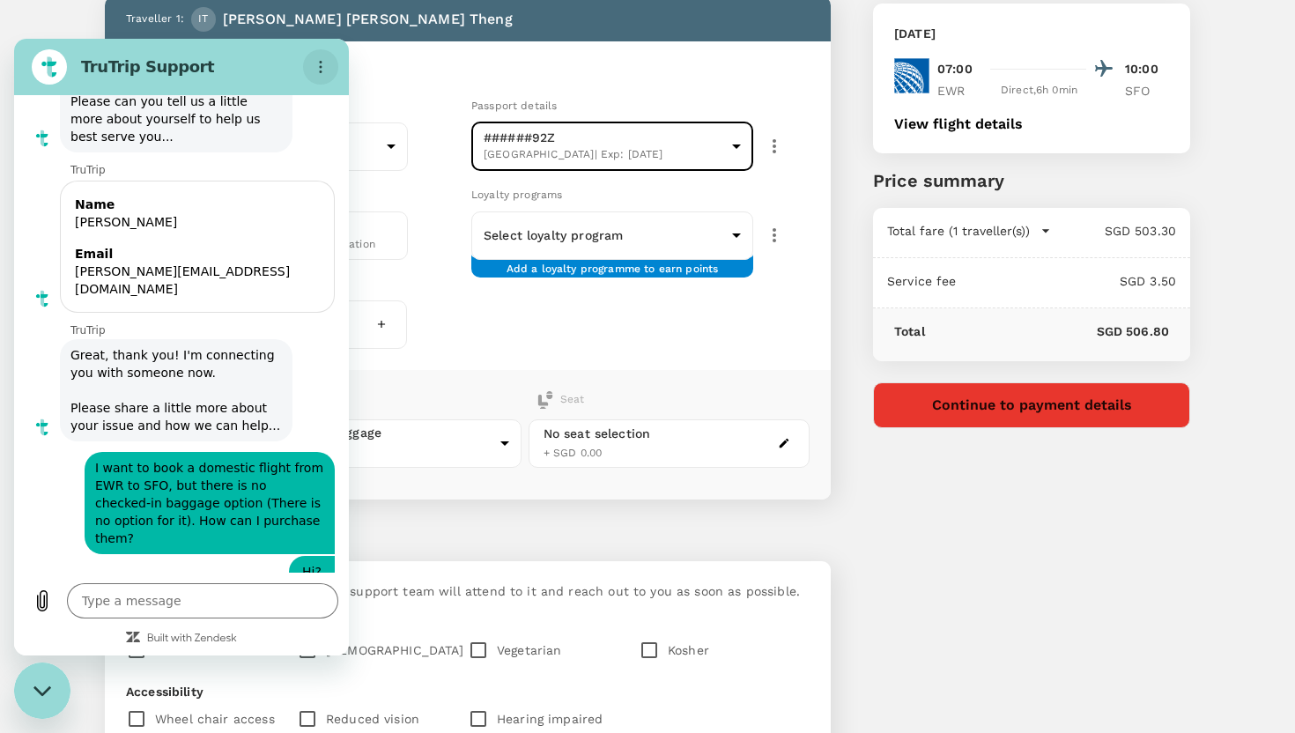
click at [314, 60] on icon "Options menu" at bounding box center [321, 67] width 14 height 14
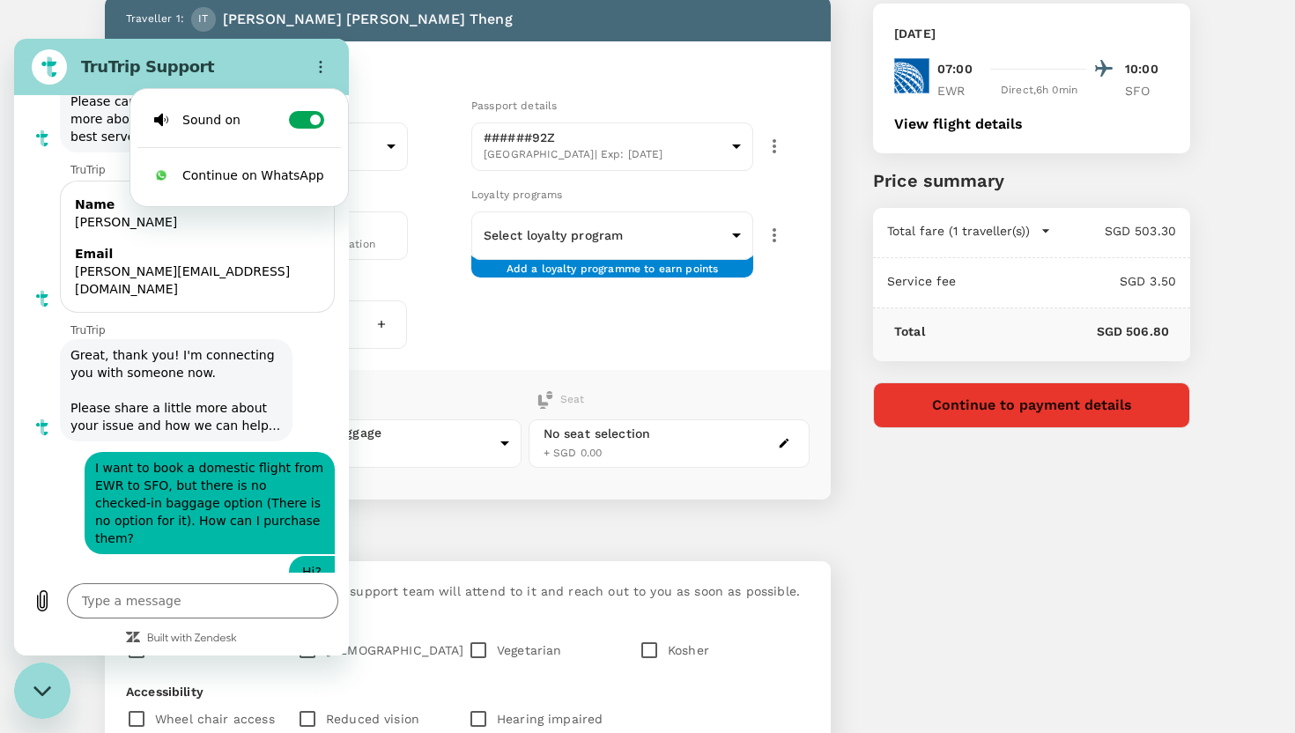
click at [381, 107] on div "Document type" at bounding box center [295, 105] width 338 height 19
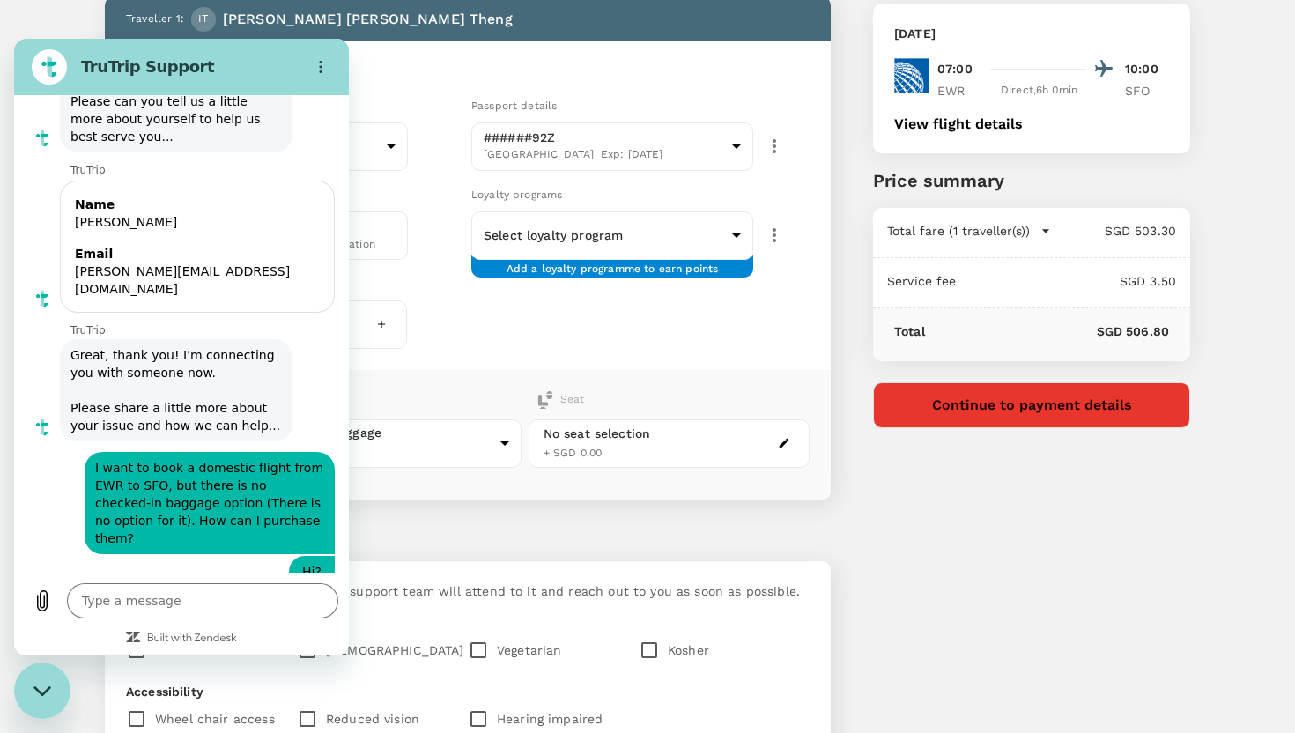
click at [81, 38] on div "Traveller(s) Traveller 1 : IT [PERSON_NAME] [PERSON_NAME] Travel Document Docum…" at bounding box center [447, 440] width 768 height 1038
click at [70, 34] on div "Traveller(s) Traveller 1 : IT [PERSON_NAME] [PERSON_NAME] Travel Document Docum…" at bounding box center [447, 440] width 768 height 1038
click at [63, 45] on section "TruTrip Support" at bounding box center [181, 67] width 335 height 56
click at [33, 16] on div "Traveller(s) Traveller 1 : IT [PERSON_NAME] [PERSON_NAME] Travel Document Docum…" at bounding box center [647, 447] width 1295 height 1024
click at [52, 685] on div "Close messaging window" at bounding box center [42, 690] width 53 height 53
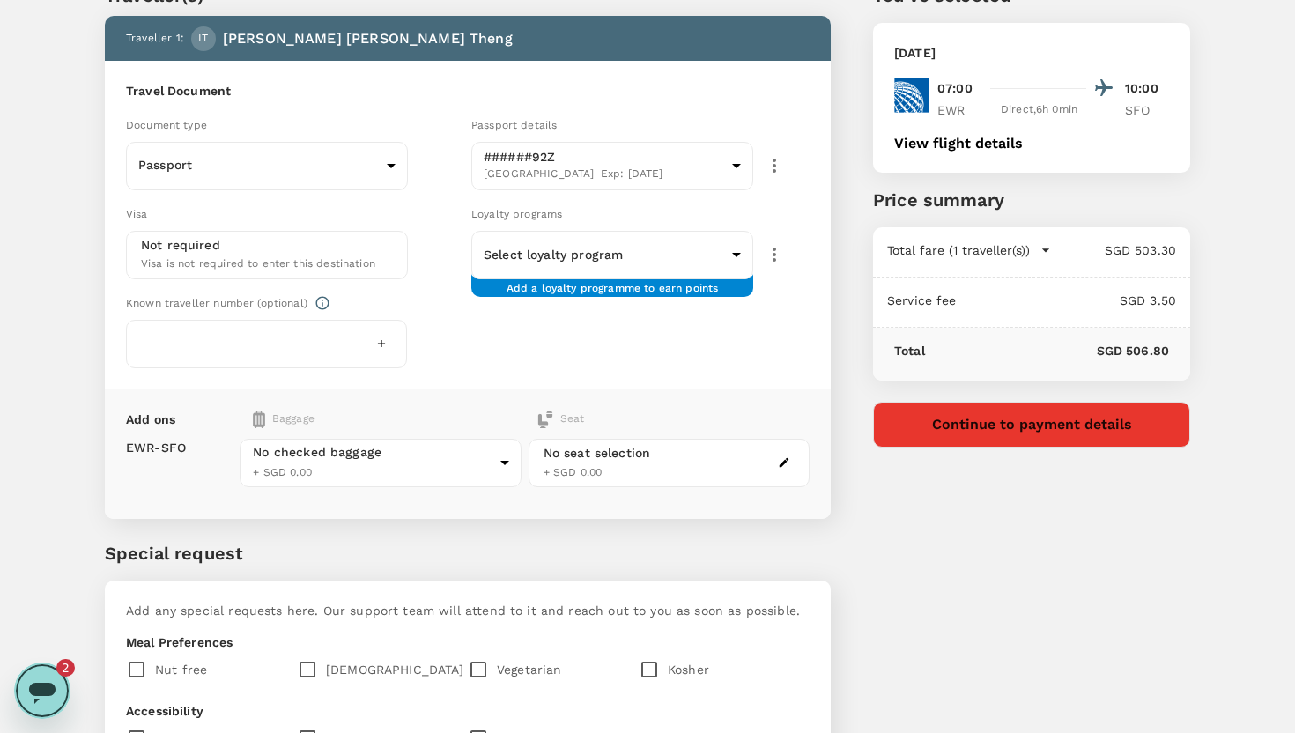
scroll to position [0, 0]
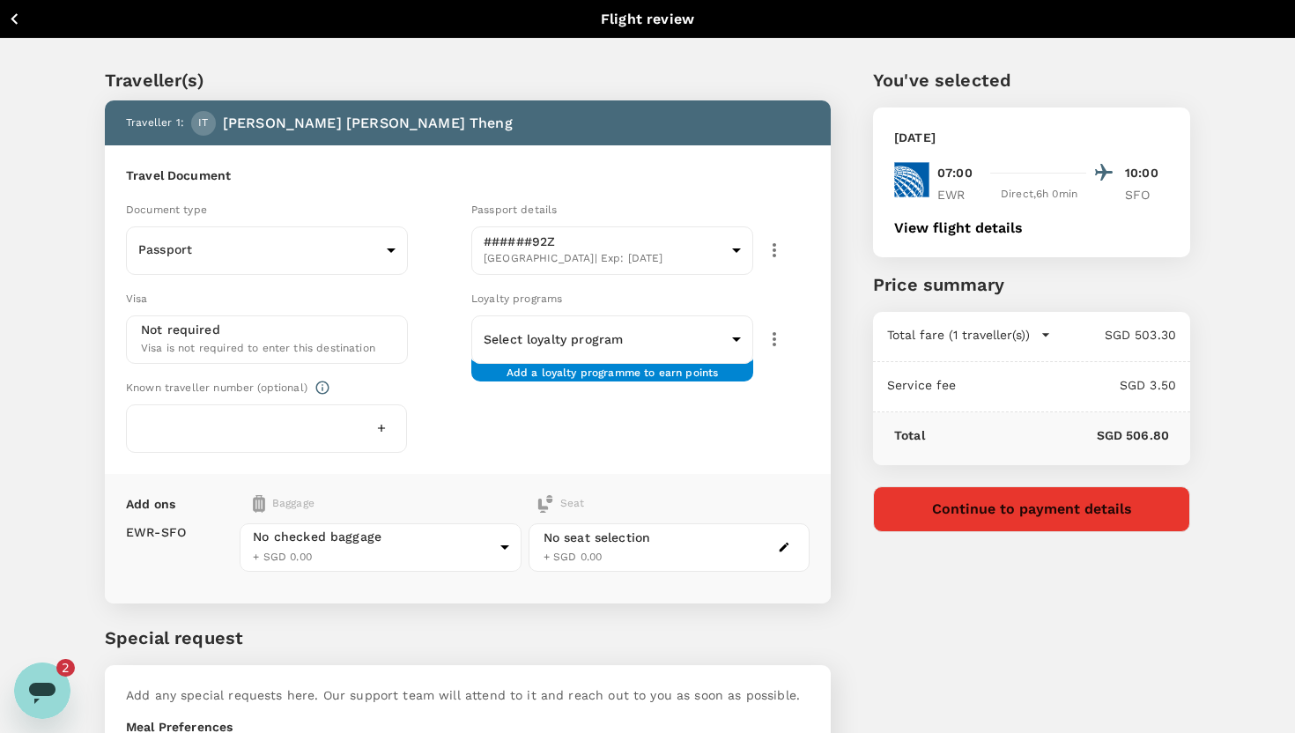
click at [56, 673] on div "2" at bounding box center [73, 668] width 35 height 18
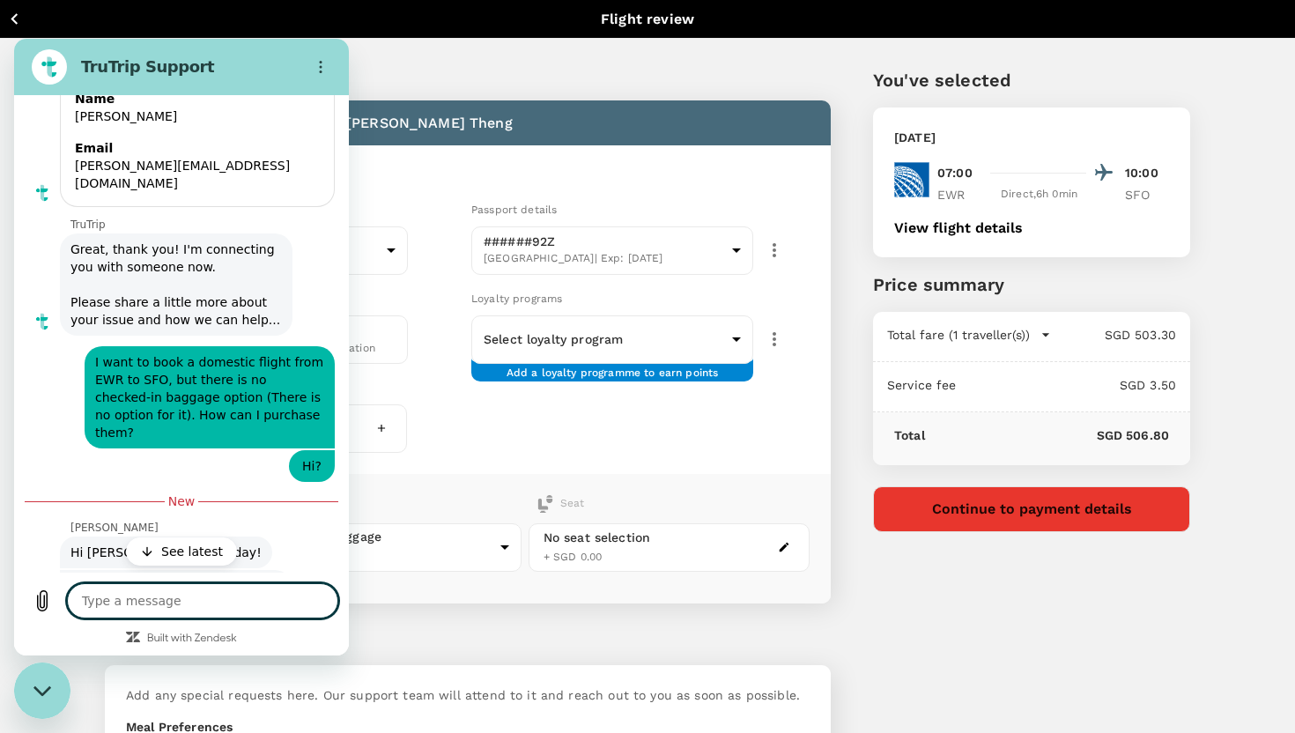
scroll to position [269, 0]
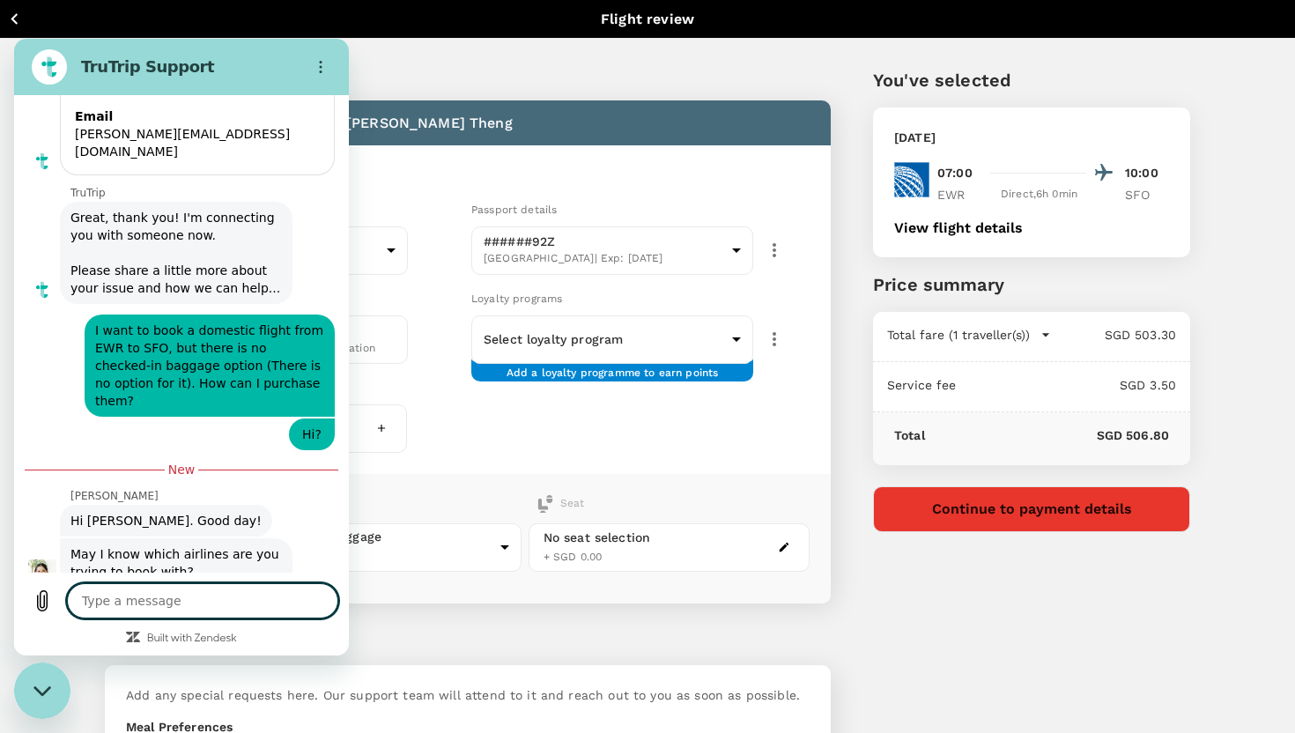
click at [164, 596] on textarea at bounding box center [202, 600] width 271 height 35
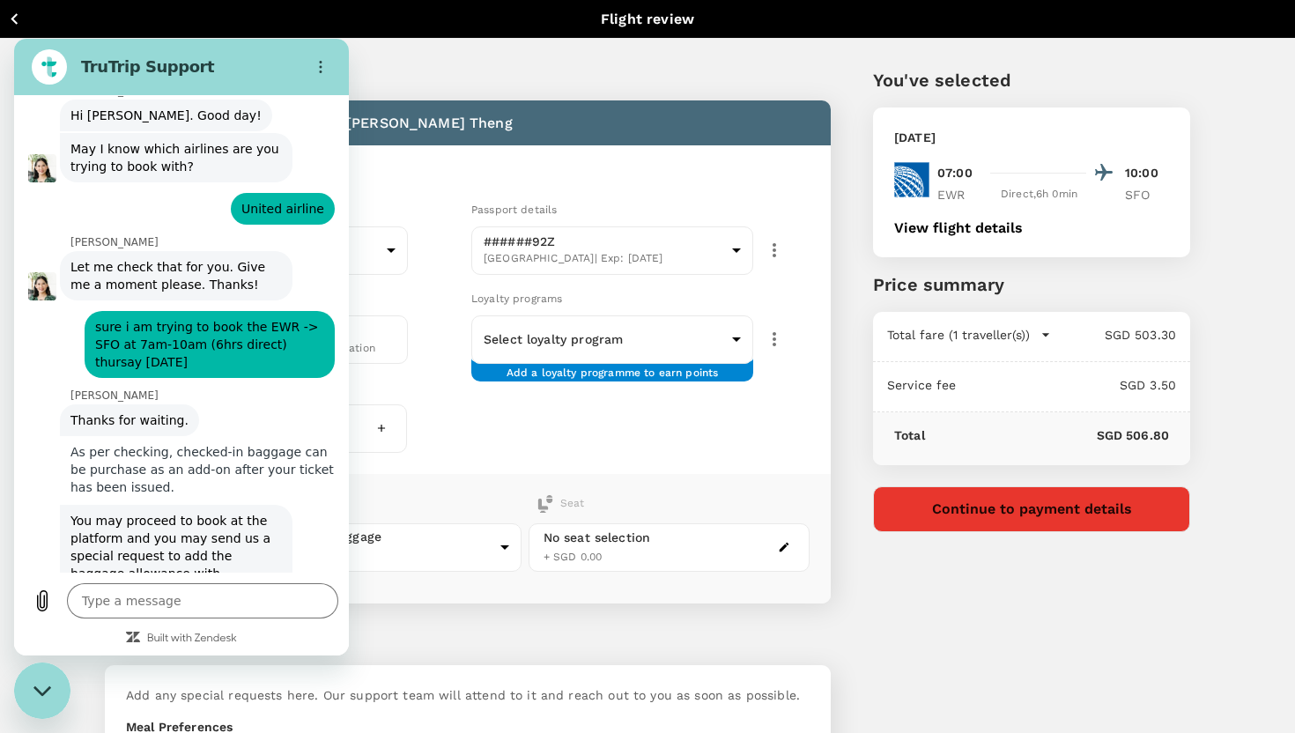
scroll to position [678, 0]
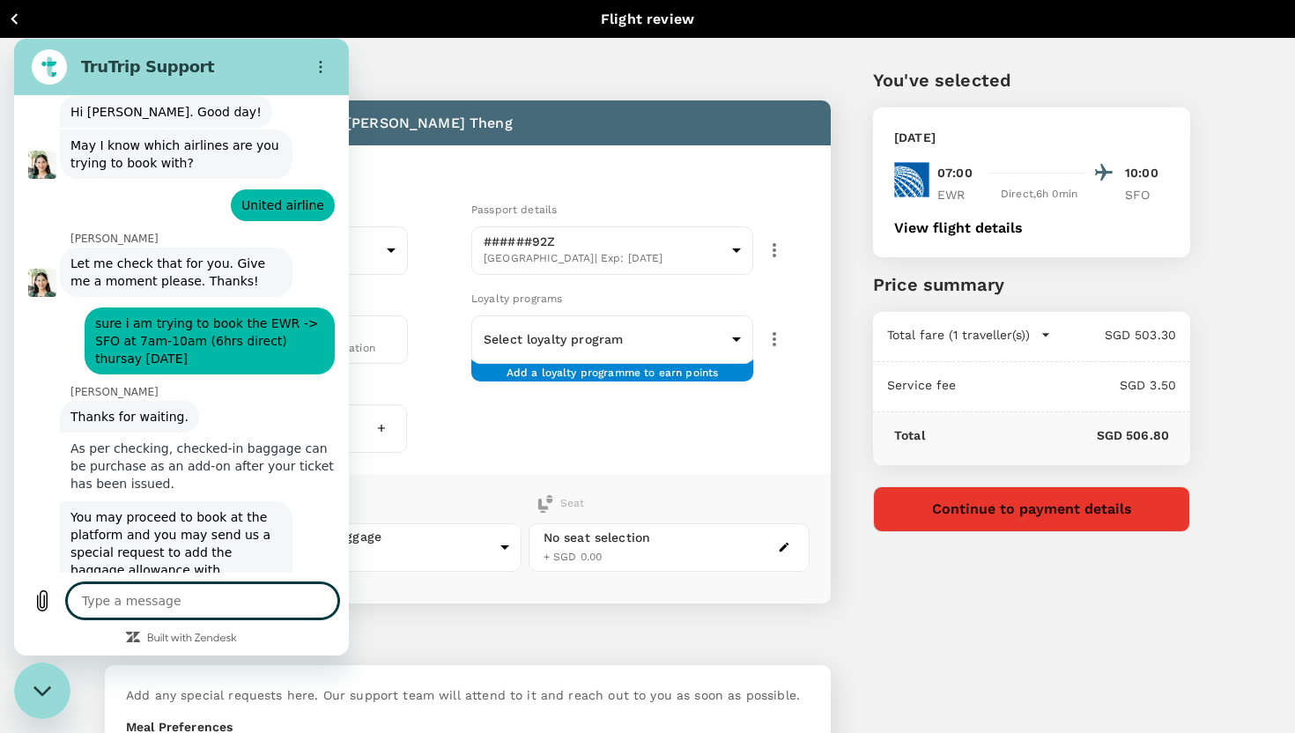
click at [208, 593] on textarea at bounding box center [202, 600] width 271 height 35
click at [196, 600] on textarea at bounding box center [202, 600] width 271 height 35
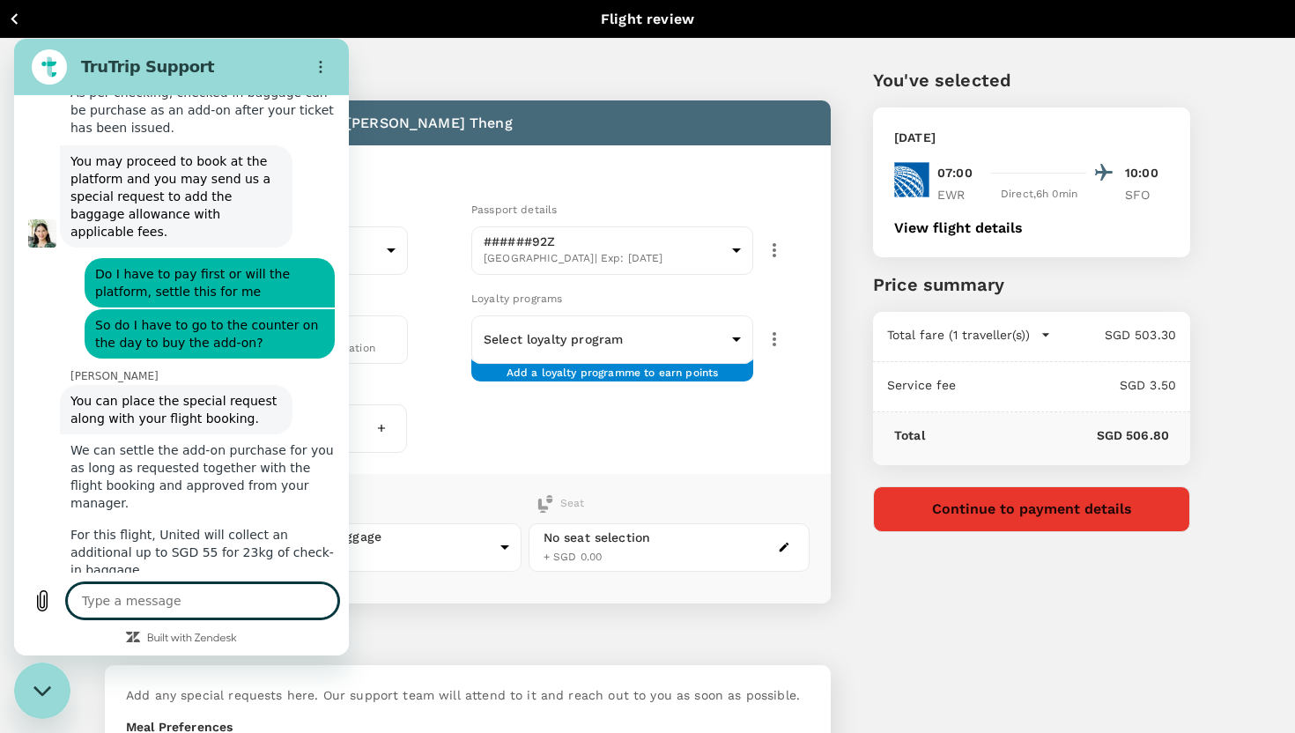
scroll to position [1088, 0]
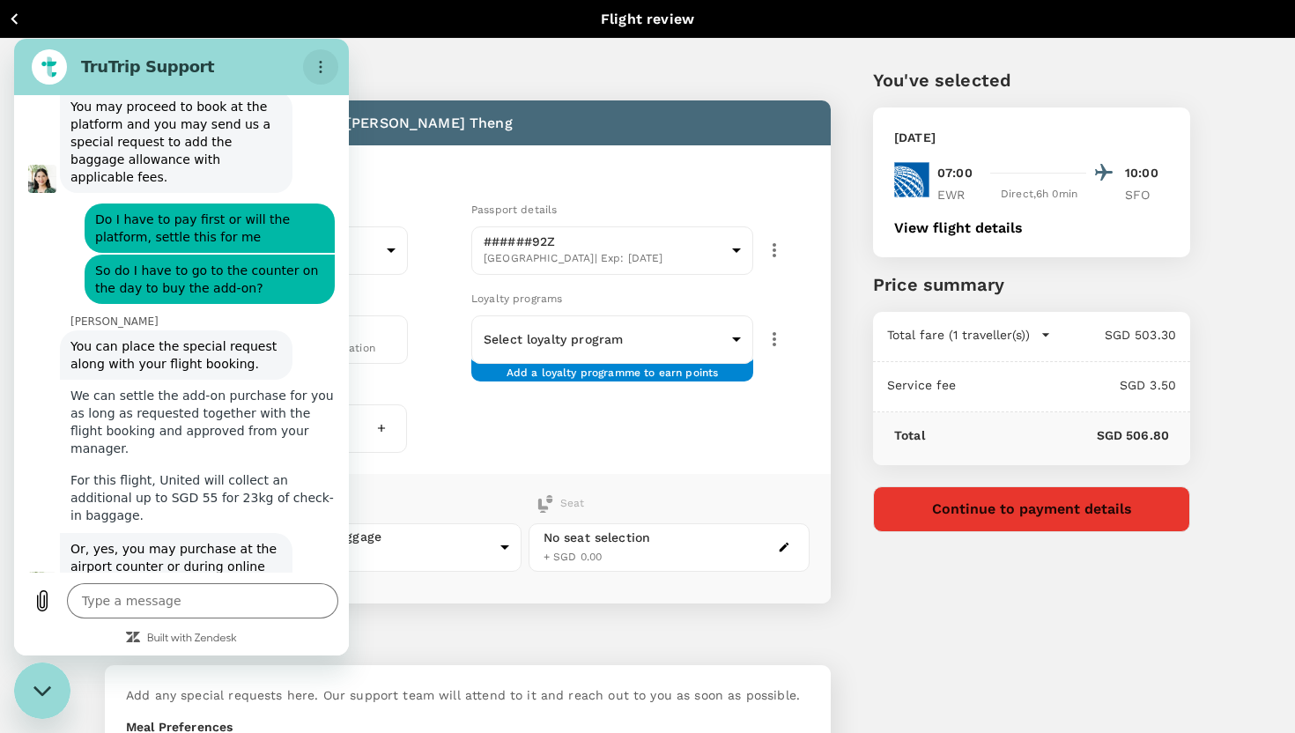
click at [314, 80] on button "Options menu" at bounding box center [320, 66] width 35 height 35
click at [295, 380] on div "[PERSON_NAME] says: We can settle the add-on purchase for you as long as reques…" at bounding box center [188, 422] width 321 height 85
click at [172, 602] on textarea at bounding box center [202, 600] width 271 height 35
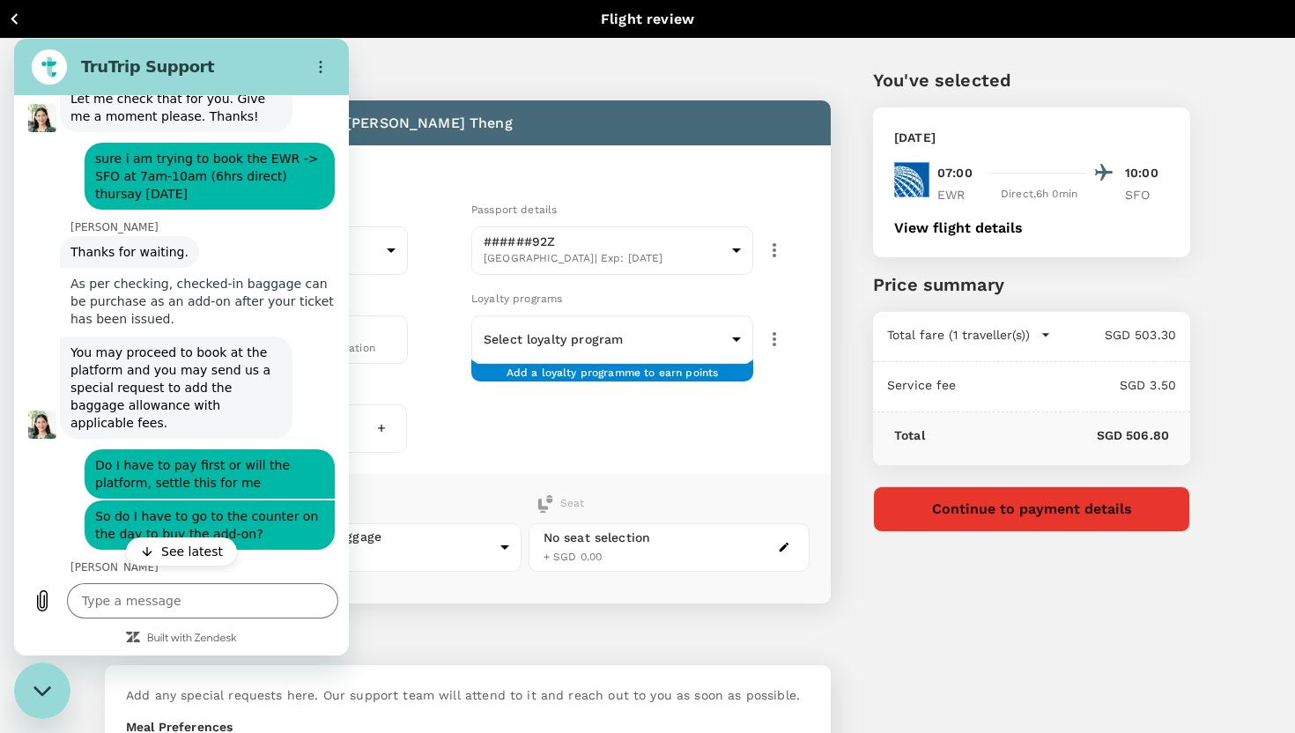
scroll to position [1241, 0]
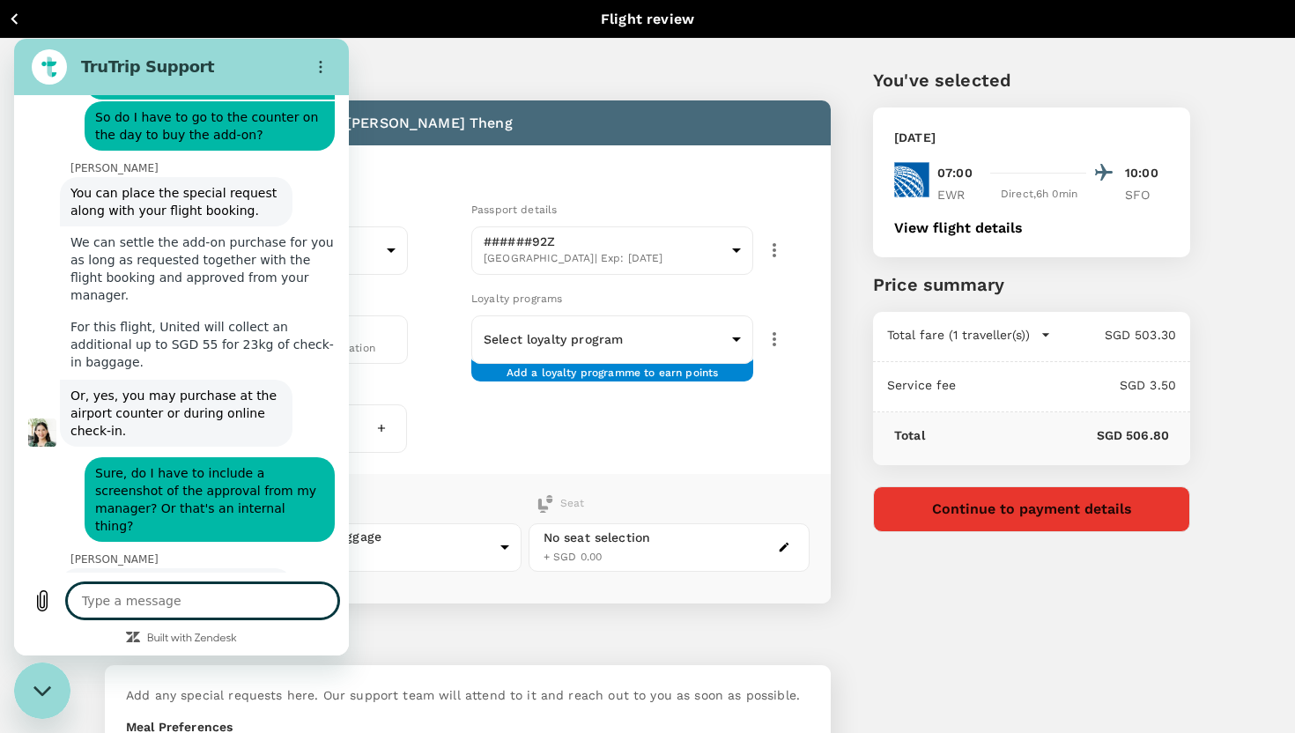
click at [179, 603] on textarea at bounding box center [202, 600] width 271 height 35
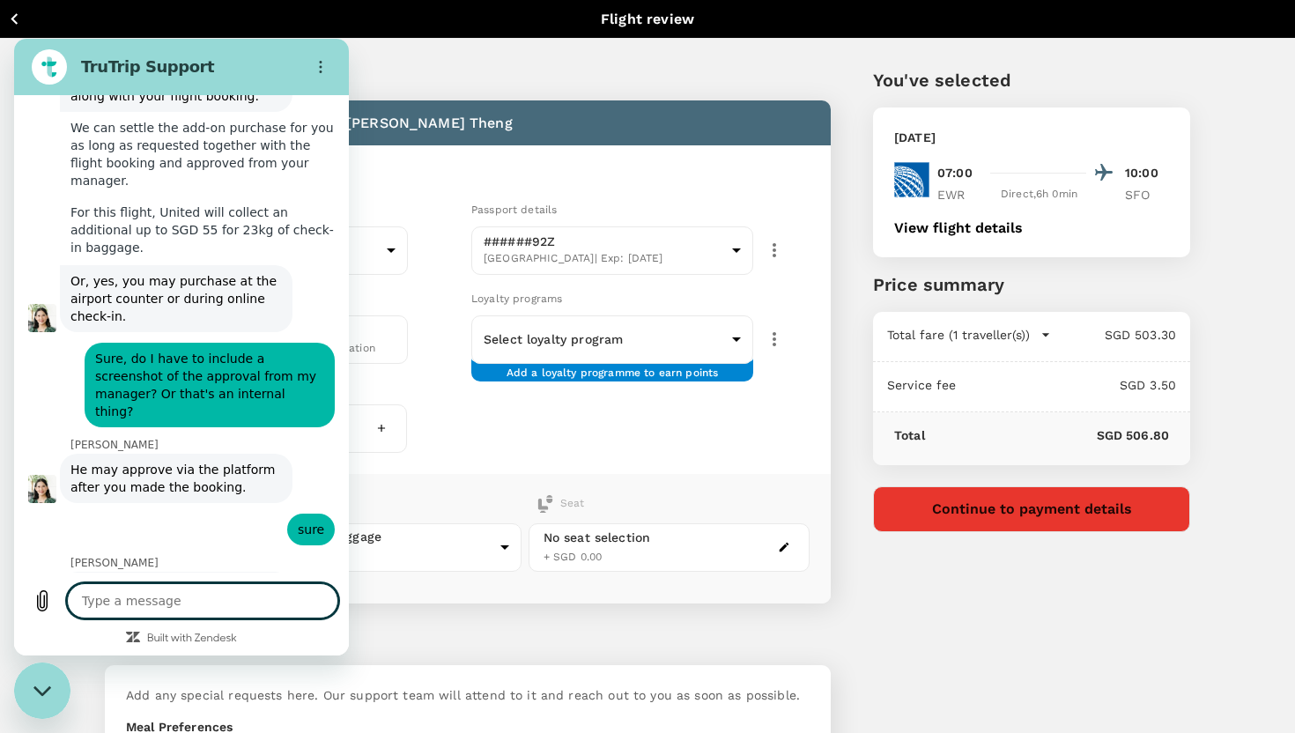
scroll to position [1359, 0]
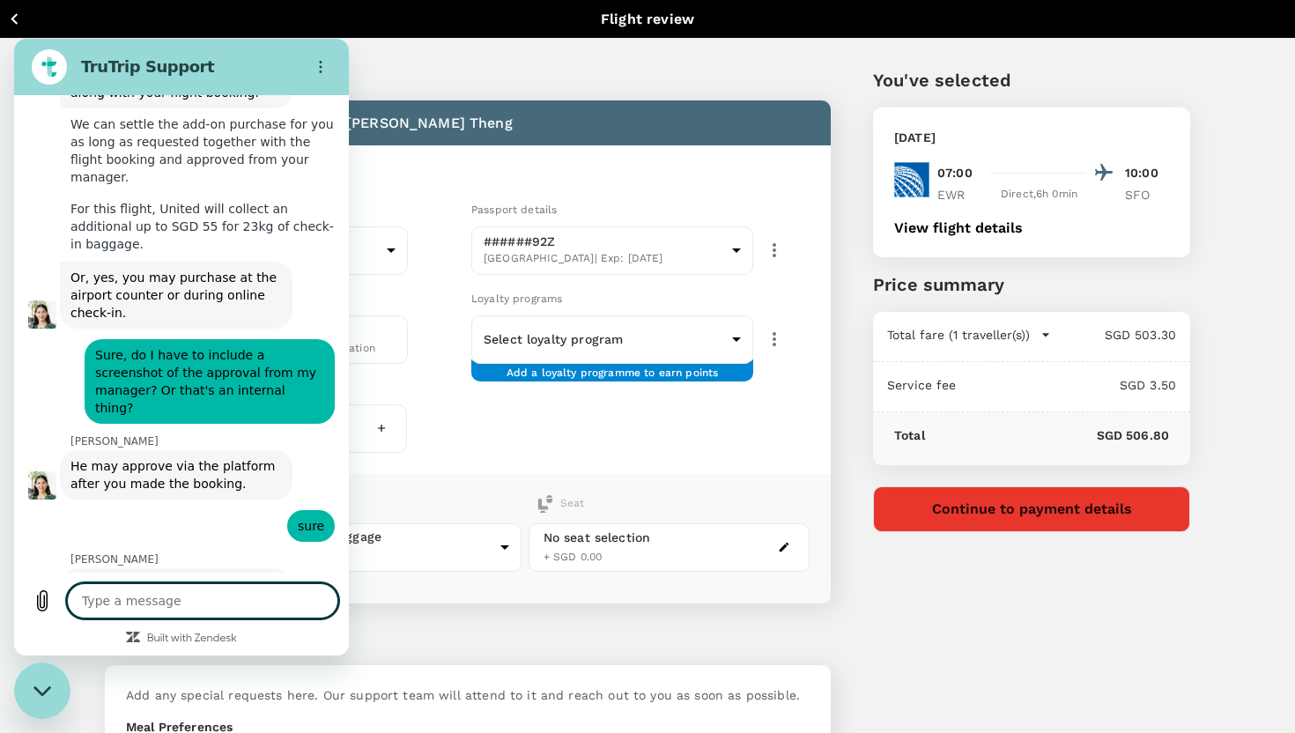
click at [192, 608] on textarea at bounding box center [202, 600] width 271 height 35
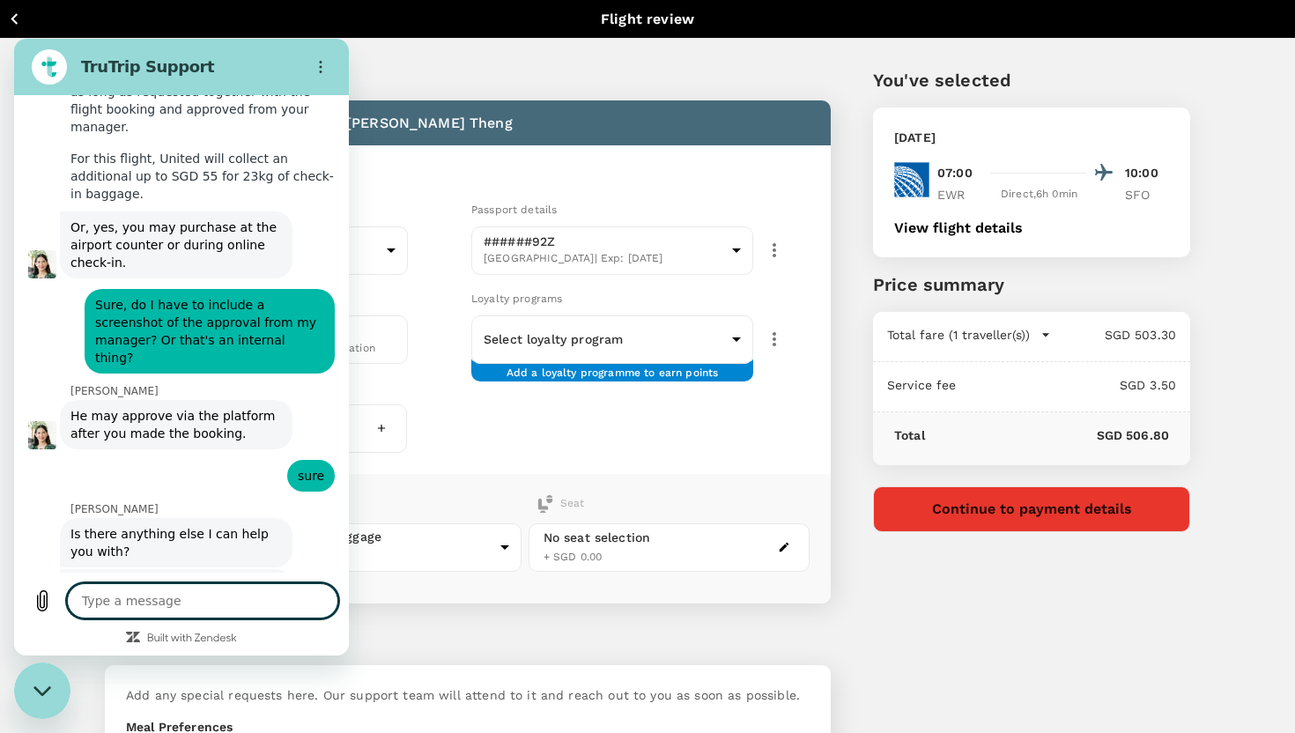
scroll to position [1411, 0]
click at [192, 581] on div "Type a message x" at bounding box center [181, 601] width 335 height 56
click at [192, 590] on textarea at bounding box center [202, 600] width 271 height 35
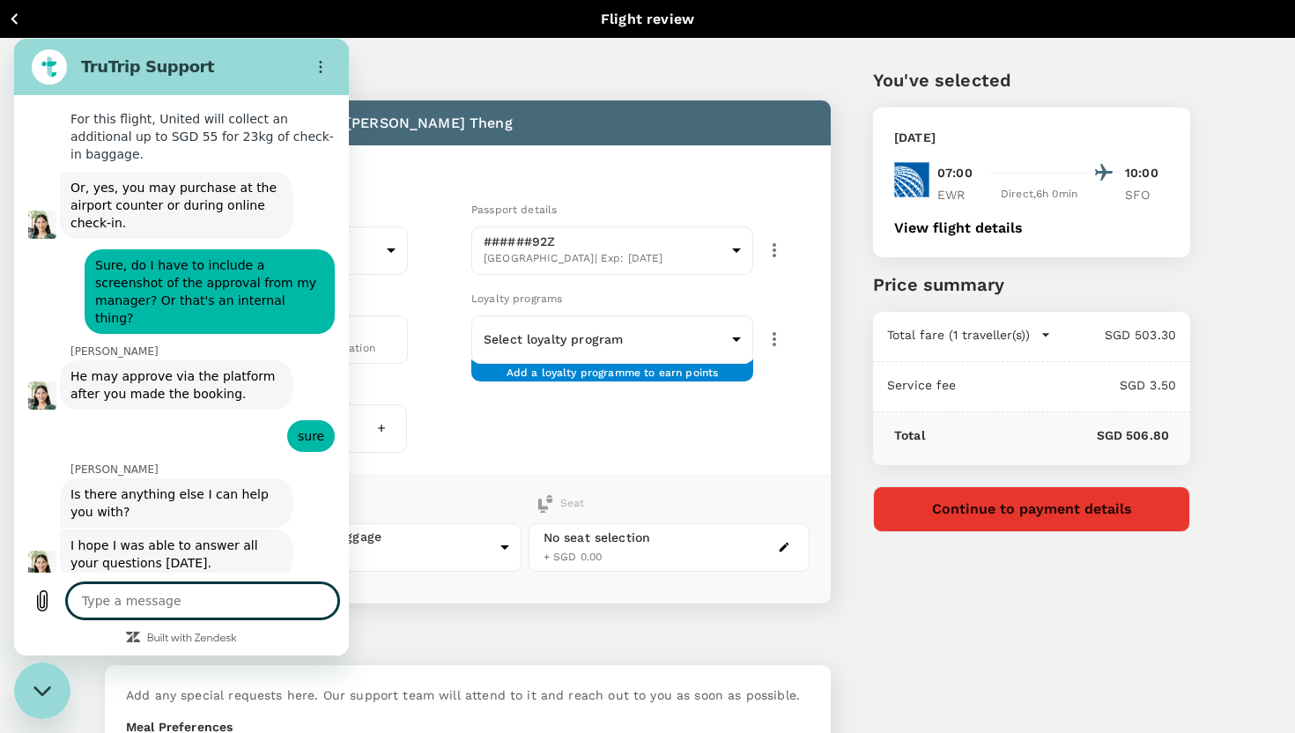
scroll to position [1453, 0]
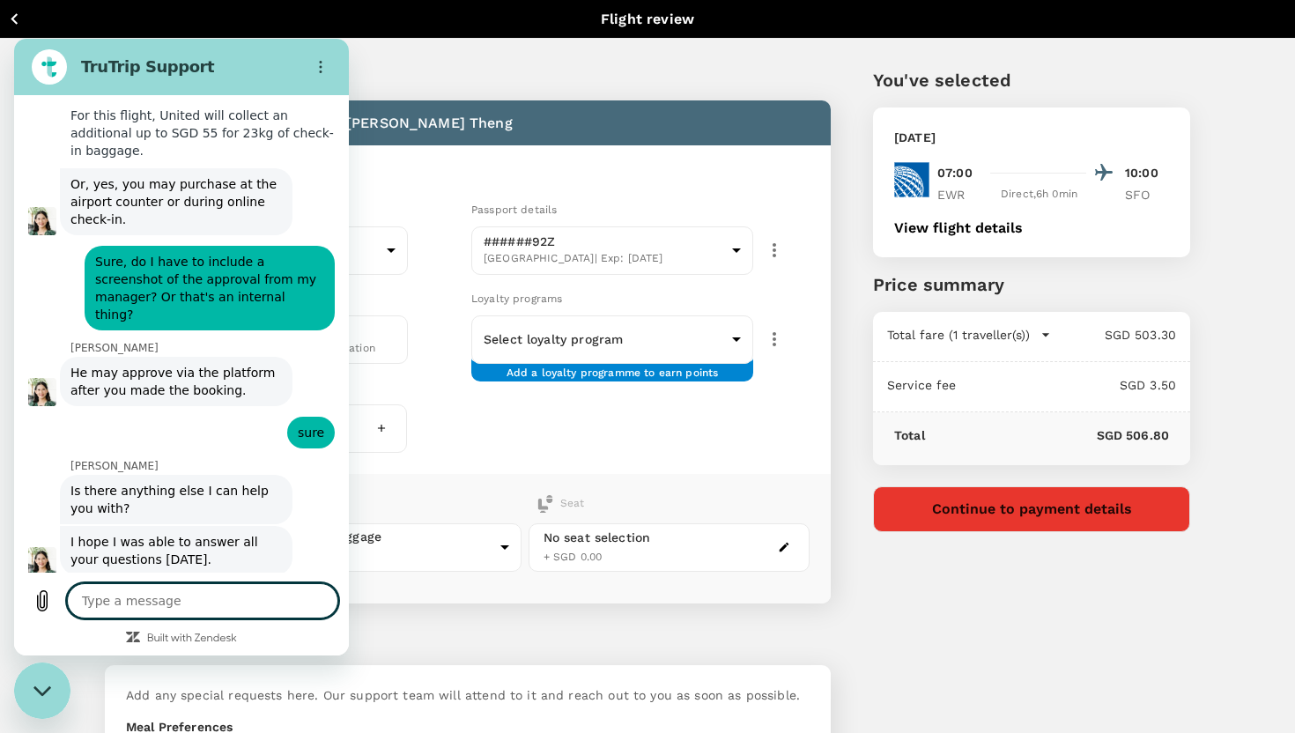
click at [435, 34] on div "Back to flight results Flight review" at bounding box center [647, 19] width 1295 height 38
click at [19, 18] on icon "button" at bounding box center [15, 19] width 22 height 22
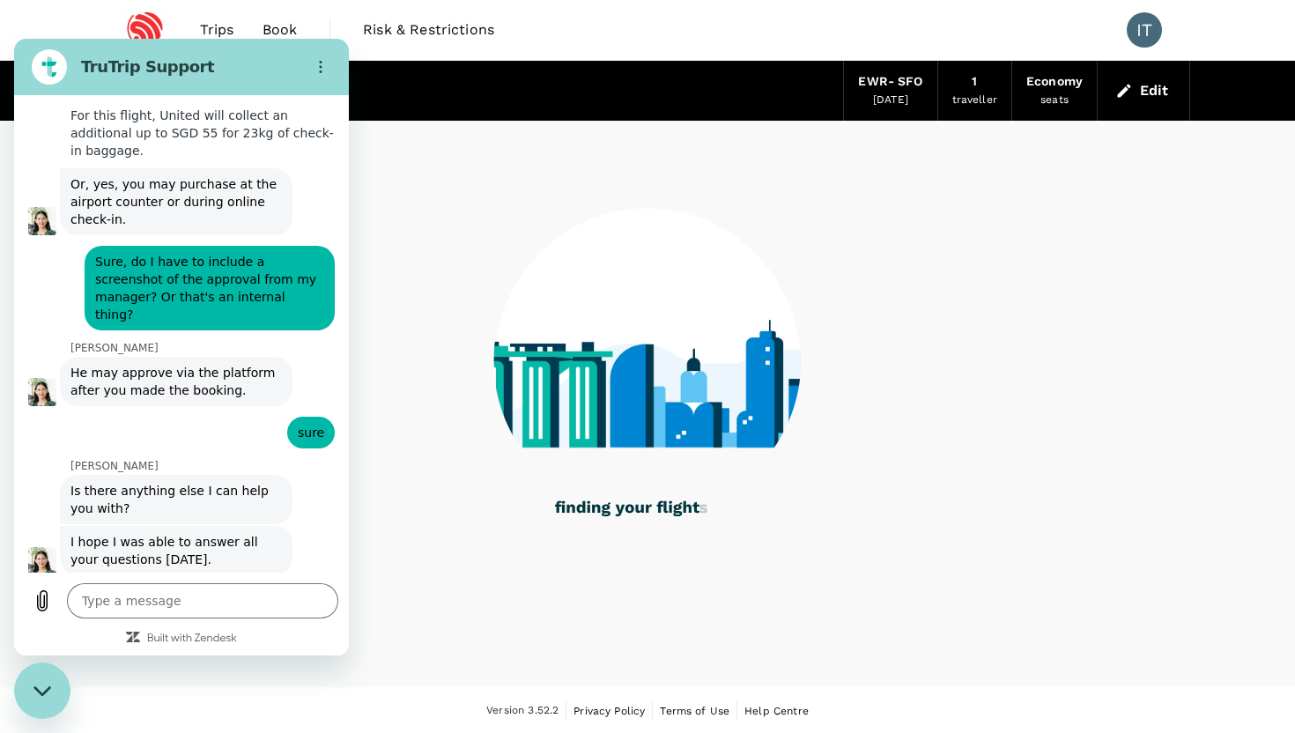
click at [54, 691] on div "Close messaging window" at bounding box center [42, 690] width 53 height 53
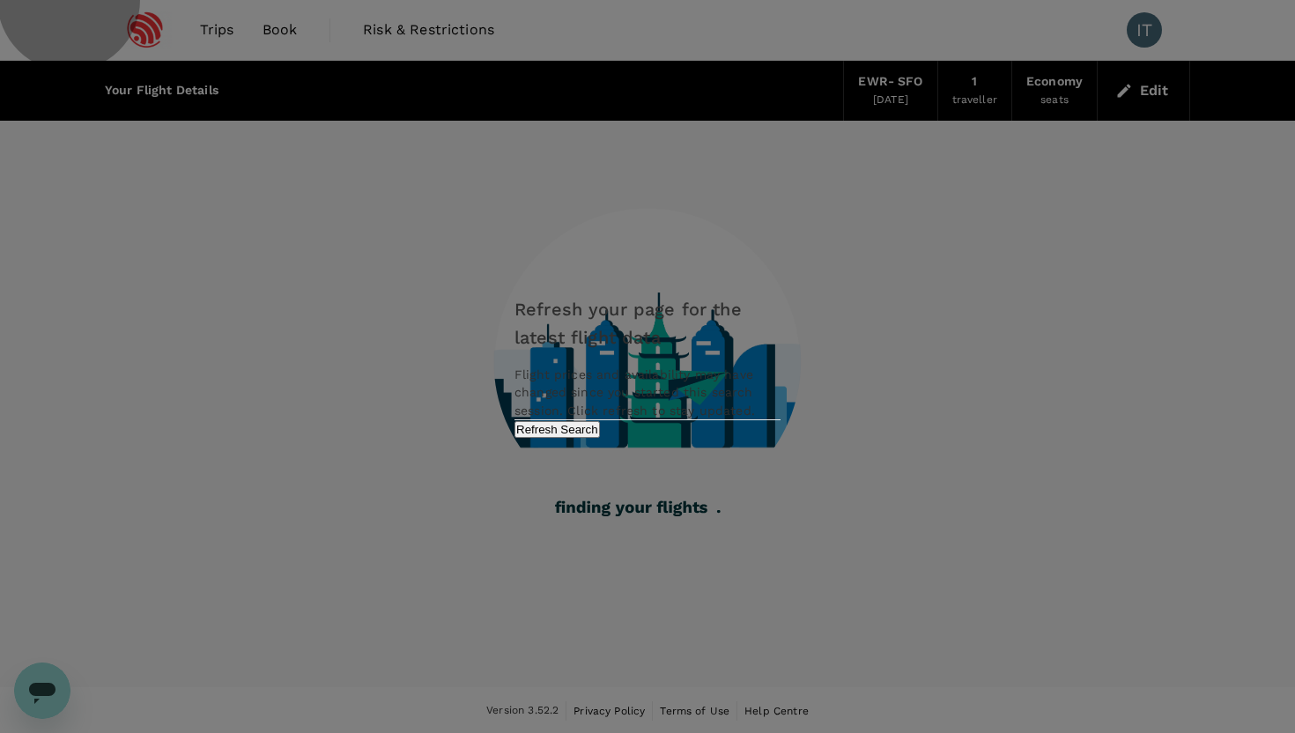
click at [600, 437] on button "Refresh Search" at bounding box center [557, 429] width 85 height 17
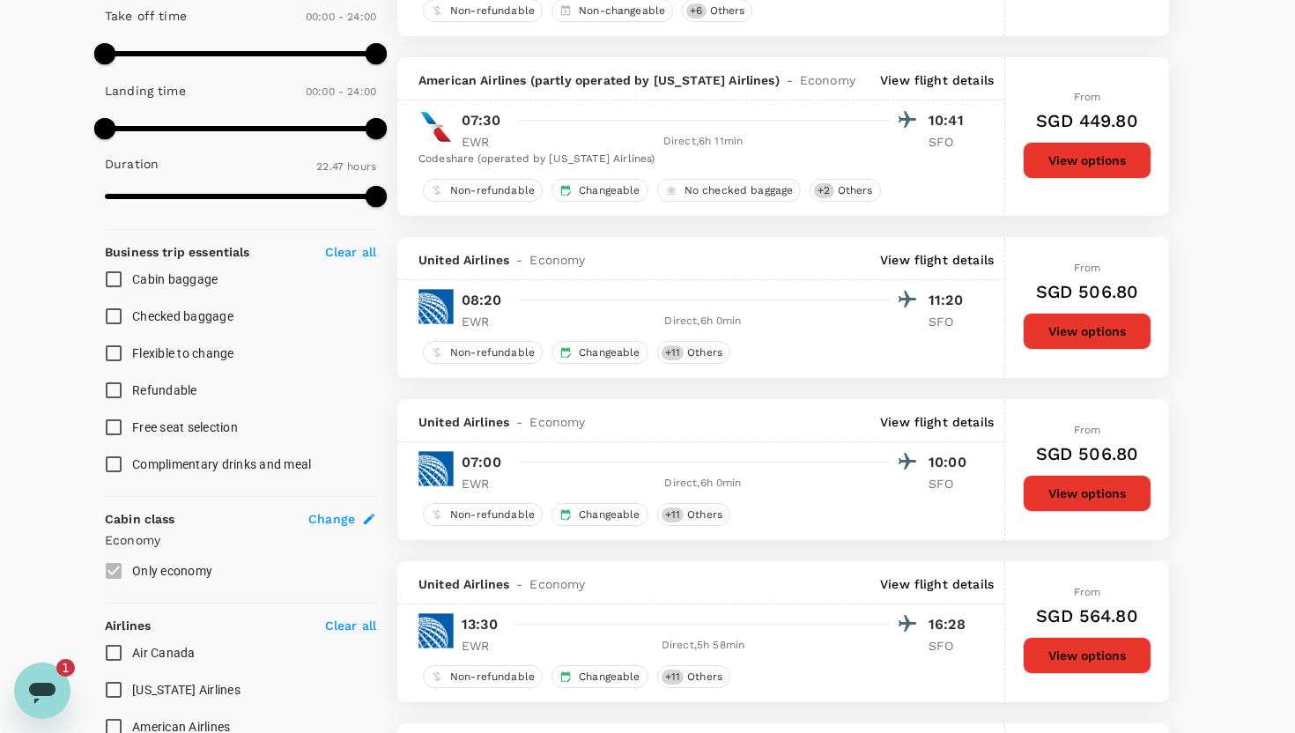
scroll to position [420, 0]
